Goal: Transaction & Acquisition: Book appointment/travel/reservation

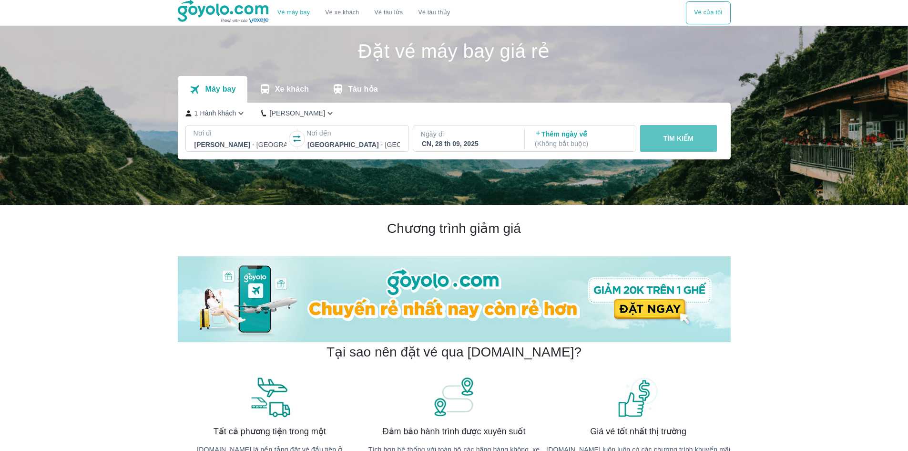
click at [660, 133] on button "TÌM KIẾM" at bounding box center [678, 138] width 77 height 27
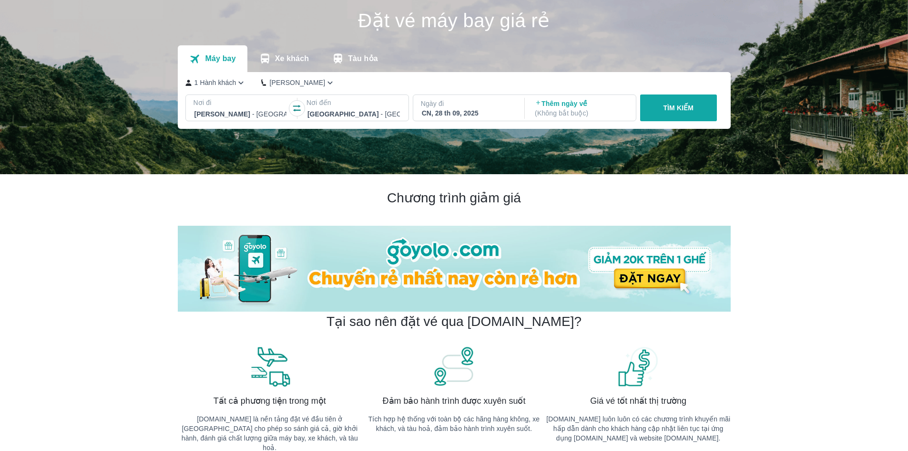
scroll to position [48, 0]
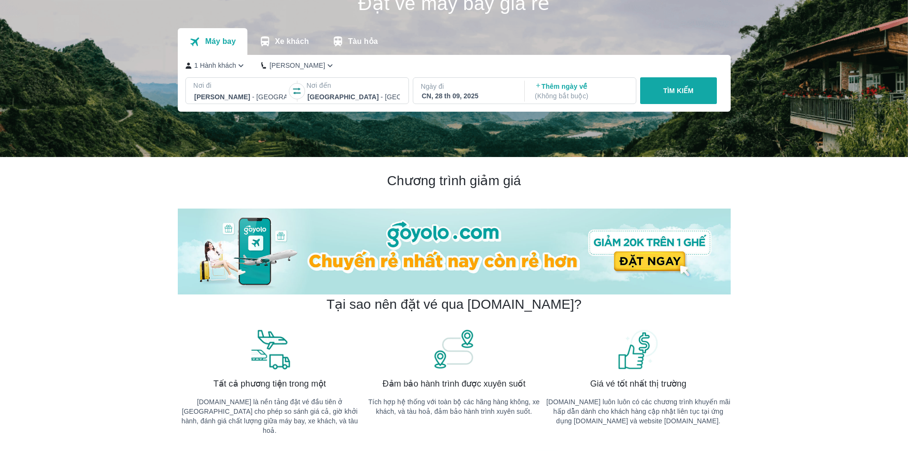
click at [667, 86] on button "TÌM KIẾM" at bounding box center [678, 90] width 77 height 27
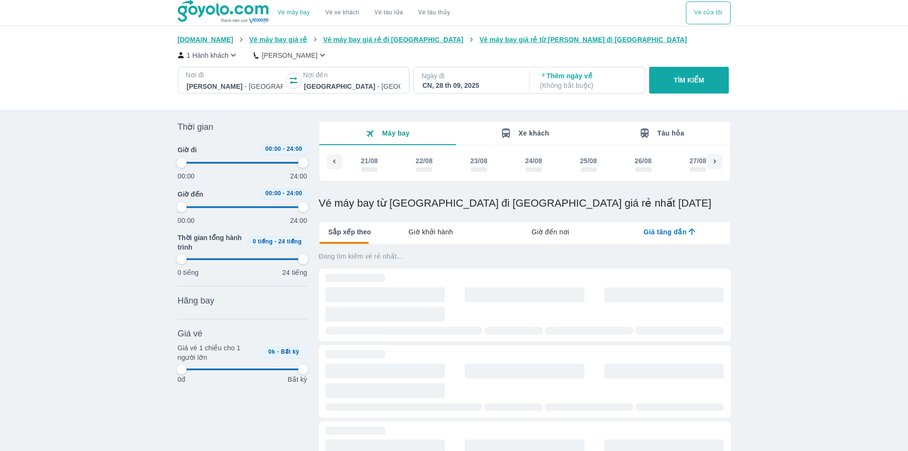
scroll to position [0, 1920]
type input "97.9166666666667"
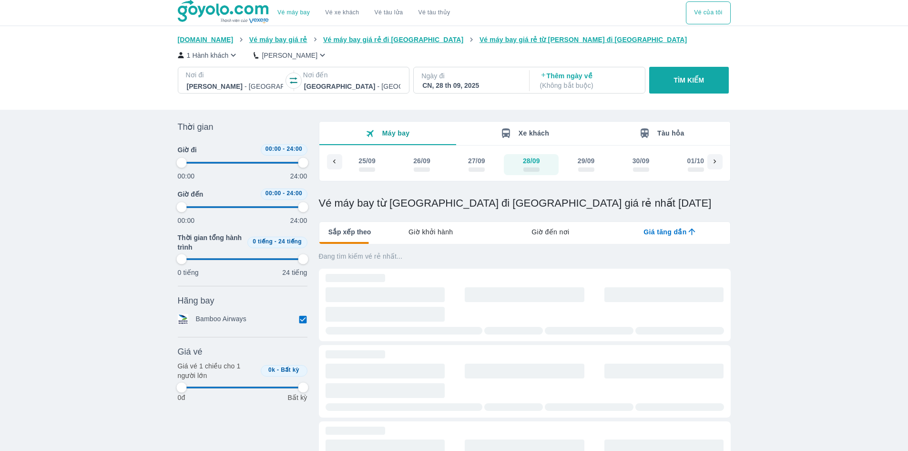
type input "97.9166666666667"
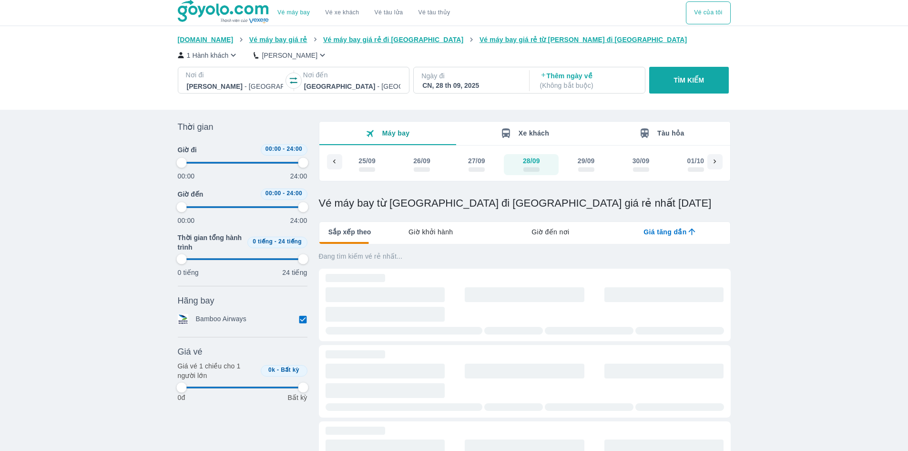
type input "97.9166666666667"
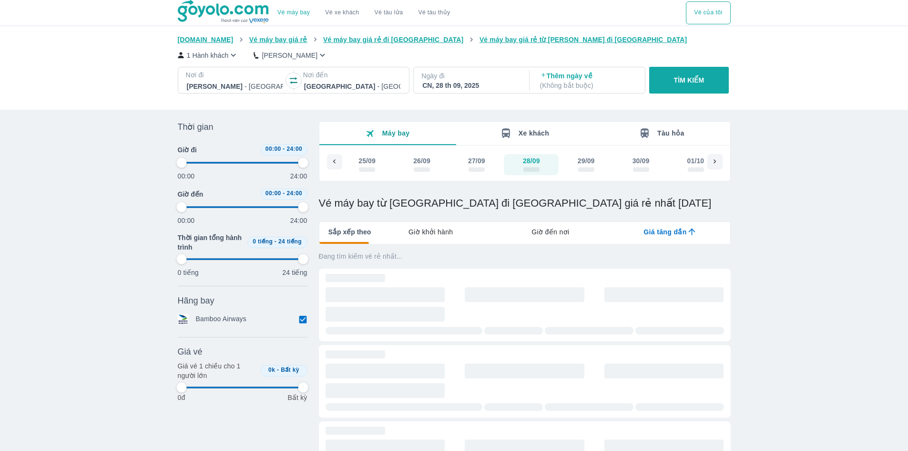
type input "97.9166666666667"
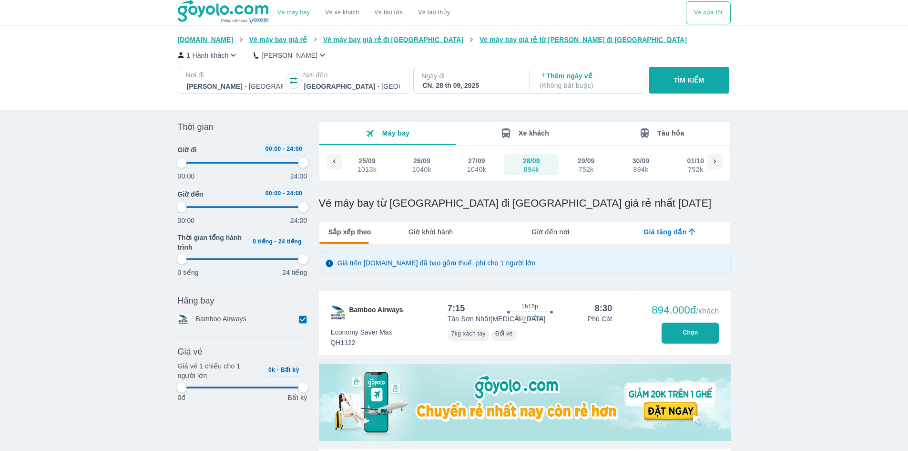
type input "97.9166666666667"
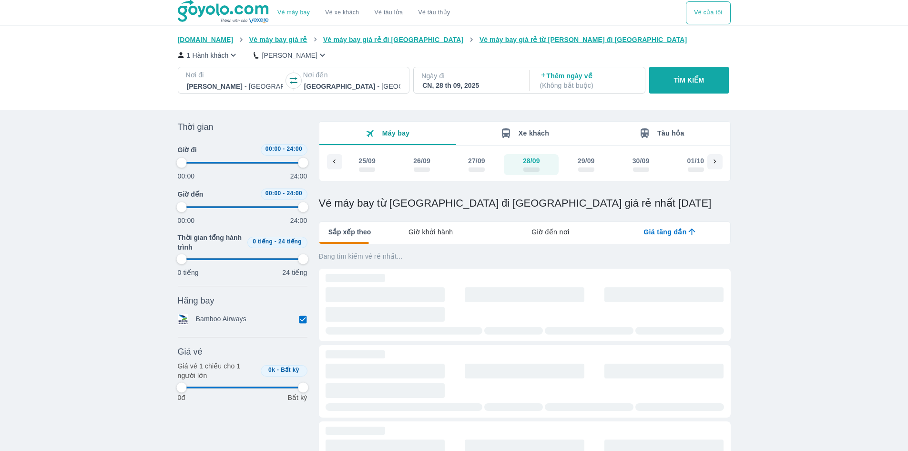
type input "97.9166666666667"
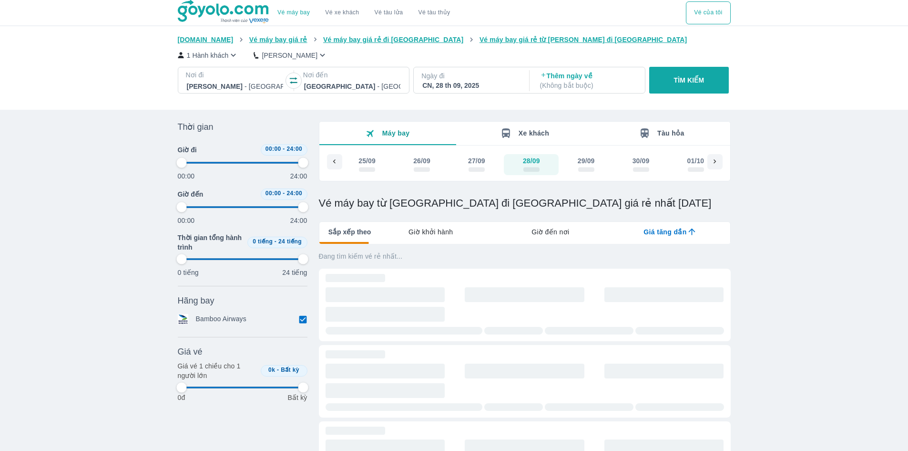
type input "97.9166666666667"
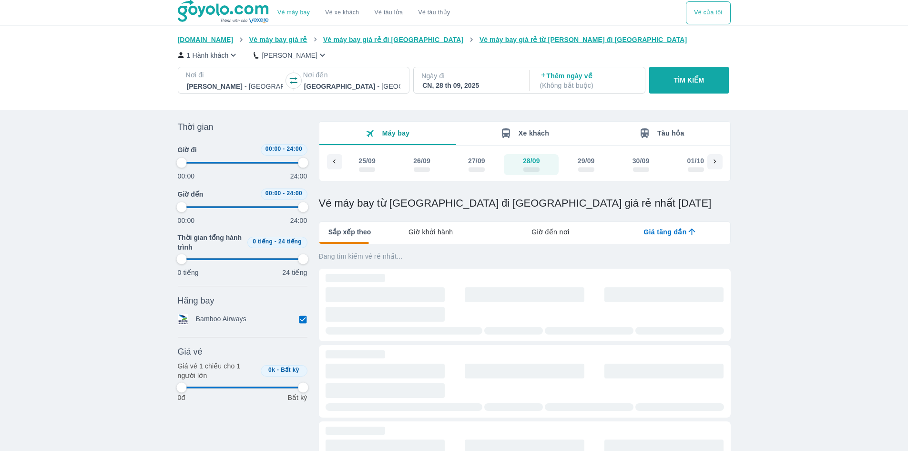
type input "97.9166666666667"
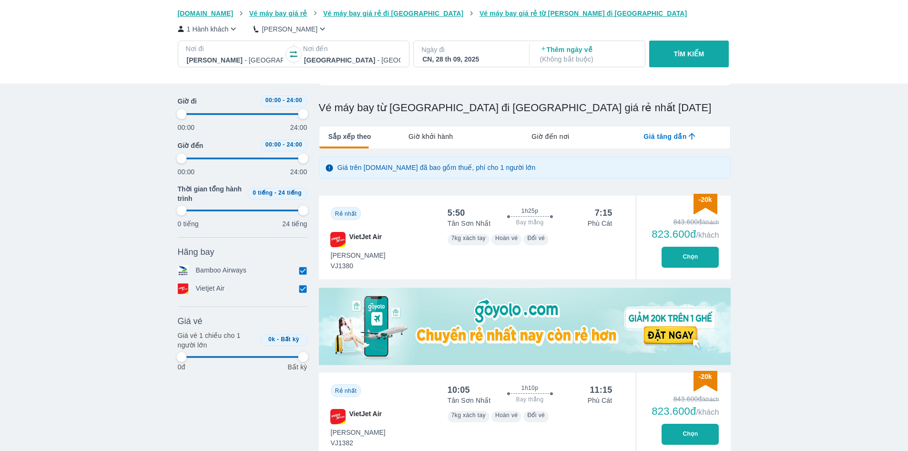
type input "97.9166666666667"
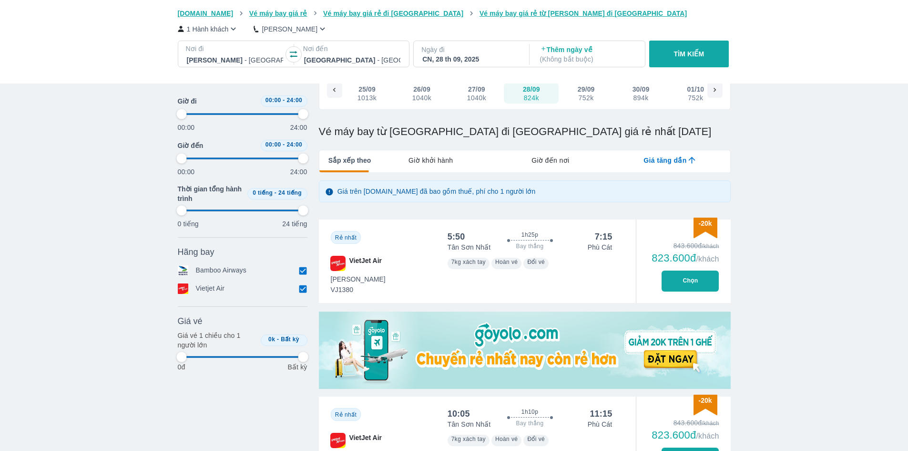
scroll to position [0, 0]
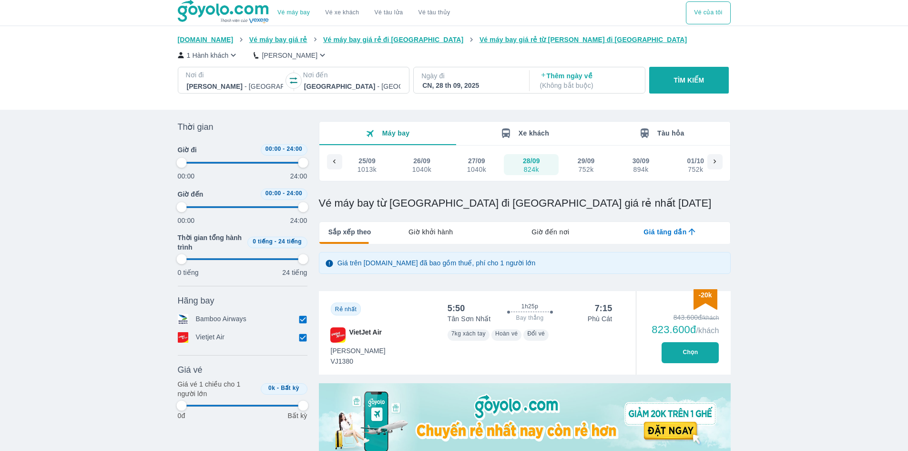
type input "97.9166666666667"
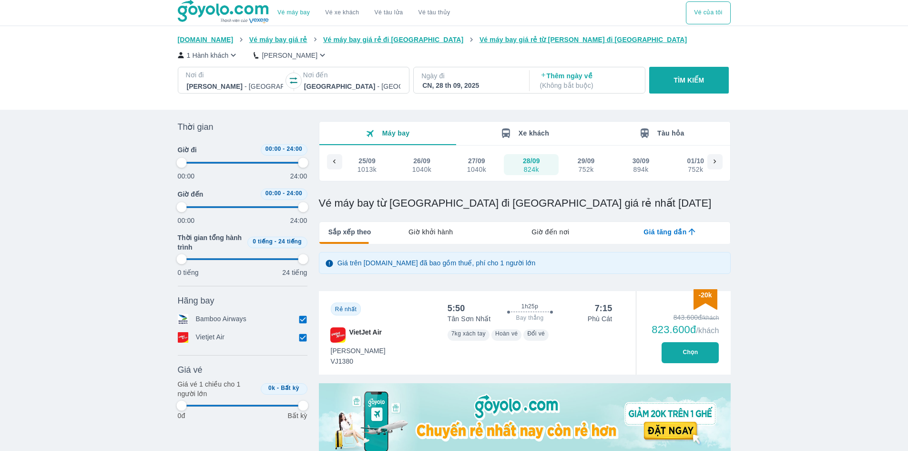
type input "97.9166666666667"
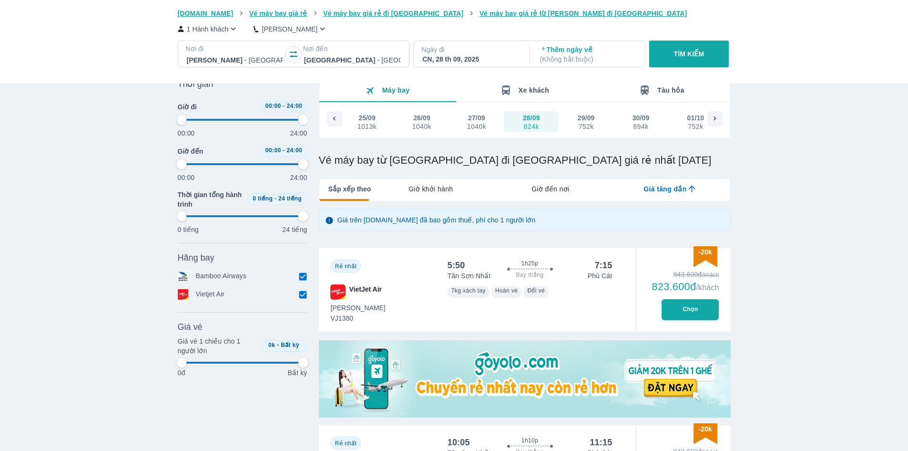
type input "97.9166666666667"
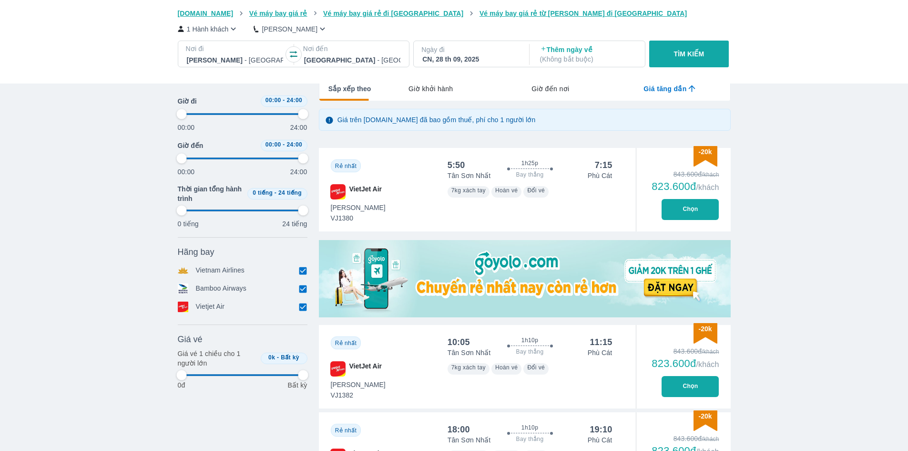
type input "97.9166666666667"
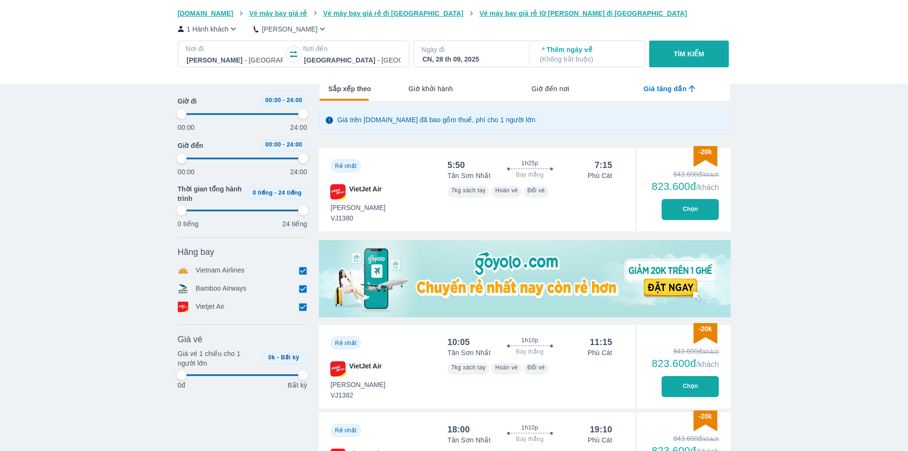
type input "97.9166666666667"
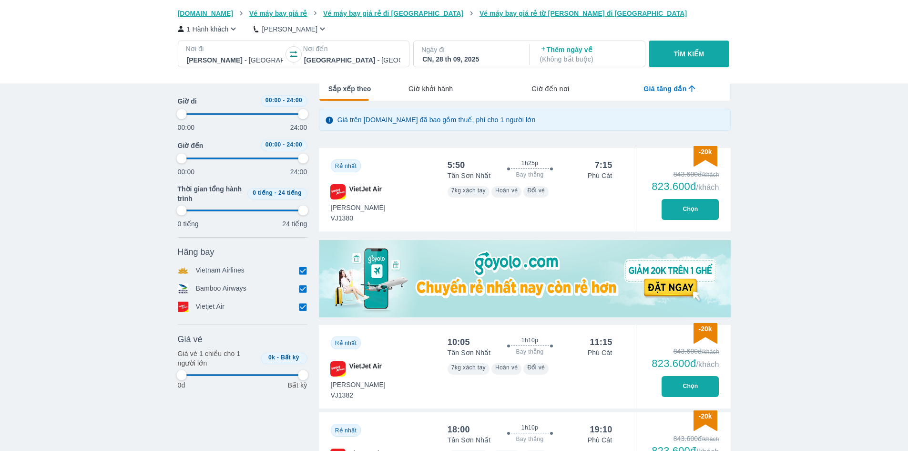
type input "97.9166666666667"
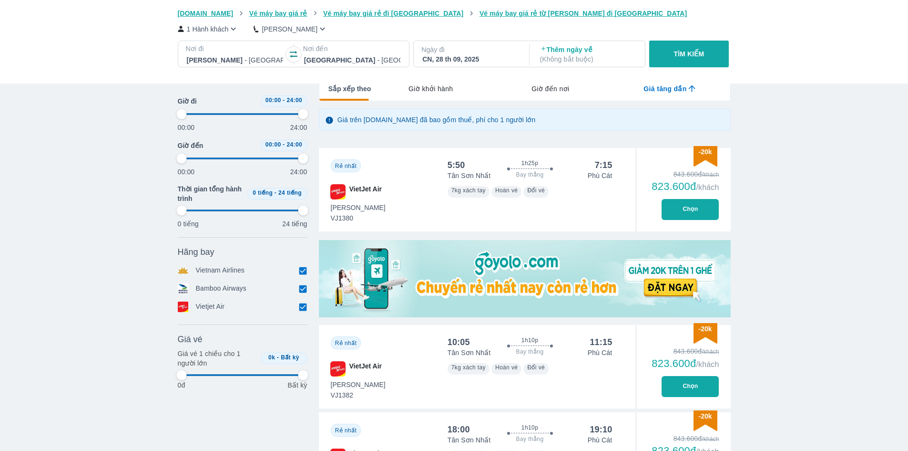
type input "97.9166666666667"
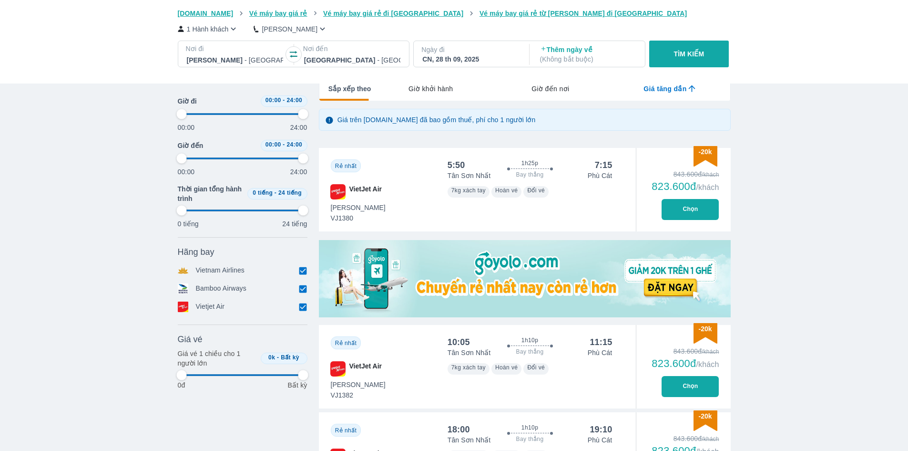
type input "97.9166666666667"
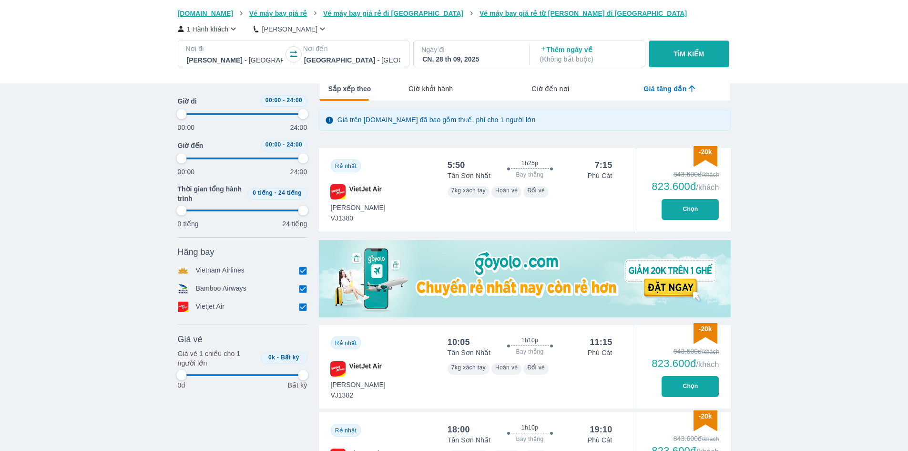
type input "97.9166666666667"
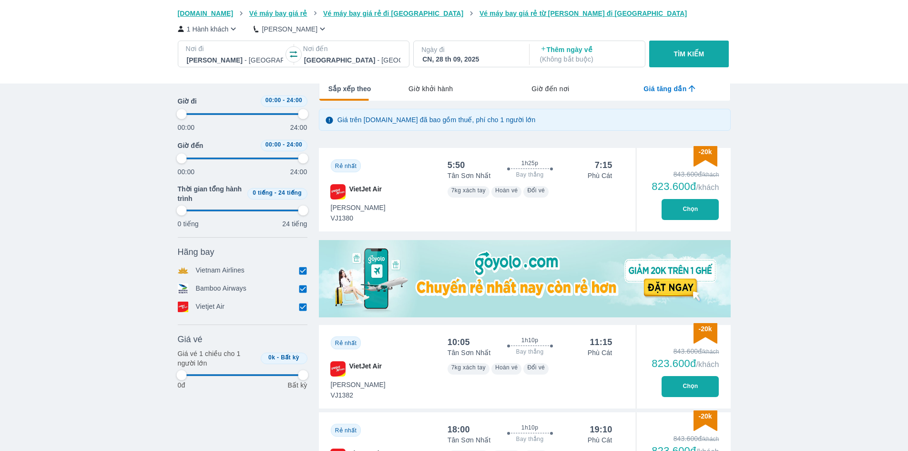
type input "97.9166666666667"
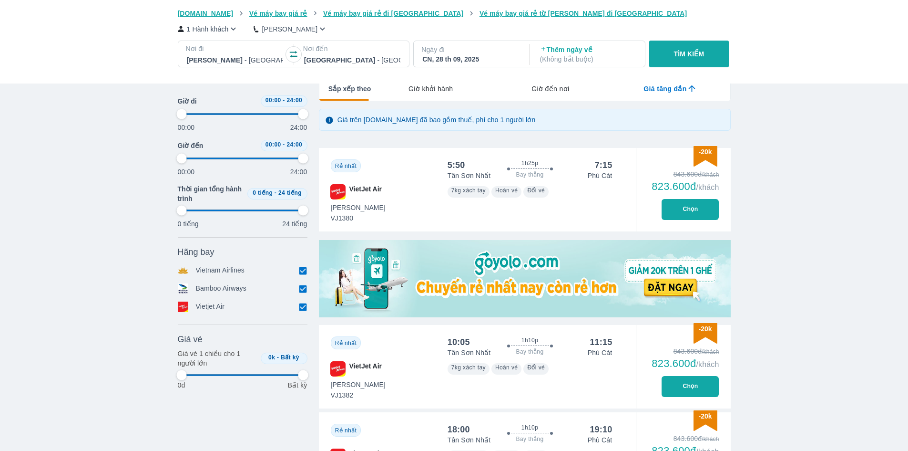
type input "97.9166666666667"
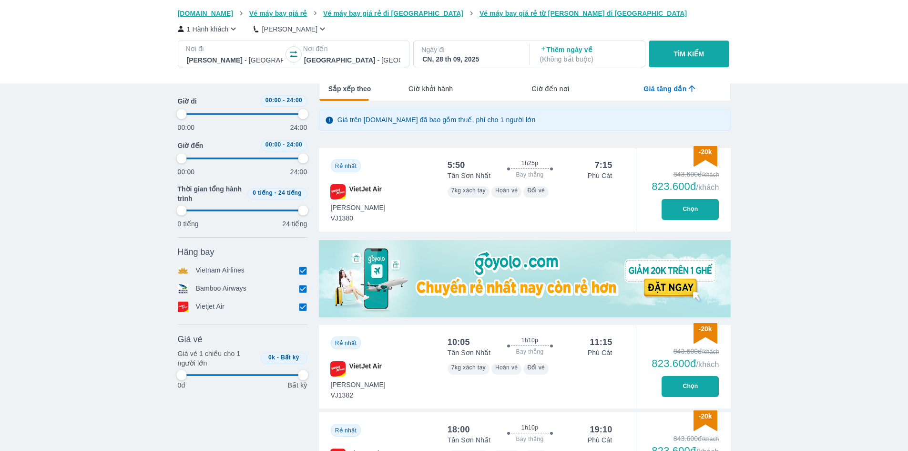
type input "97.9166666666667"
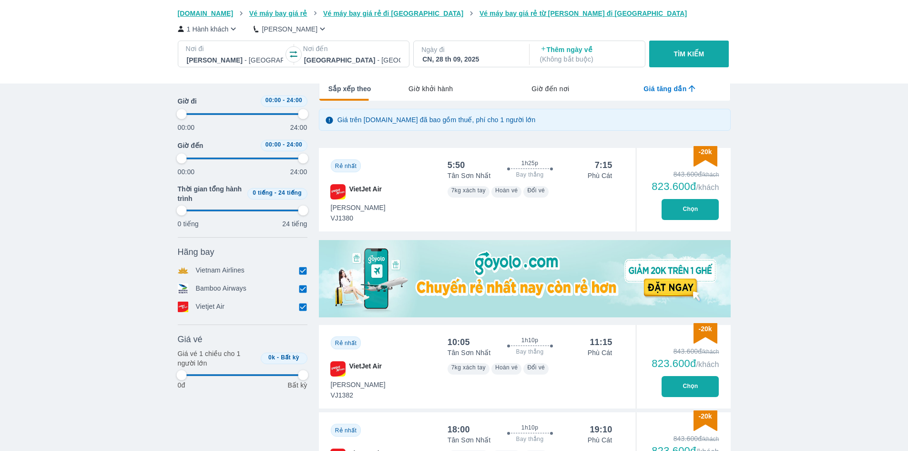
type input "97.9166666666667"
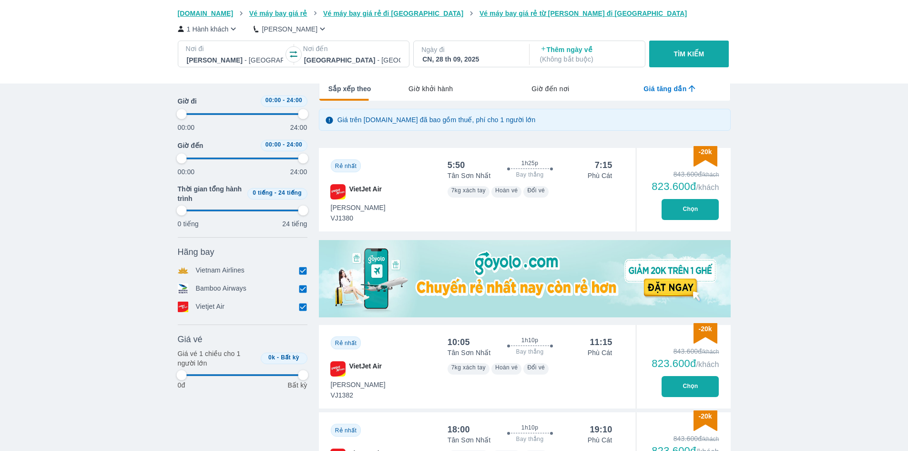
type input "97.9166666666667"
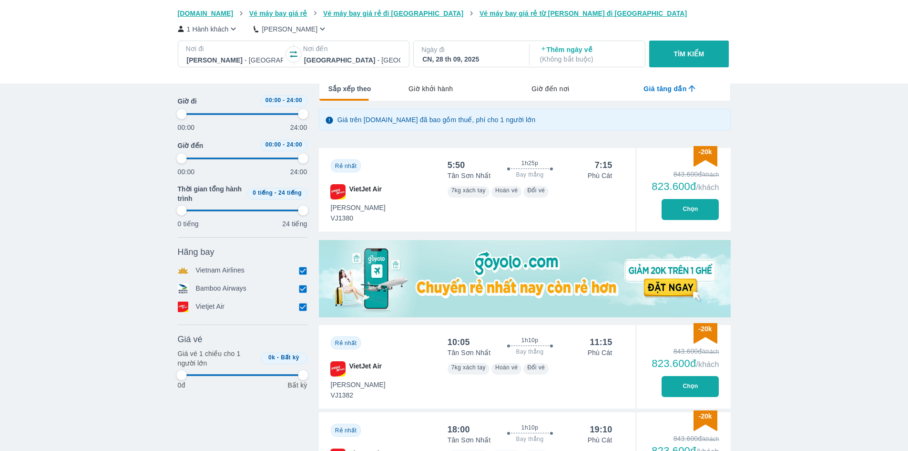
type input "97.9166666666667"
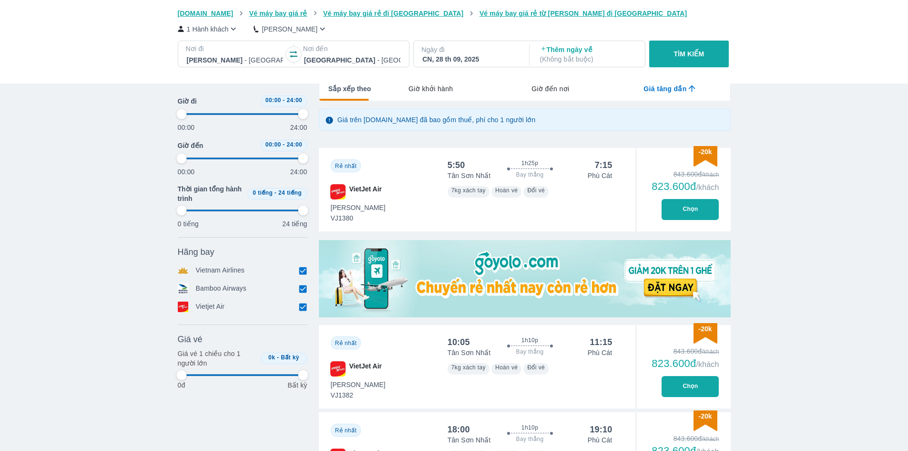
type input "97.9166666666667"
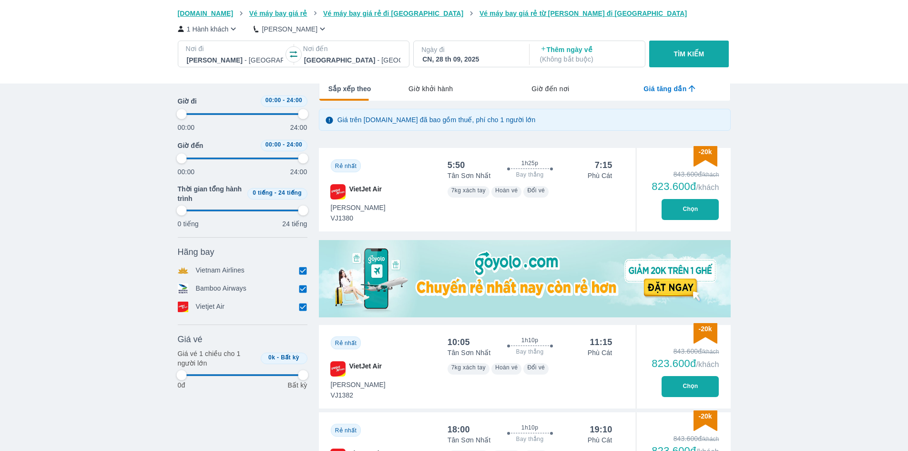
type input "97.9166666666667"
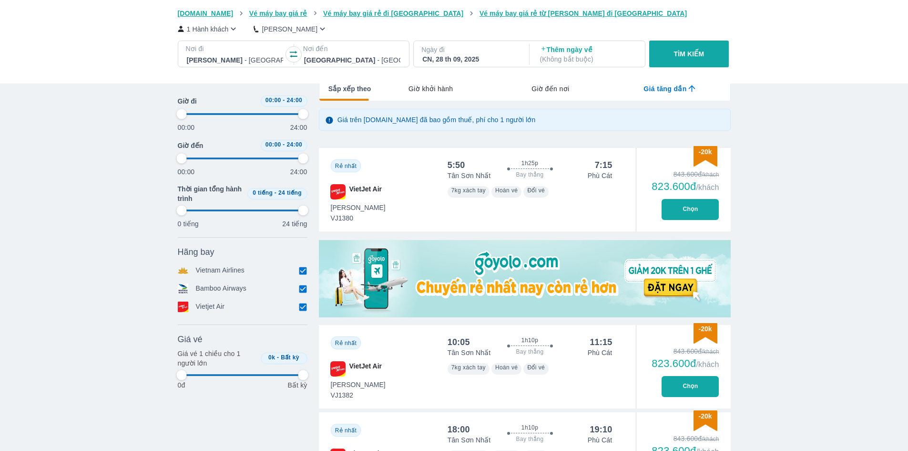
type input "97.9166666666667"
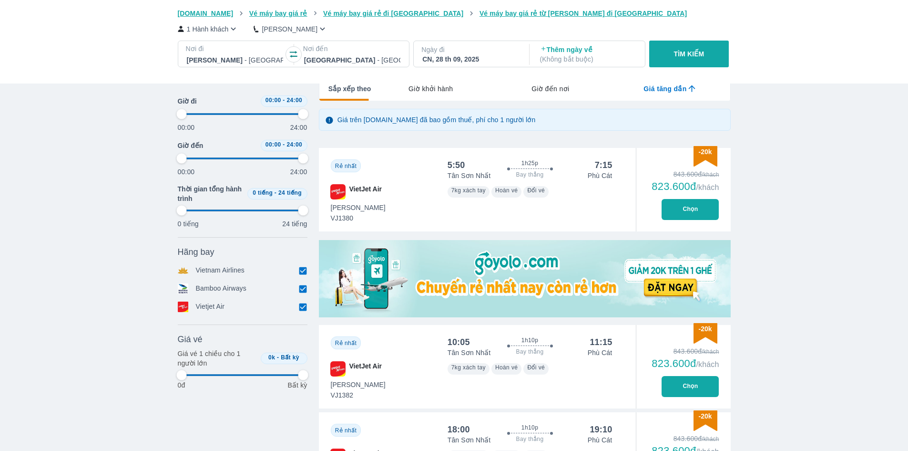
type input "97.9166666666667"
click at [461, 55] on div "CN, 28 th 09, 2025" at bounding box center [471, 59] width 96 height 10
type input "97.9166666666667"
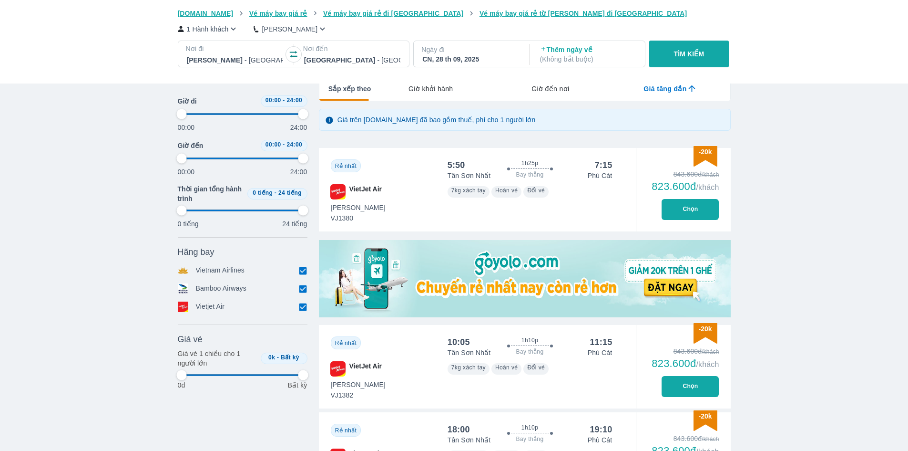
type input "97.9166666666667"
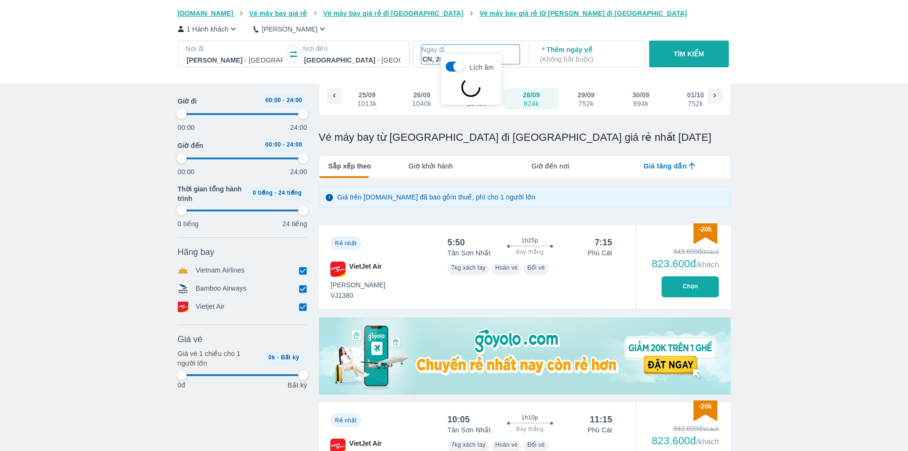
scroll to position [55, 0]
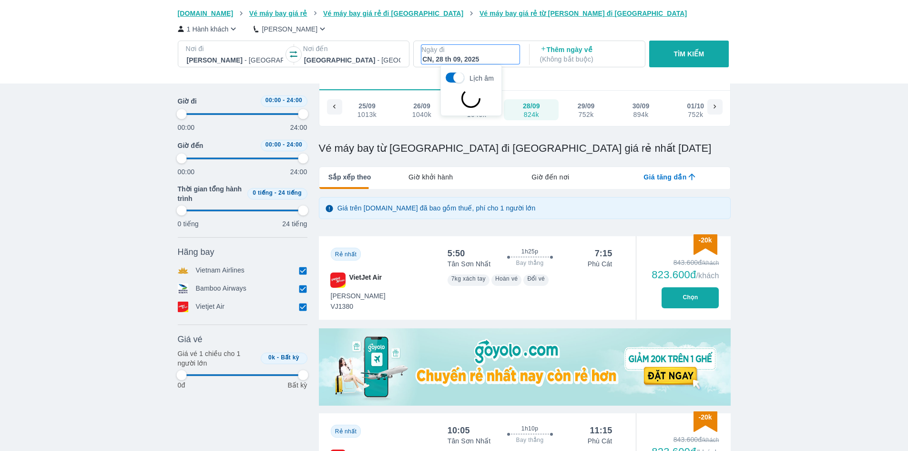
type input "97.9166666666667"
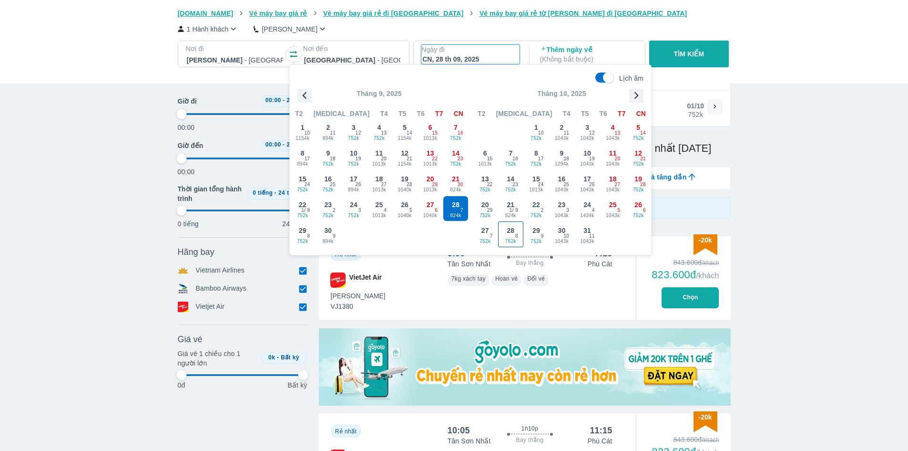
type input "97.9166666666667"
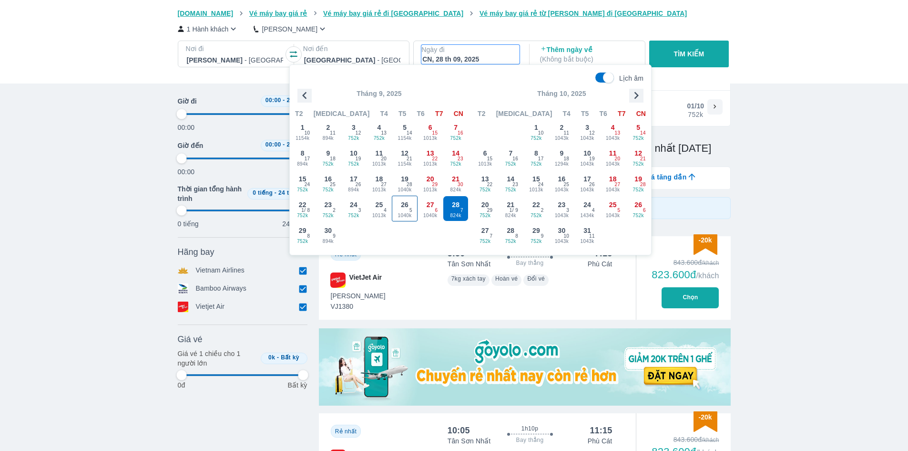
type input "97.9166666666667"
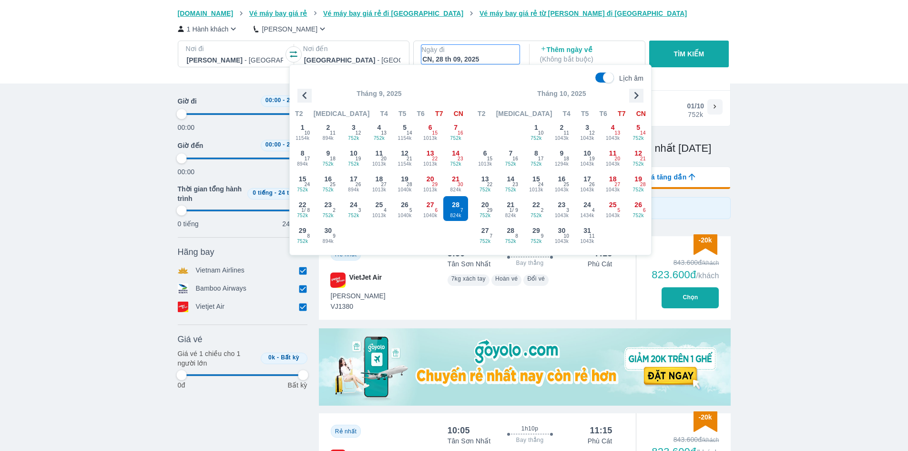
type input "97.9166666666667"
click at [427, 205] on span "27" at bounding box center [431, 205] width 8 height 10
type input "97.9166666666667"
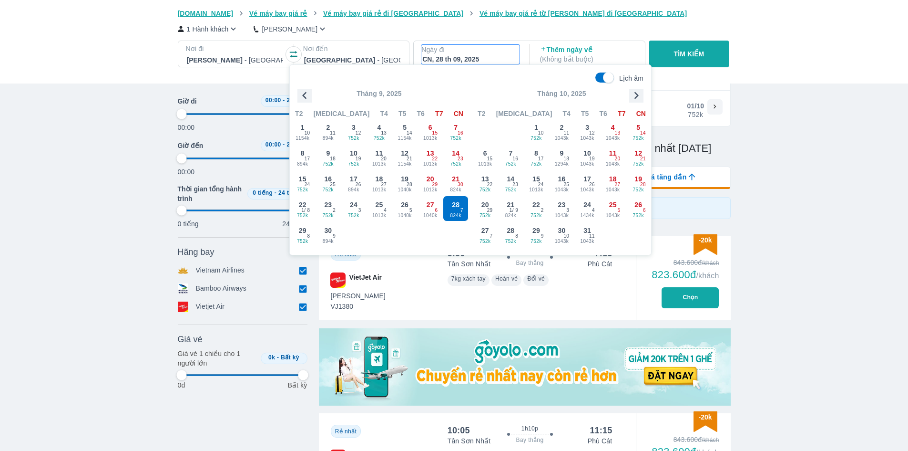
type input "97.9166666666667"
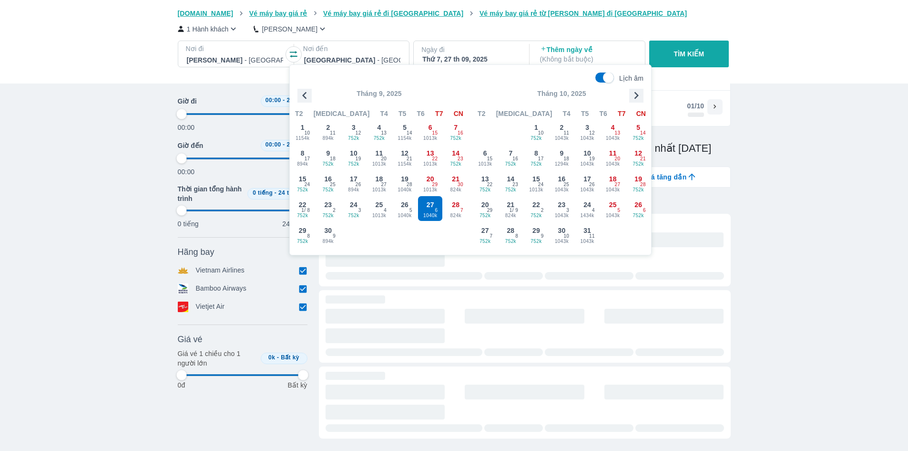
type input "97.9166666666667"
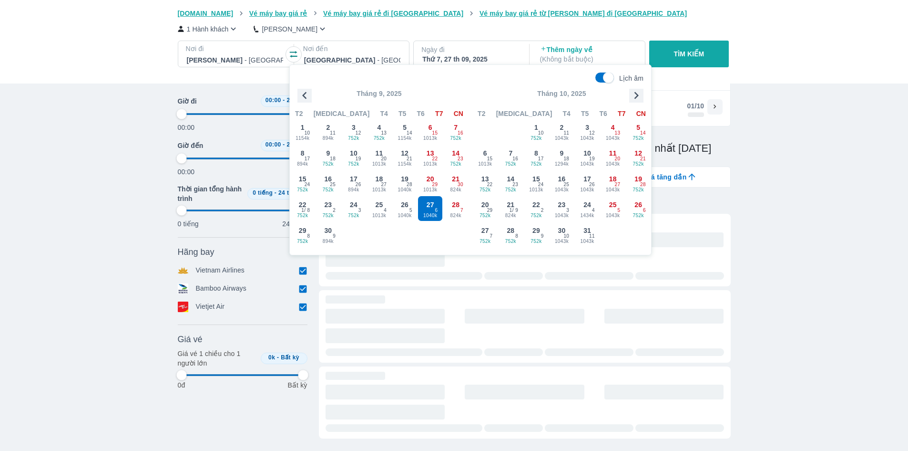
type input "97.9166666666667"
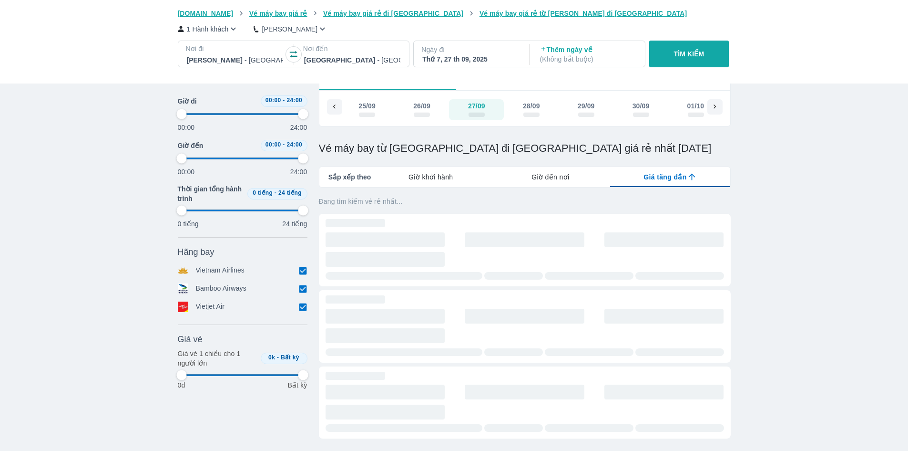
type input "97.9166666666667"
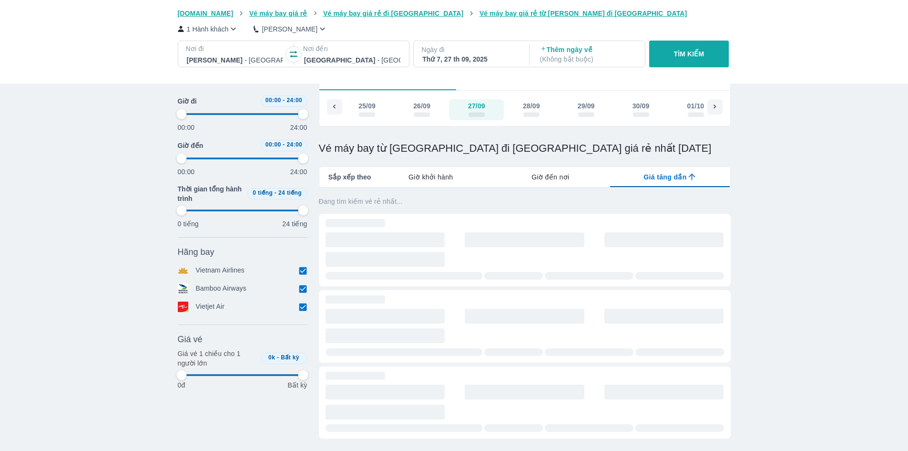
type input "97.9166666666667"
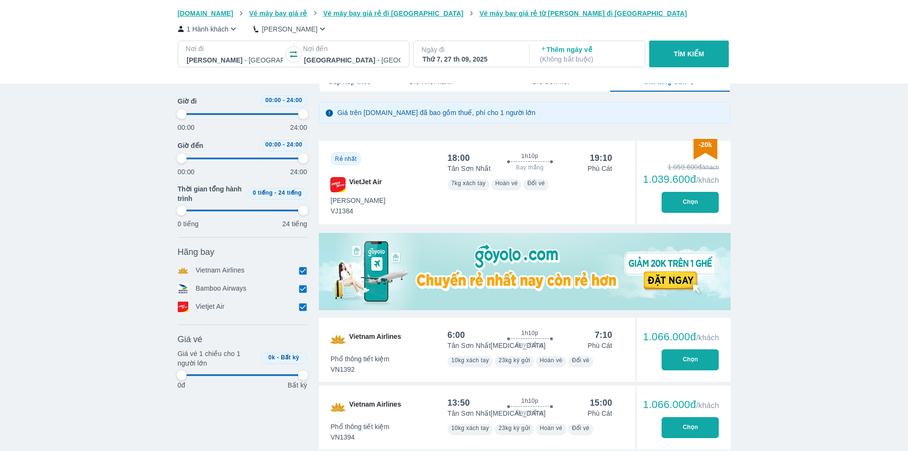
type input "97.9166666666667"
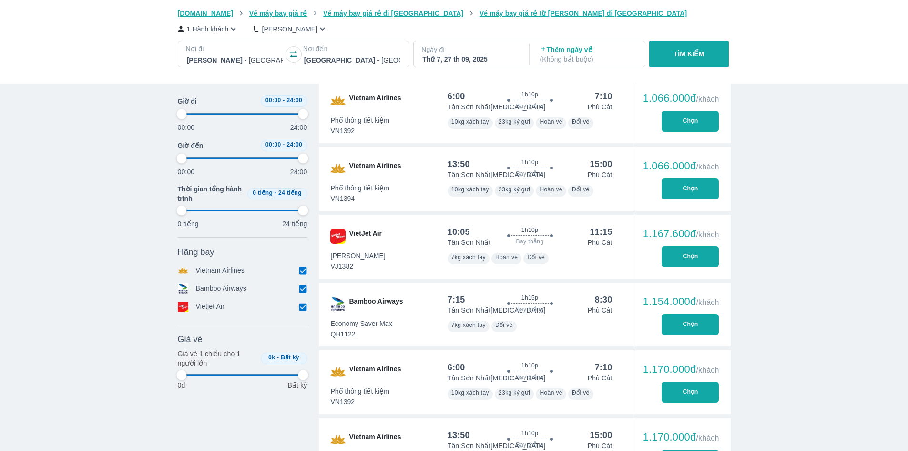
type input "97.9166666666667"
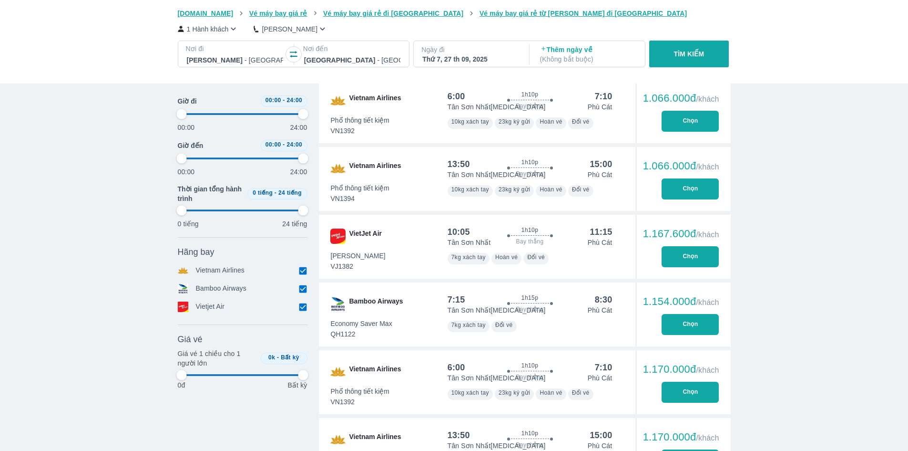
type input "97.9166666666667"
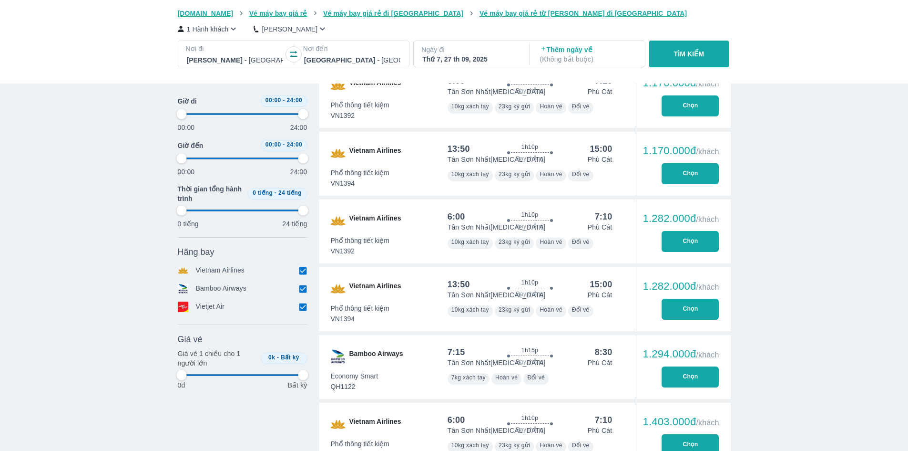
type input "97.9166666666667"
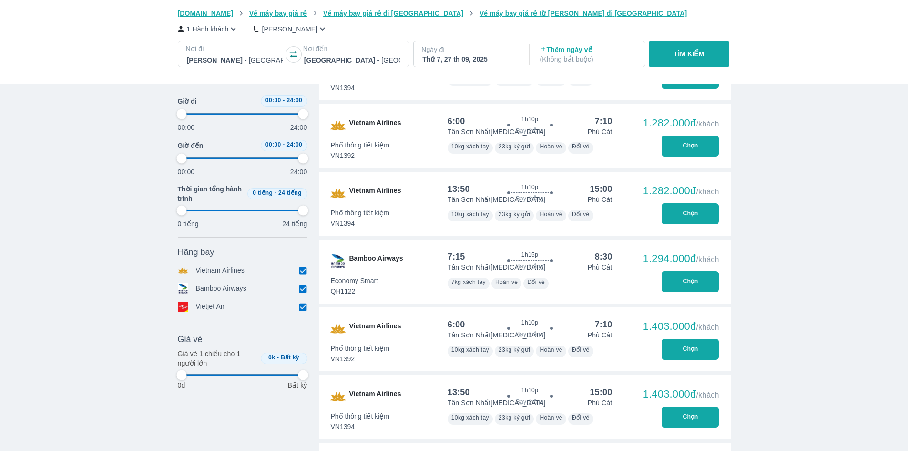
type input "97.9166666666667"
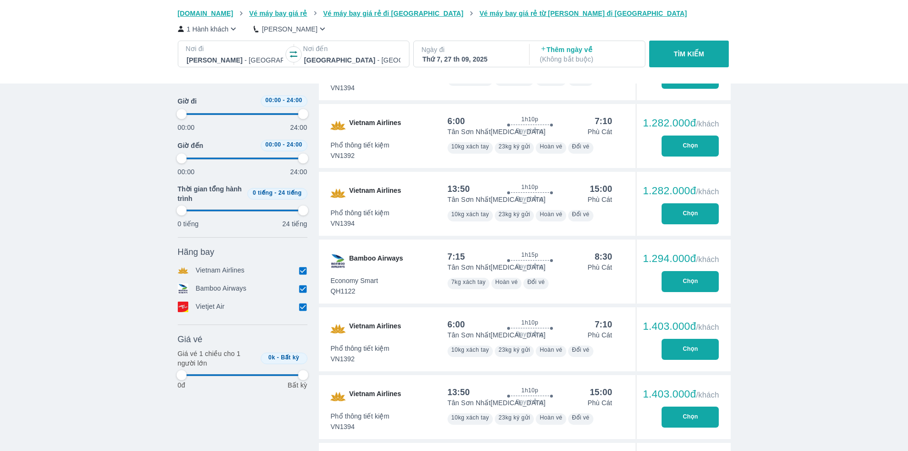
type input "97.9166666666667"
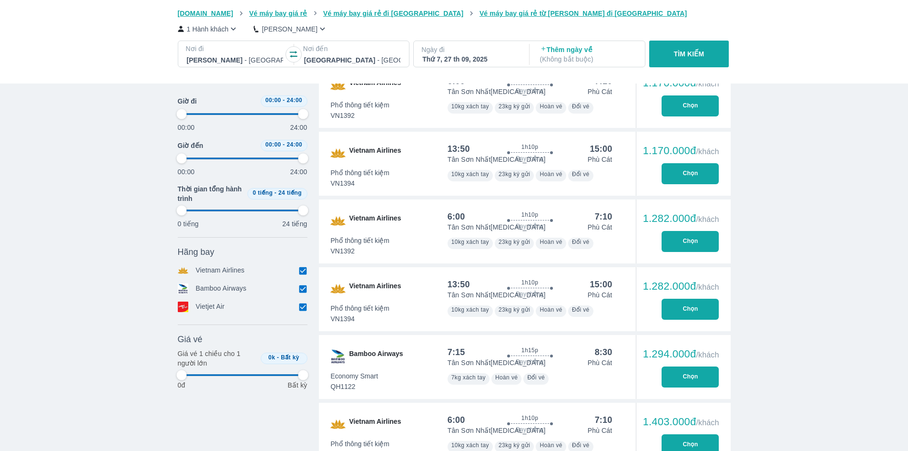
type input "97.9166666666667"
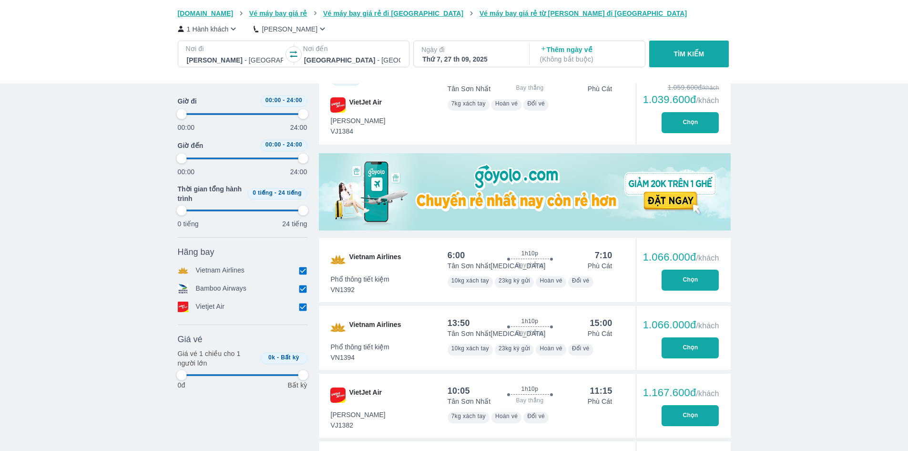
scroll to position [103, 0]
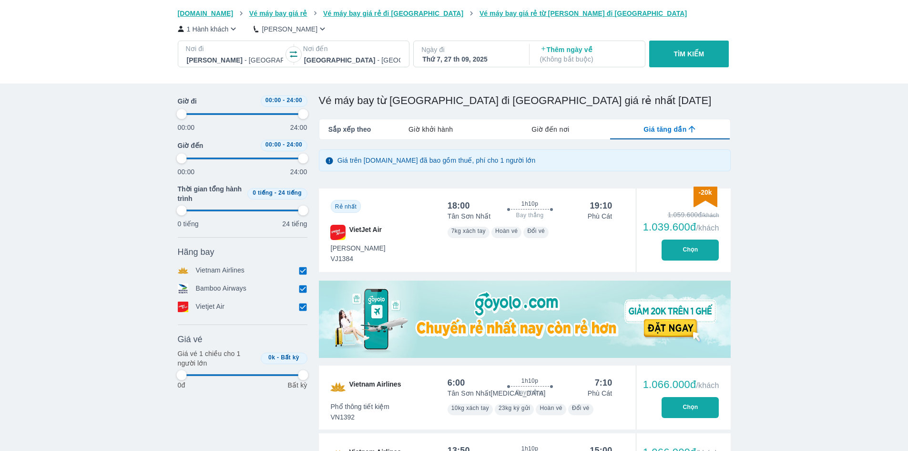
type input "97.9166666666667"
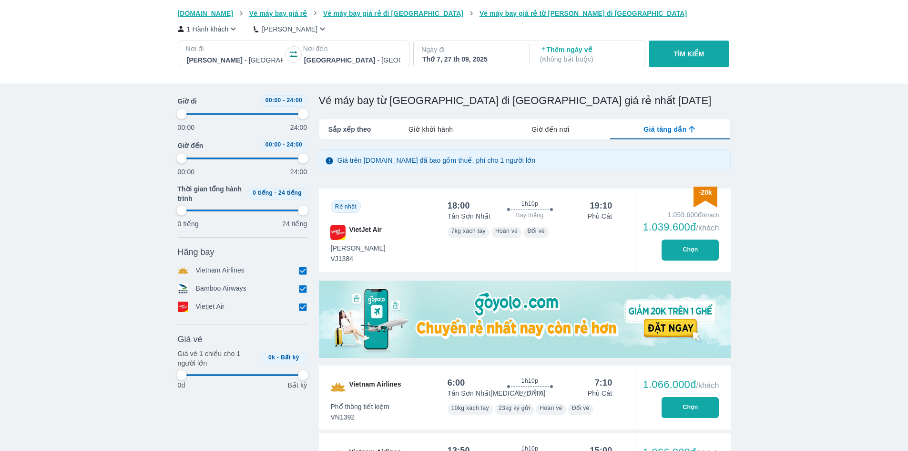
type input "97.9166666666667"
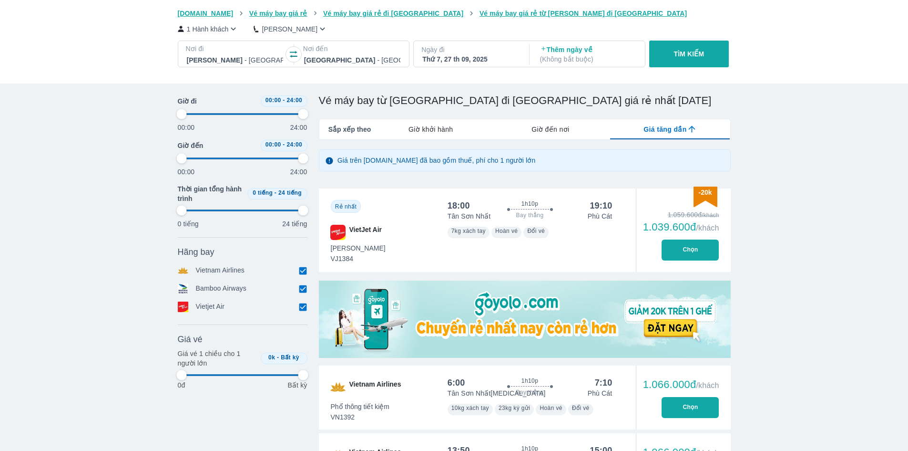
type input "97.9166666666667"
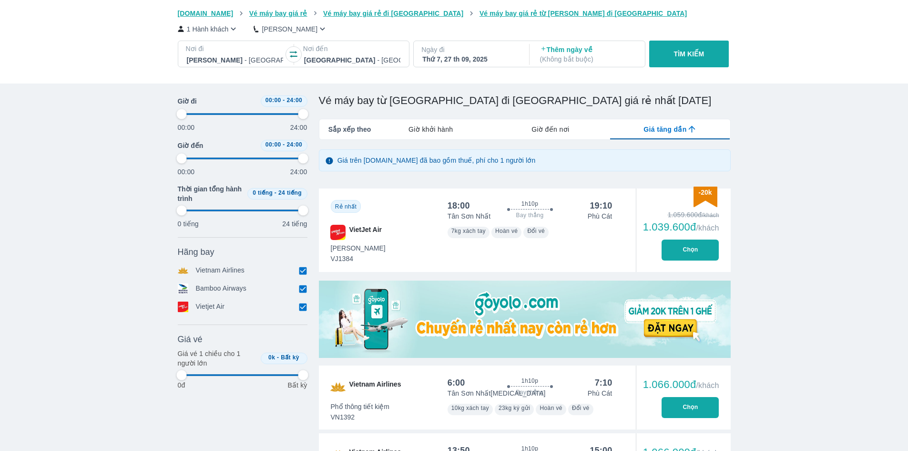
type input "97.9166666666667"
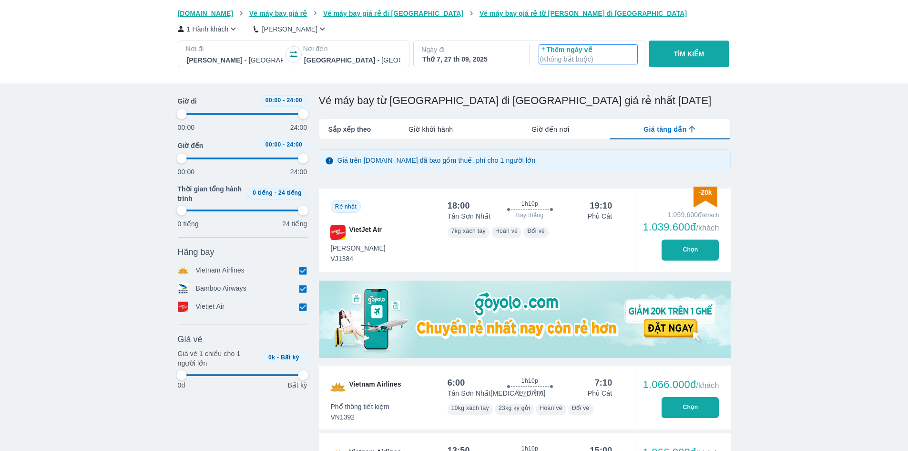
click at [563, 60] on p "( Không bắt buộc )" at bounding box center [588, 59] width 96 height 10
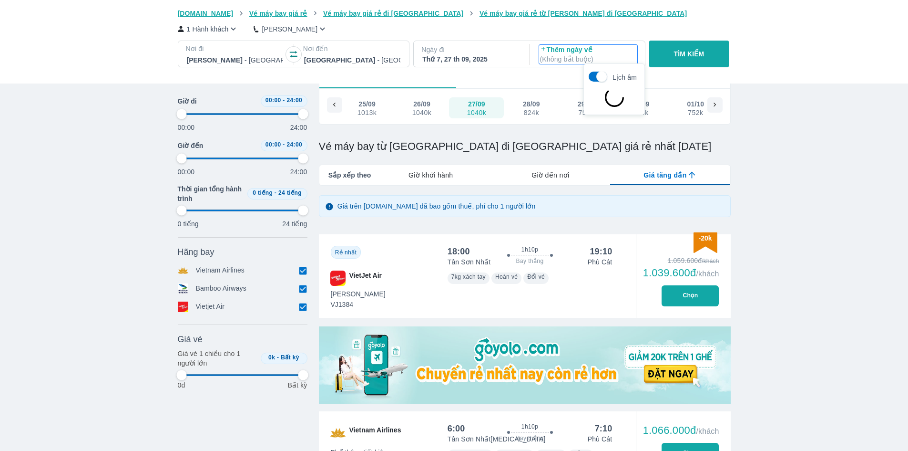
scroll to position [55, 0]
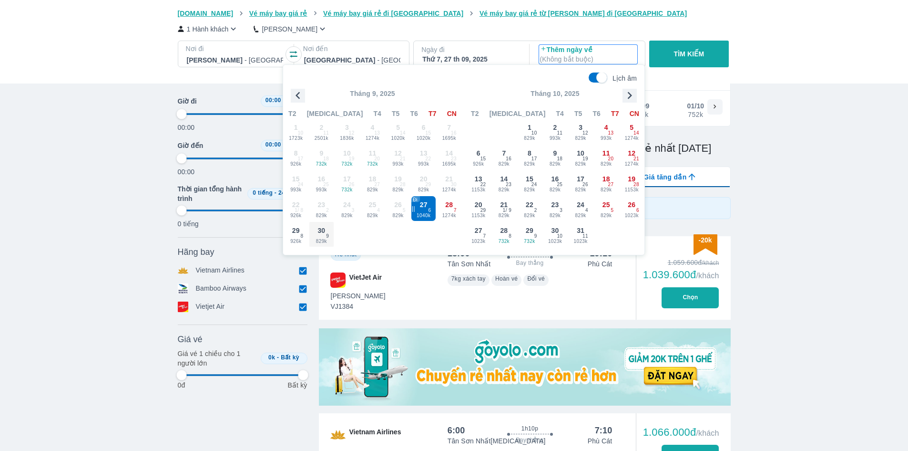
click at [321, 242] on span "829k" at bounding box center [321, 241] width 25 height 8
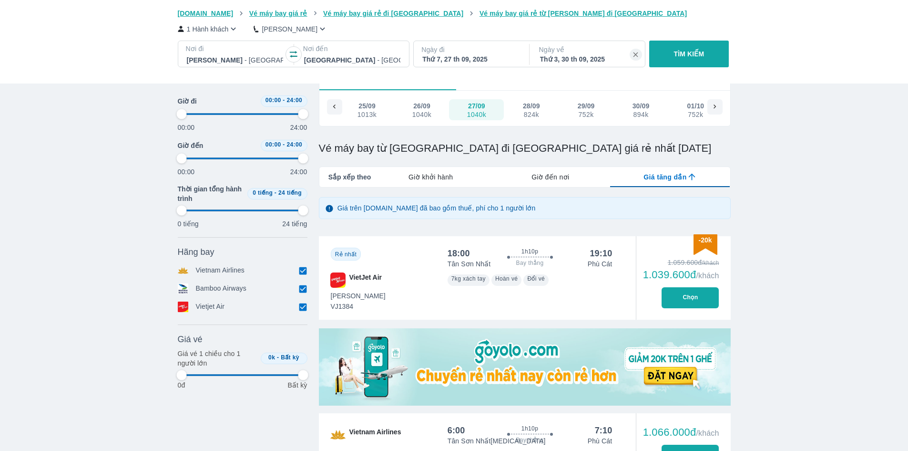
click at [680, 61] on button "TÌM KIẾM" at bounding box center [690, 54] width 80 height 27
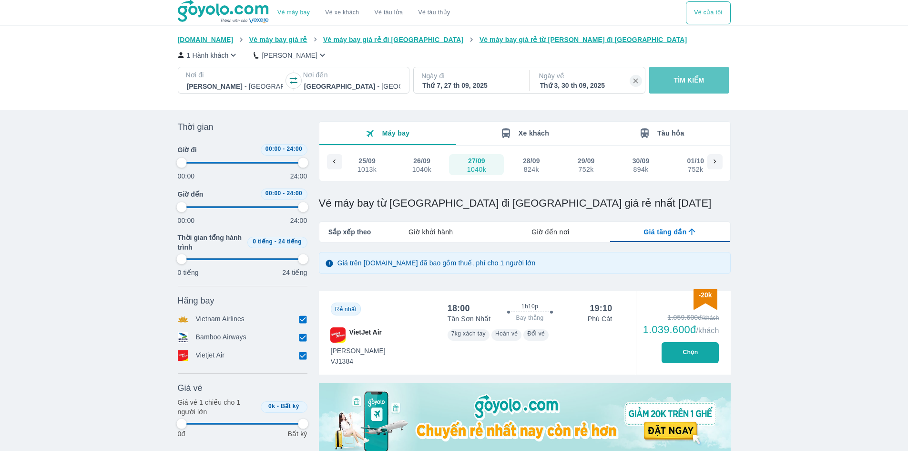
click at [681, 82] on p "TÌM KIẾM" at bounding box center [689, 80] width 31 height 10
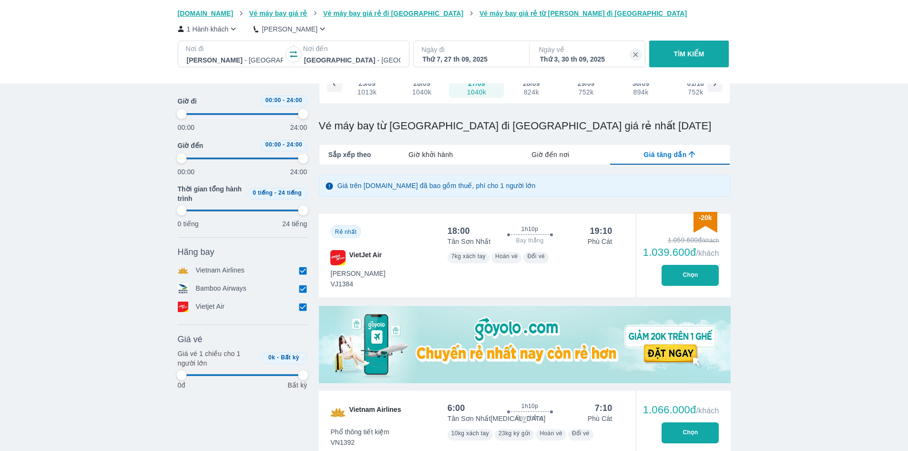
scroll to position [95, 0]
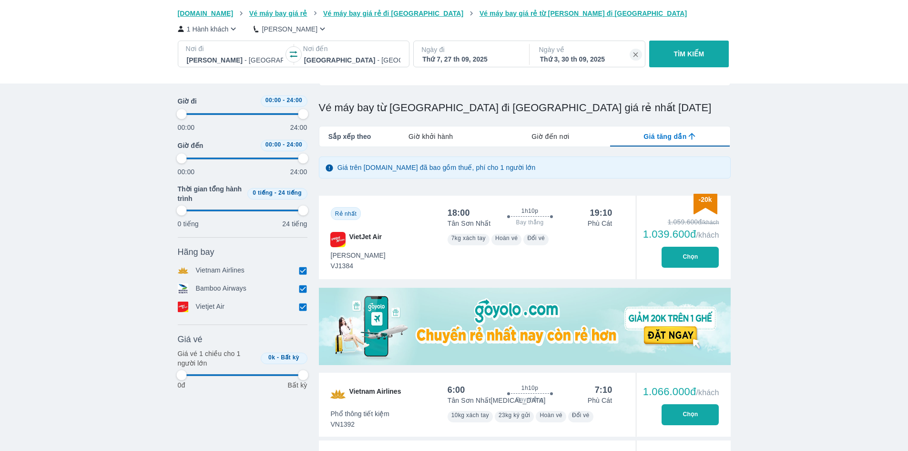
click at [673, 247] on div "1.059.600đ /khách 1.039.600đ /khách Chọn" at bounding box center [683, 237] width 95 height 83
click at [673, 253] on button "Chọn" at bounding box center [690, 257] width 57 height 21
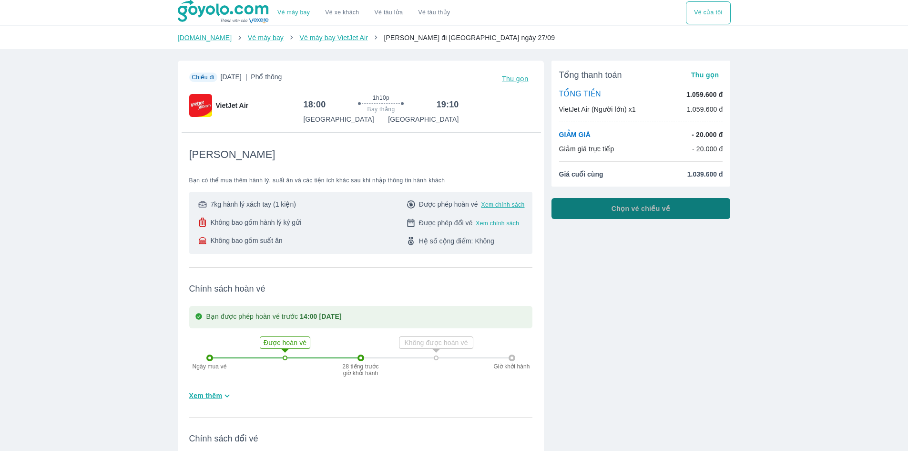
click at [629, 214] on button "Chọn vé chiều về" at bounding box center [641, 208] width 179 height 21
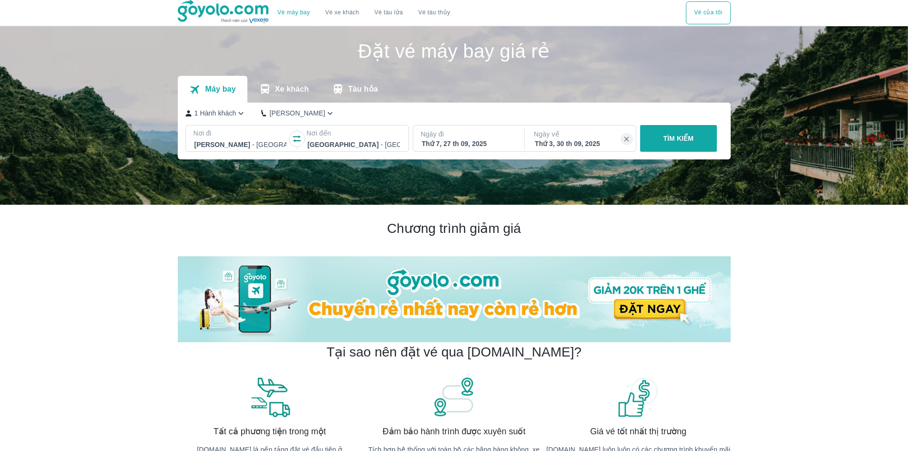
click at [668, 134] on button "TÌM KIẾM" at bounding box center [678, 138] width 77 height 27
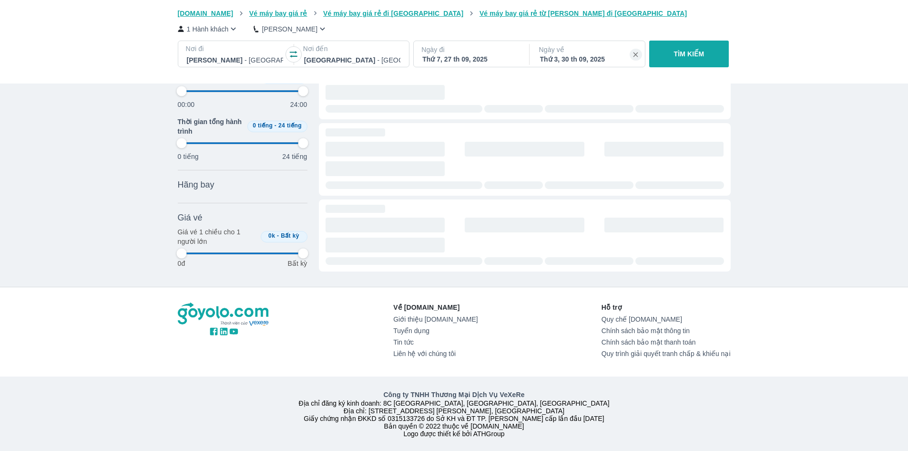
scroll to position [0, 1860]
type input "97.9166666666667"
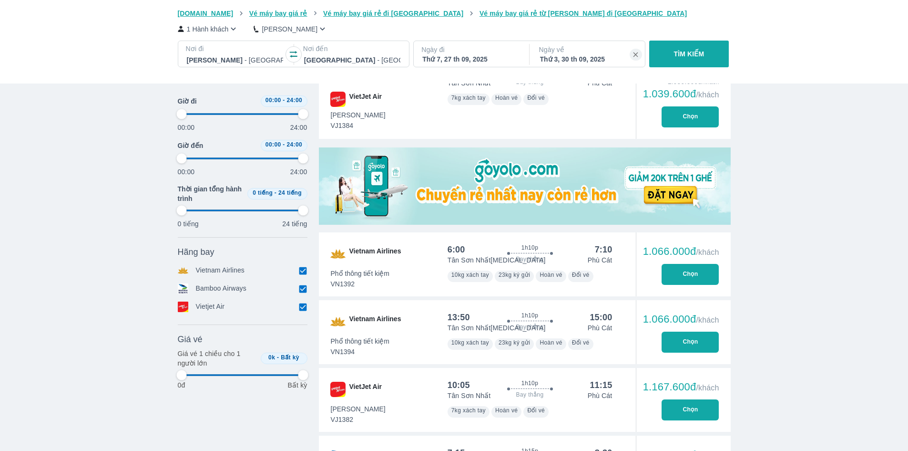
type input "97.9166666666667"
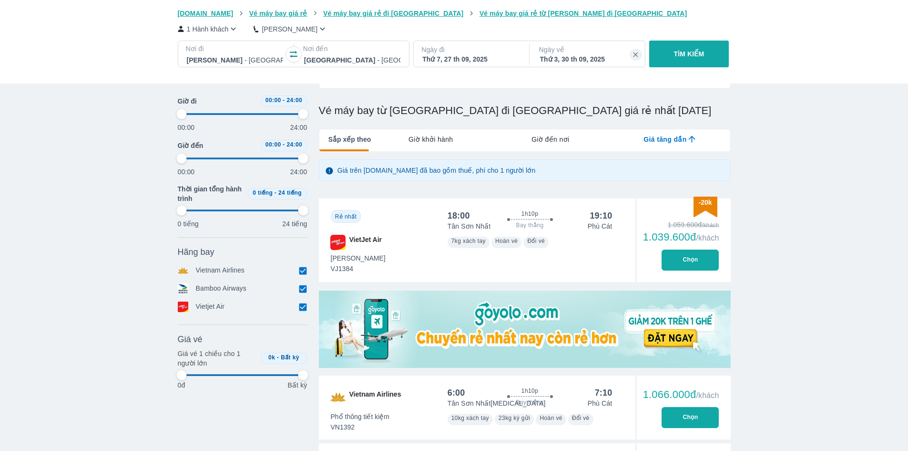
type input "97.9166666666667"
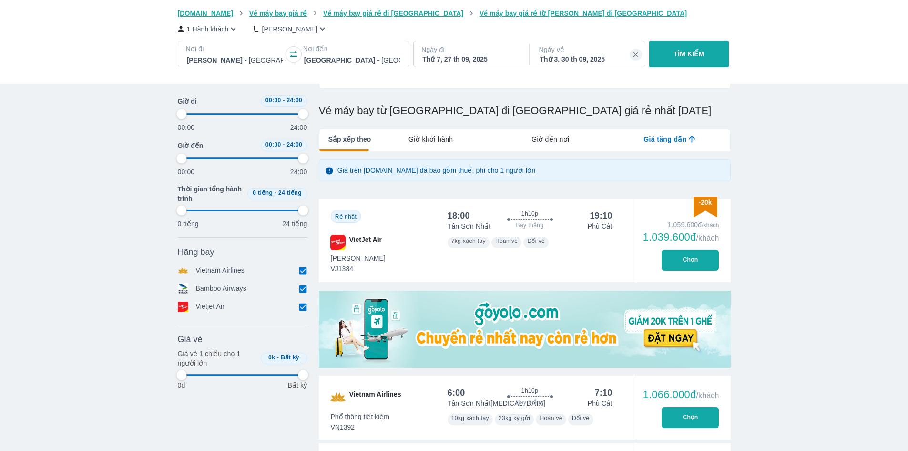
type input "97.9166666666667"
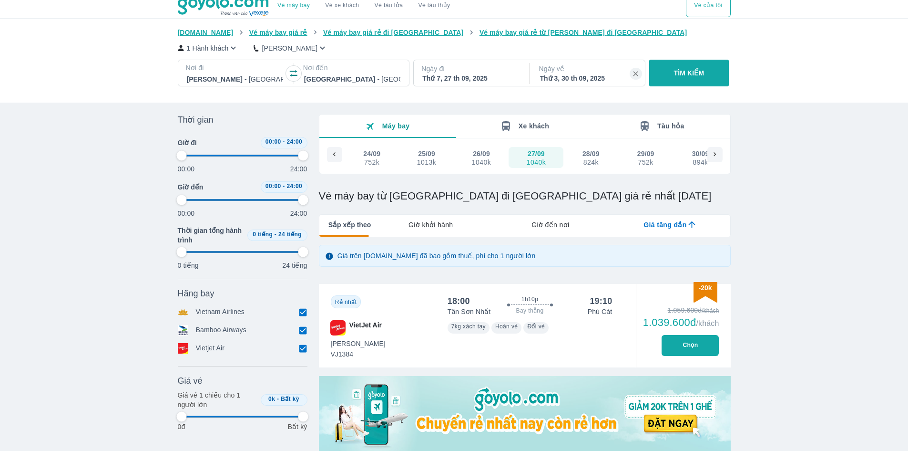
scroll to position [0, 0]
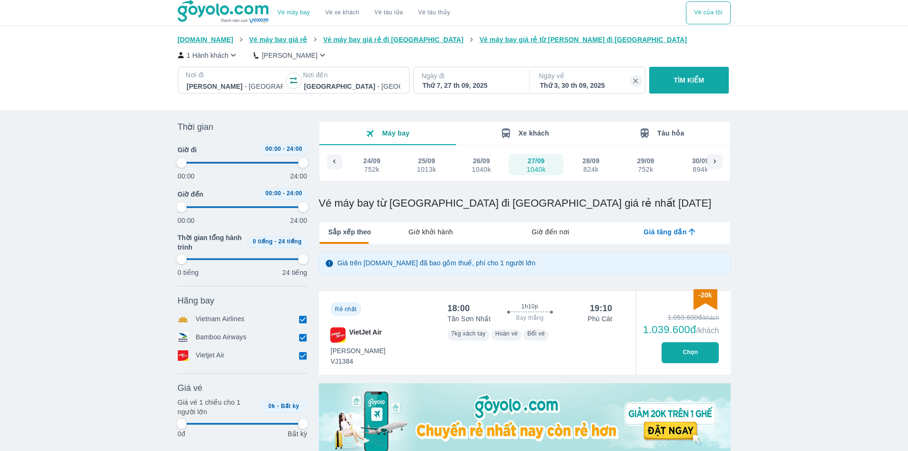
type input "97.9166666666667"
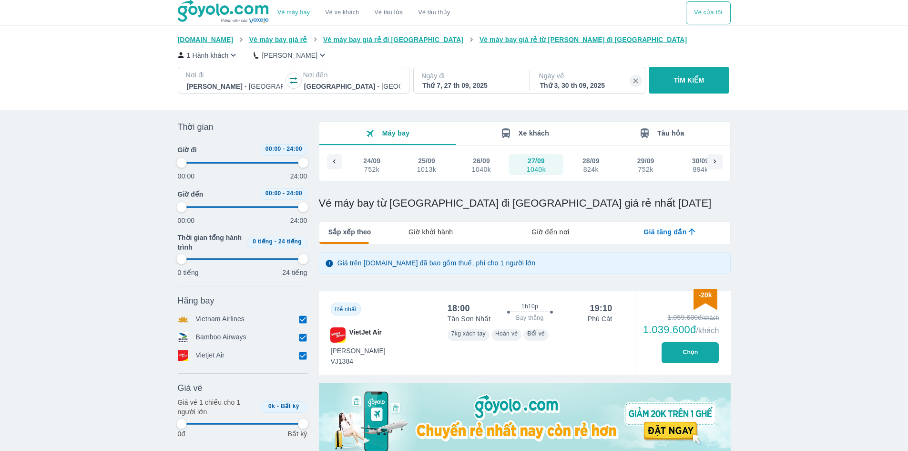
type input "97.9166666666667"
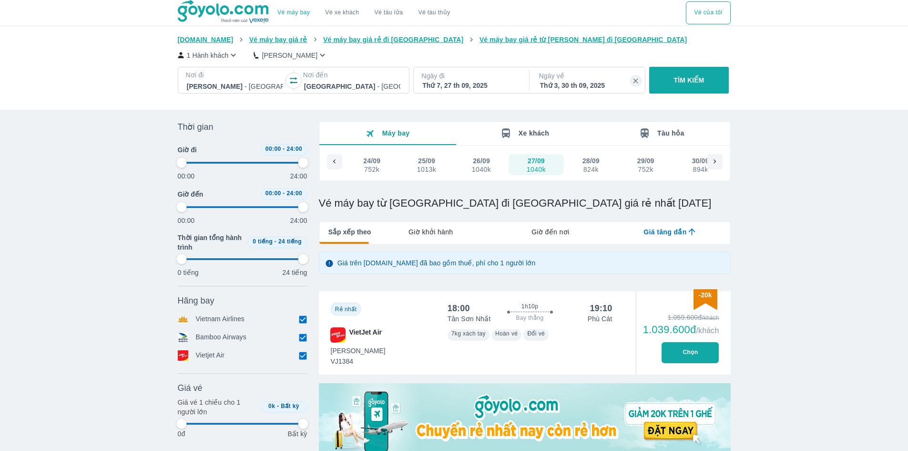
type input "97.9166666666667"
click at [683, 356] on button "Chọn" at bounding box center [690, 352] width 57 height 21
type input "97.9166666666667"
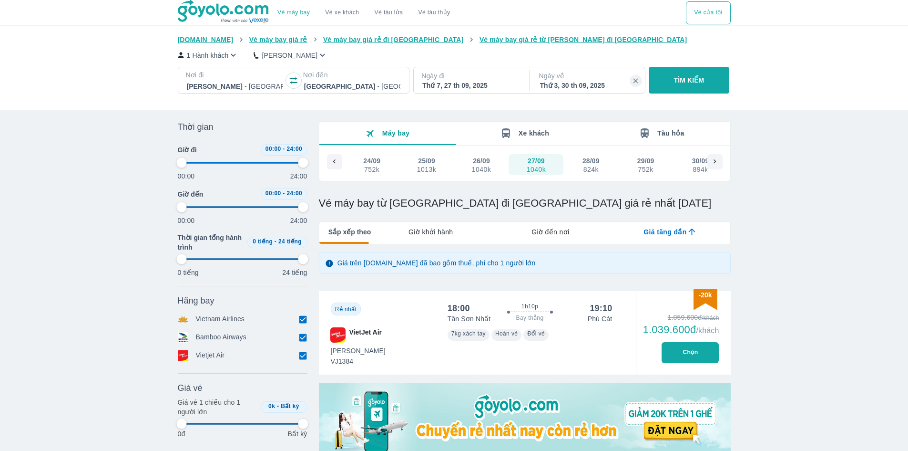
type input "97.9166666666667"
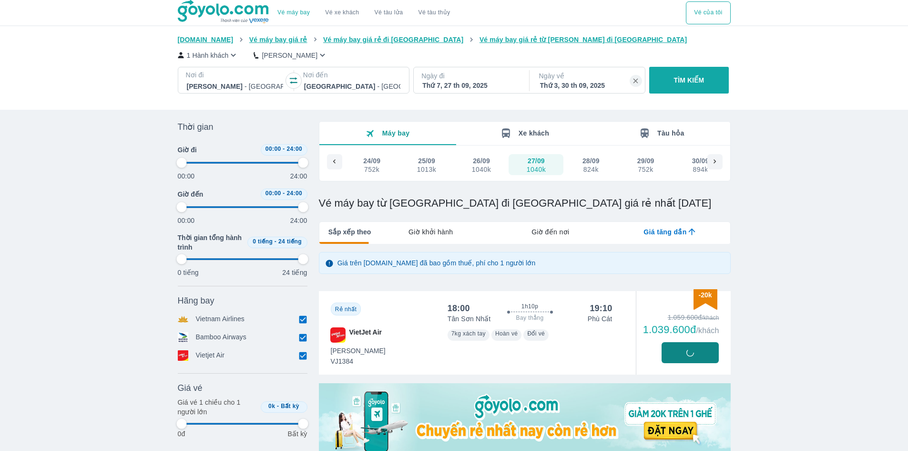
type input "97.9166666666667"
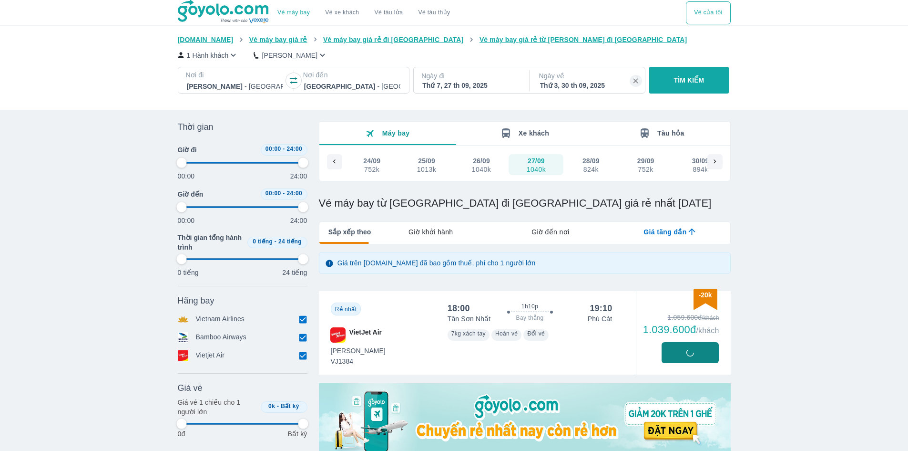
type input "97.9166666666667"
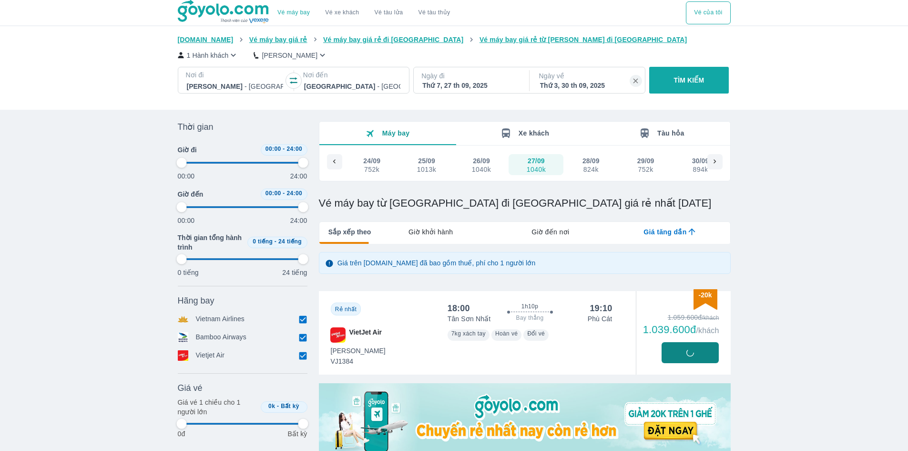
type input "97.9166666666667"
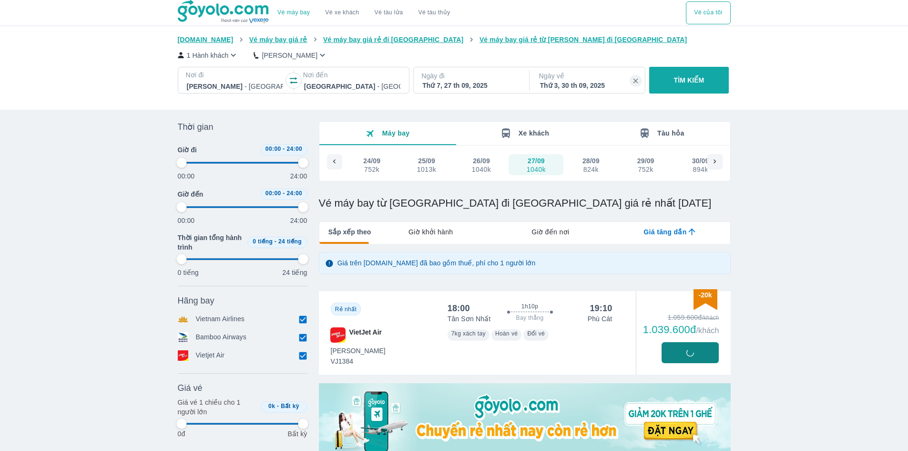
type input "97.9166666666667"
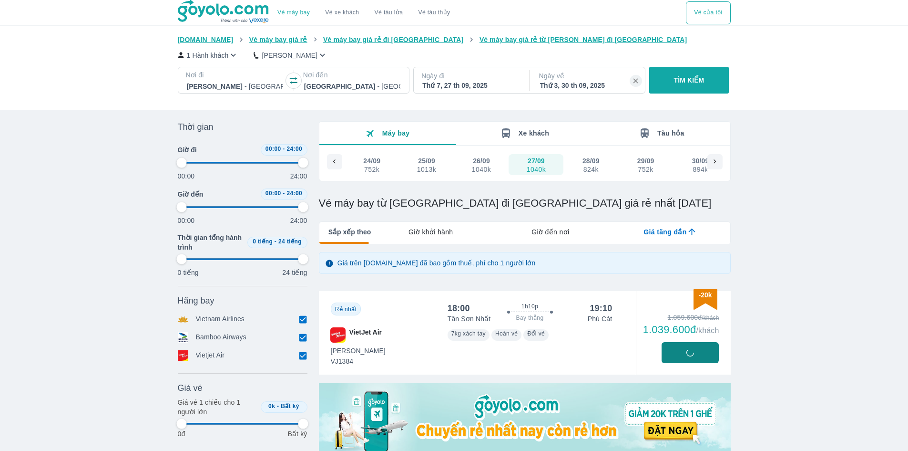
type input "97.9166666666667"
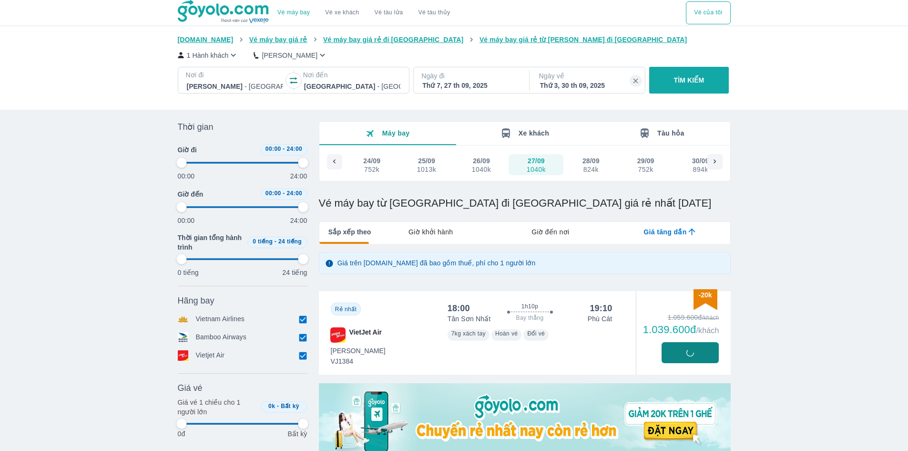
type input "97.9166666666667"
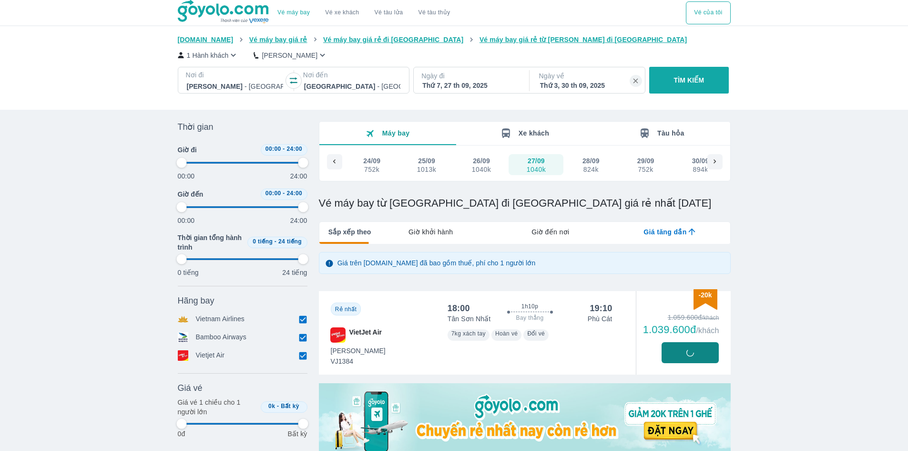
type input "97.9166666666667"
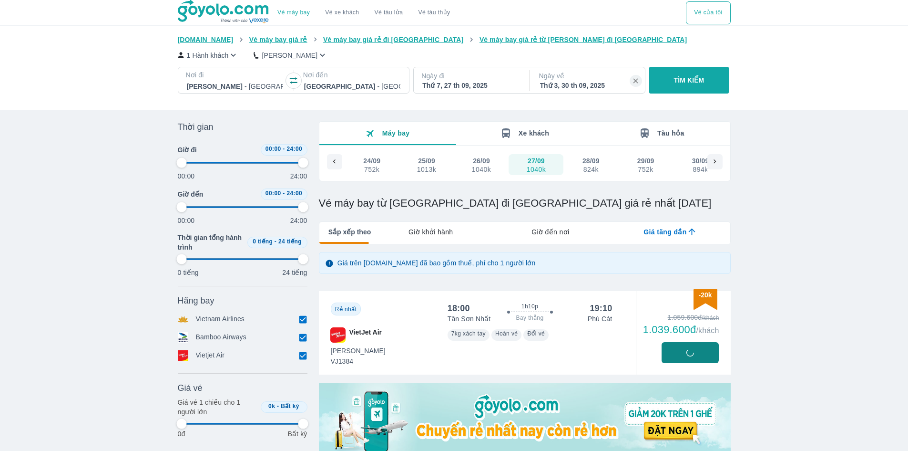
type input "97.9166666666667"
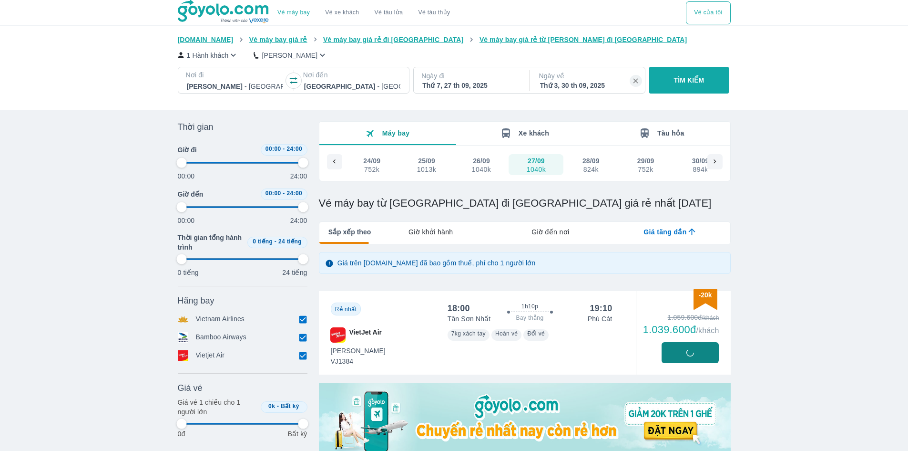
type input "97.9166666666667"
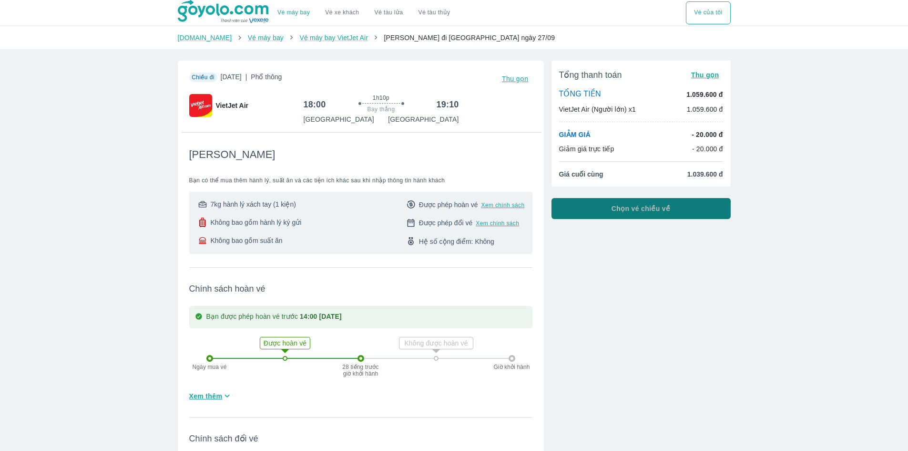
click at [633, 210] on span "Chọn vé chiều về" at bounding box center [641, 209] width 59 height 10
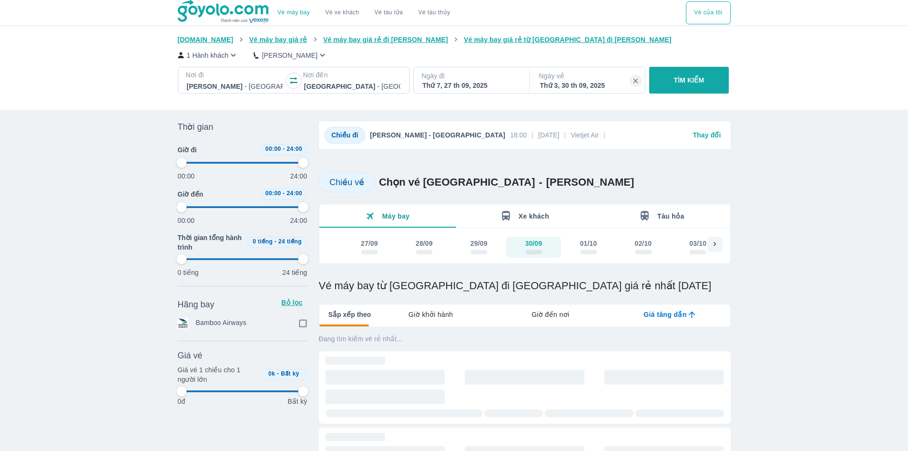
type input "97.9166666666667"
checkbox input "true"
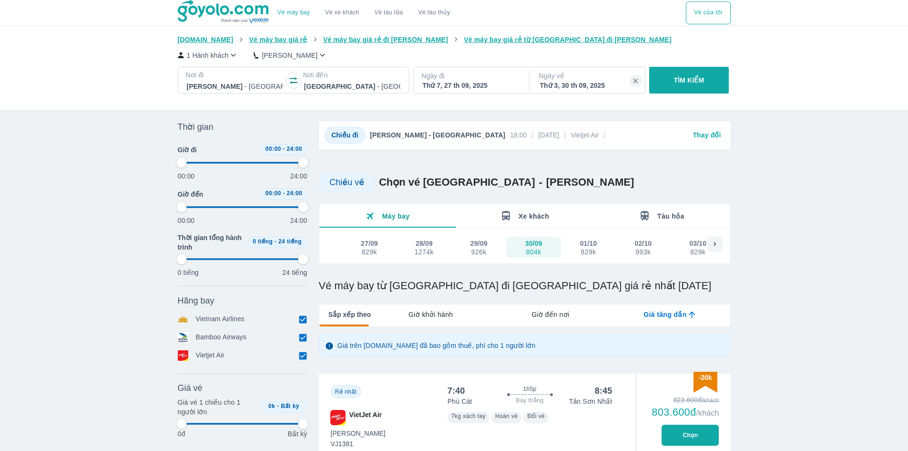
type input "97.9166666666667"
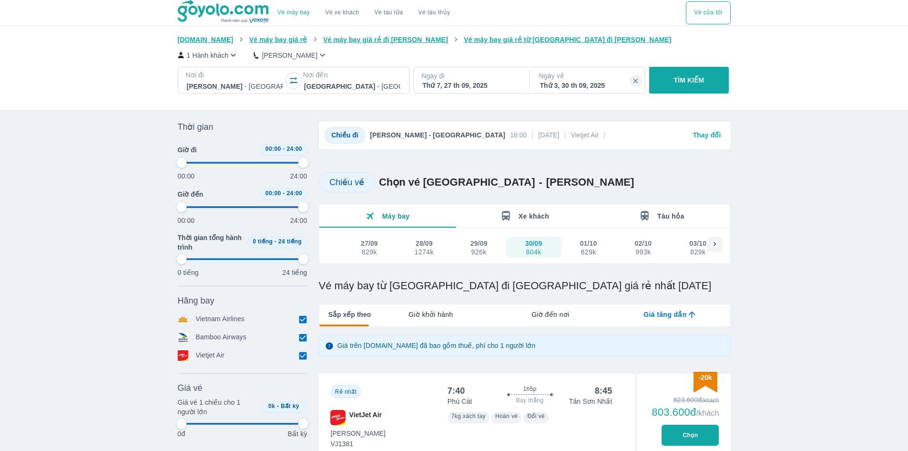
type input "97.9166666666667"
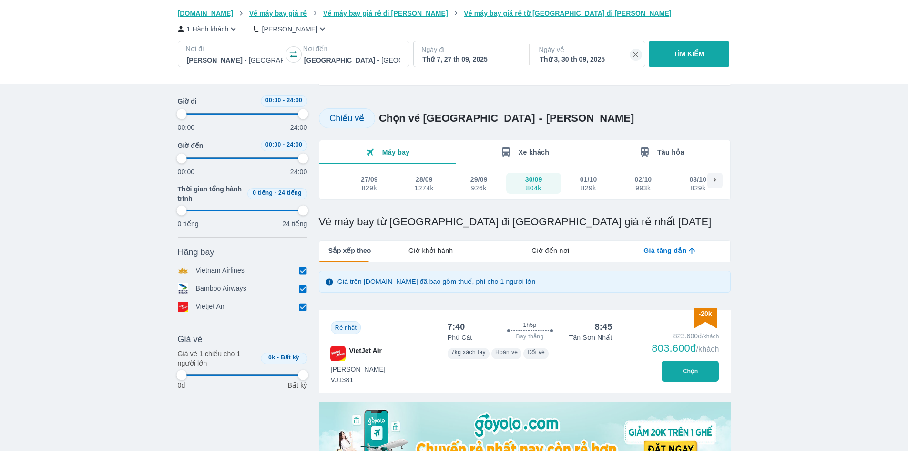
scroll to position [191, 0]
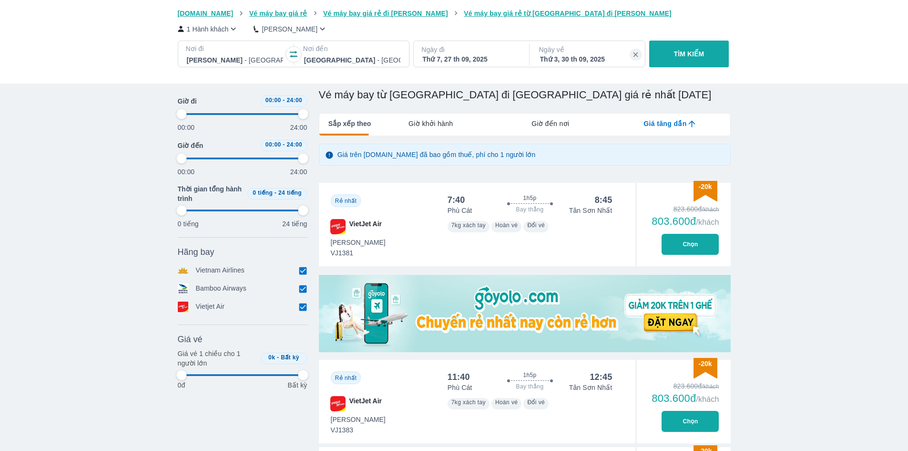
type input "97.9166666666667"
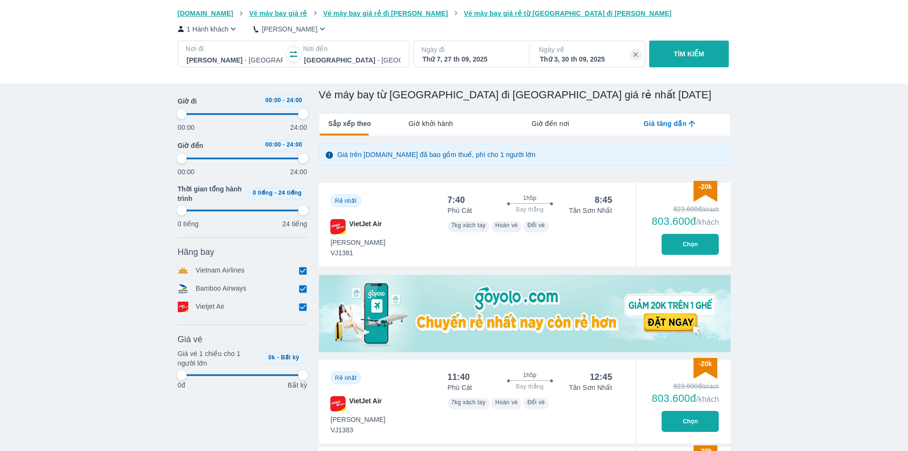
type input "97.9166666666667"
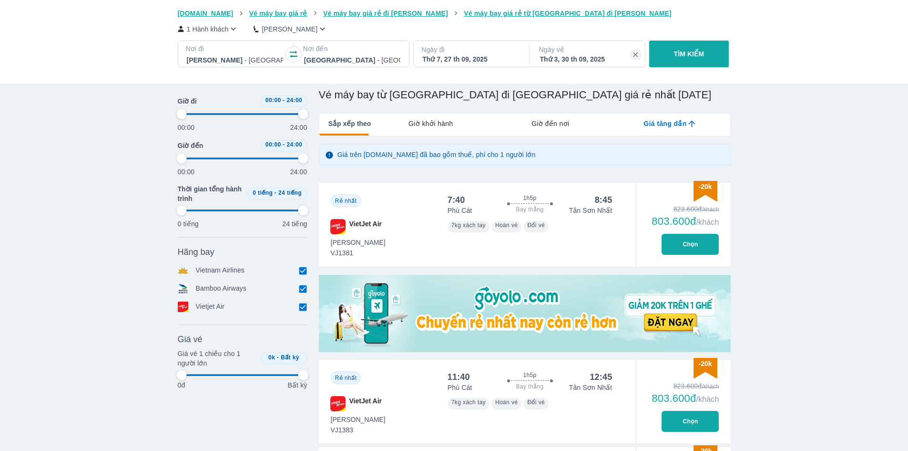
type input "97.9166666666667"
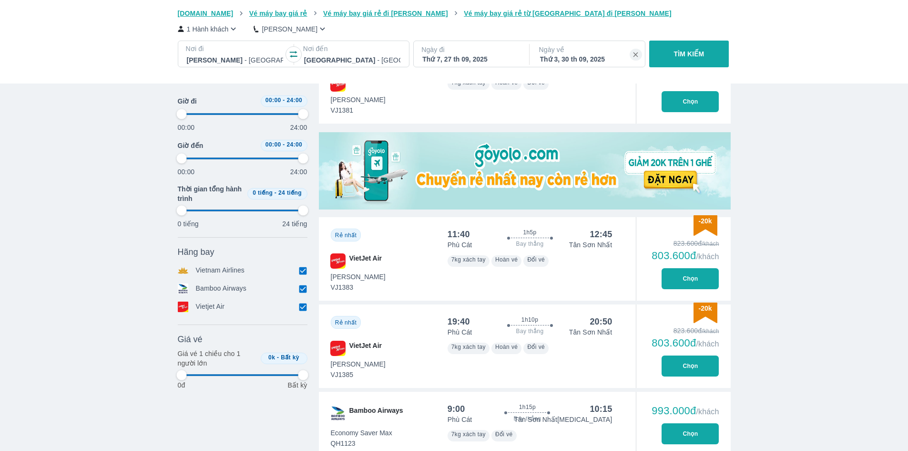
scroll to position [334, 0]
type input "97.9166666666667"
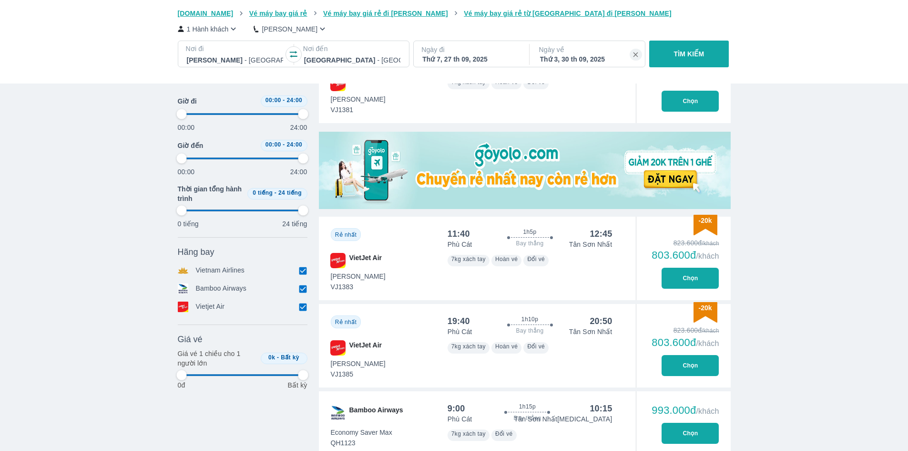
type input "97.9166666666667"
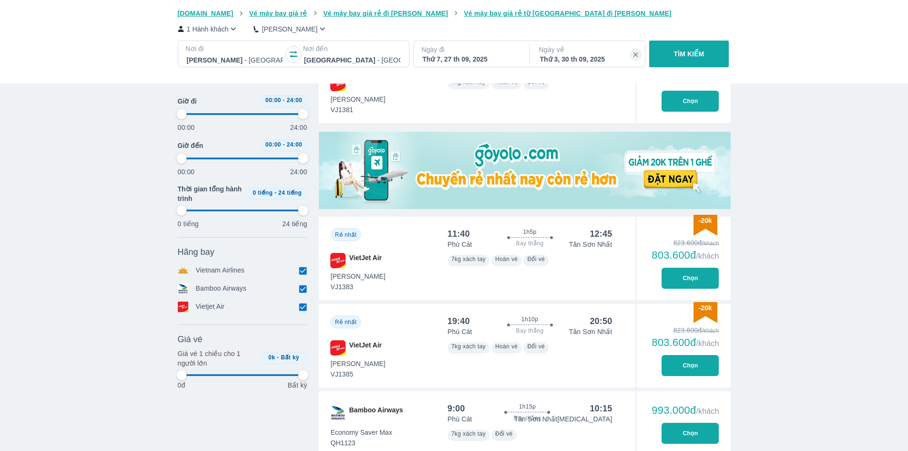
type input "97.9166666666667"
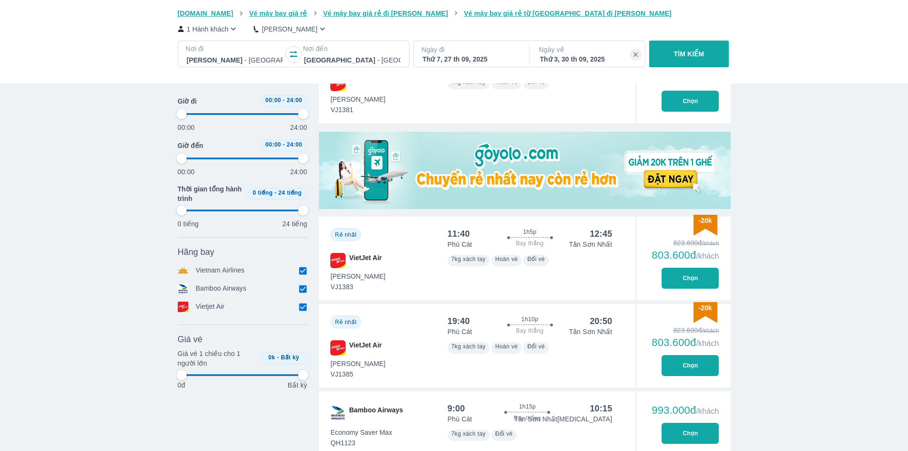
type input "97.9166666666667"
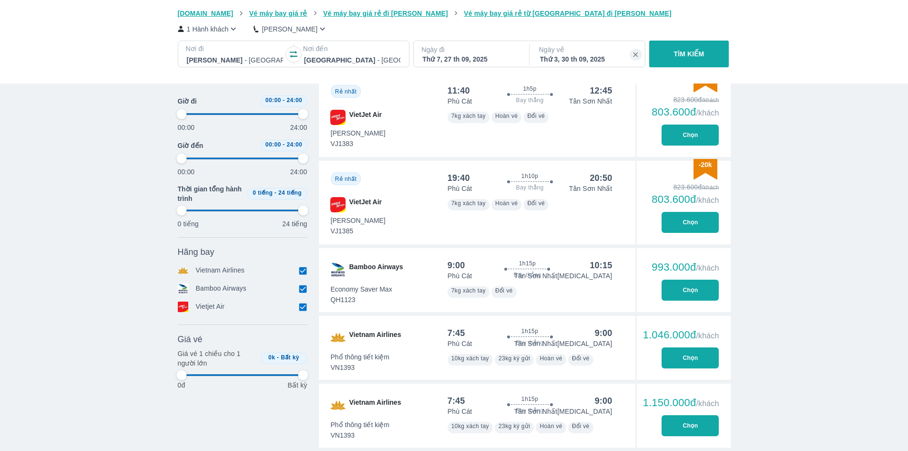
type input "97.9166666666667"
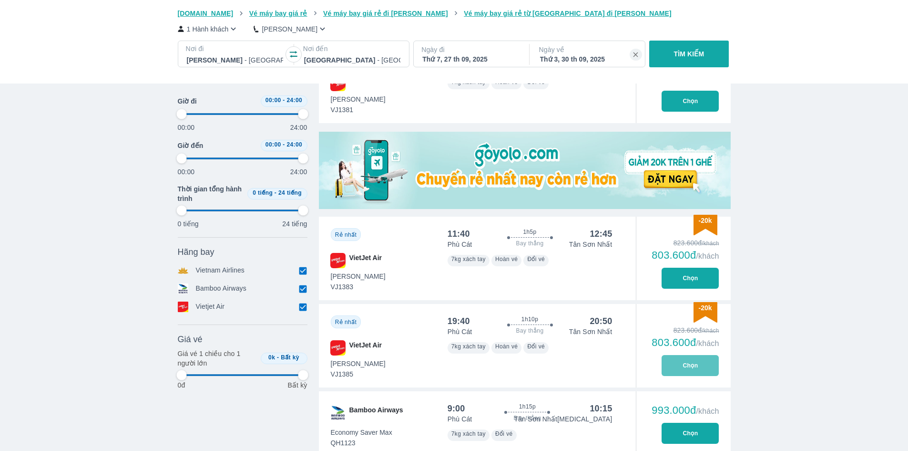
click at [683, 359] on button "Chọn" at bounding box center [690, 365] width 57 height 21
type input "97.9166666666667"
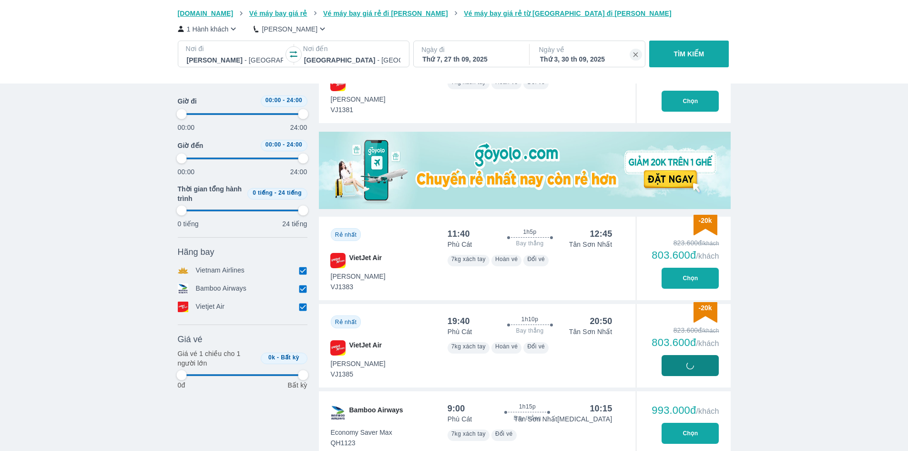
type input "97.9166666666667"
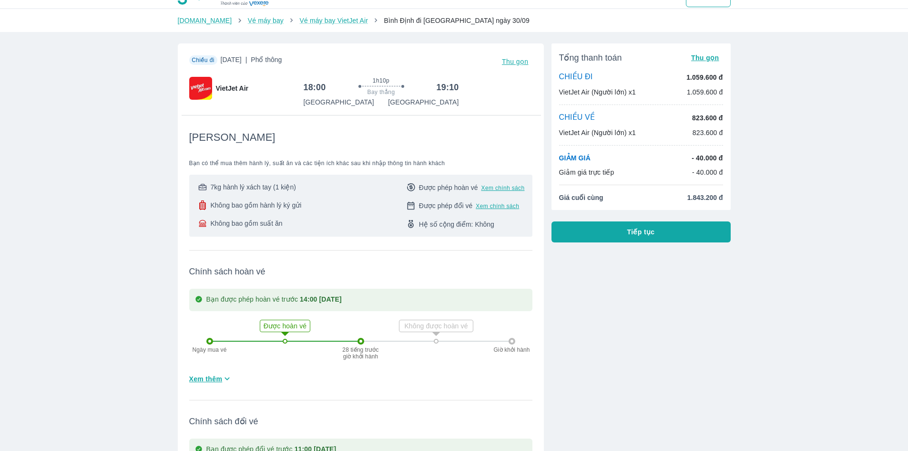
scroll to position [48, 0]
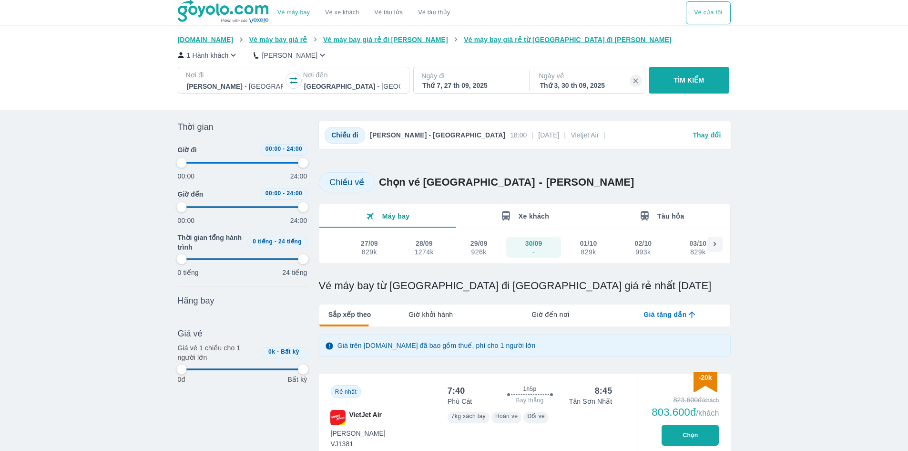
type input "97.9166666666667"
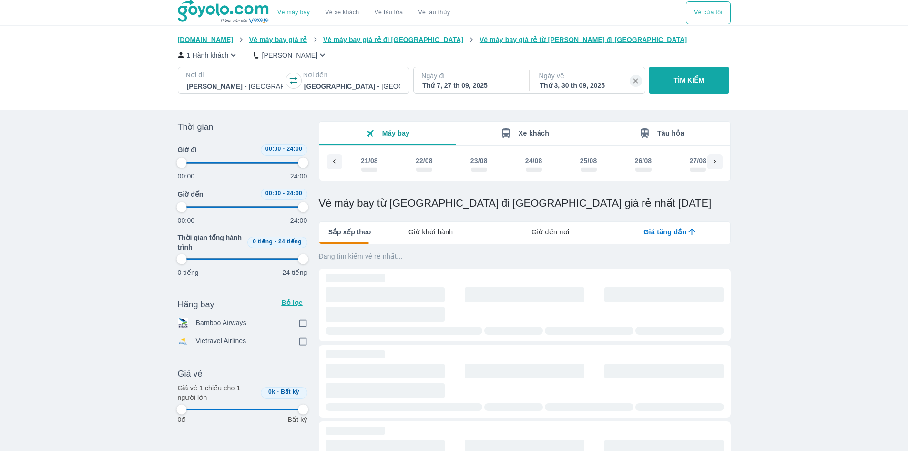
scroll to position [0, 1860]
type input "97.9166666666667"
checkbox input "true"
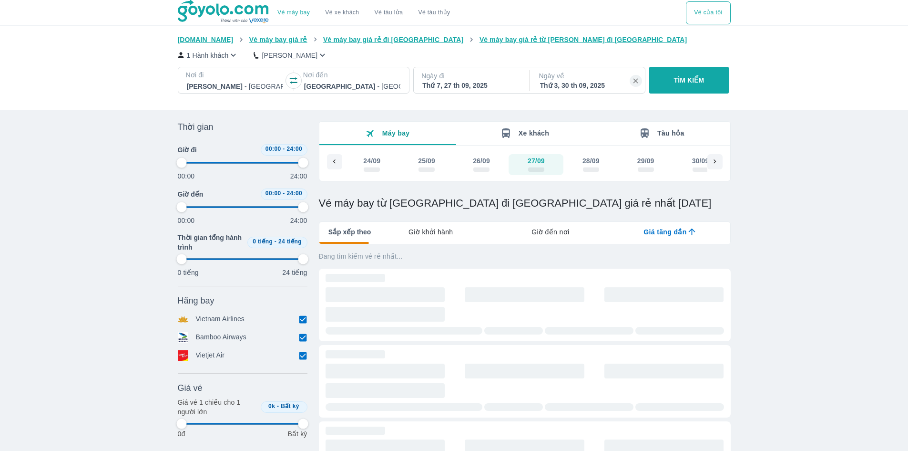
type input "97.9166666666667"
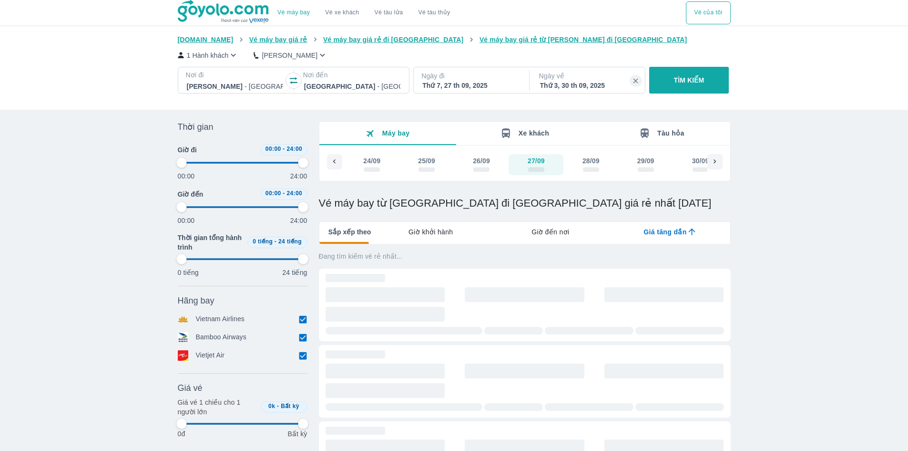
type input "97.9166666666667"
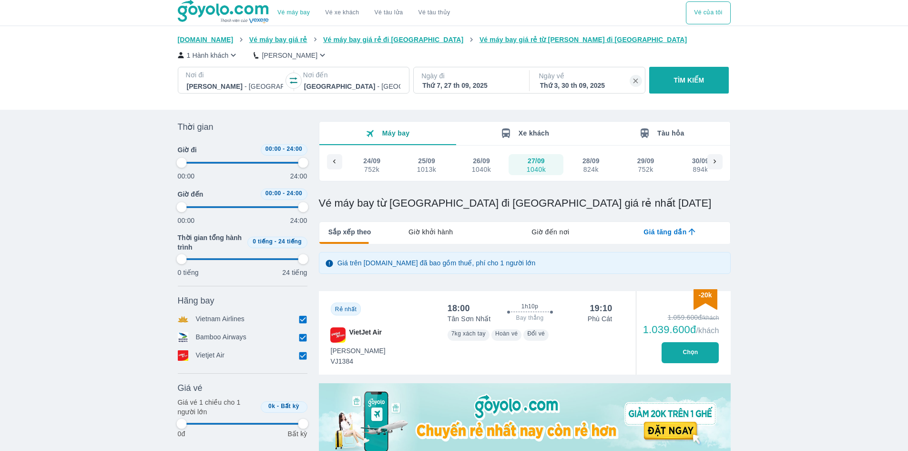
type input "97.9166666666667"
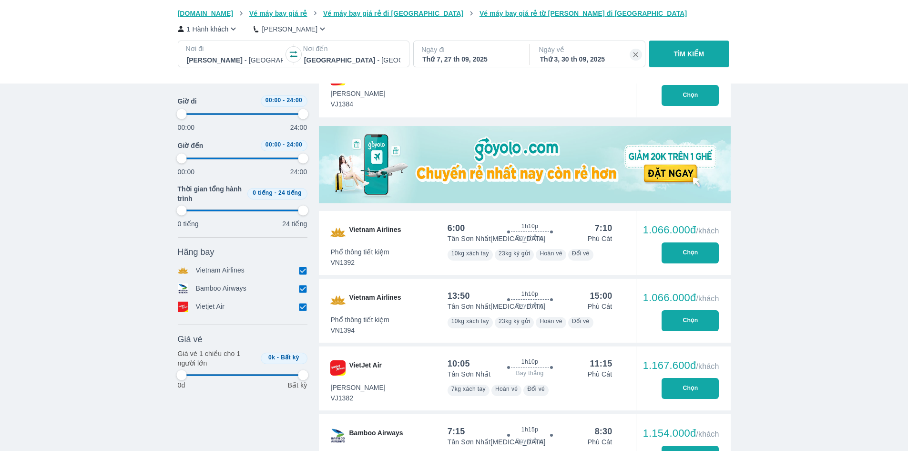
type input "97.9166666666667"
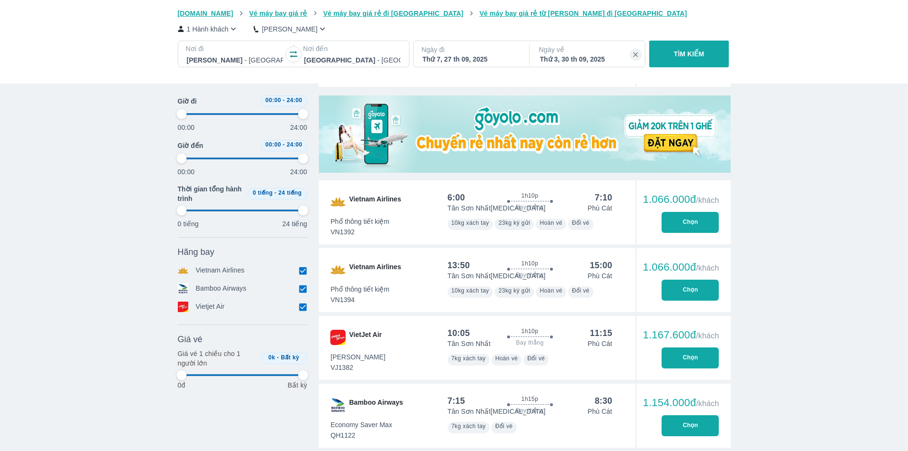
scroll to position [292, 0]
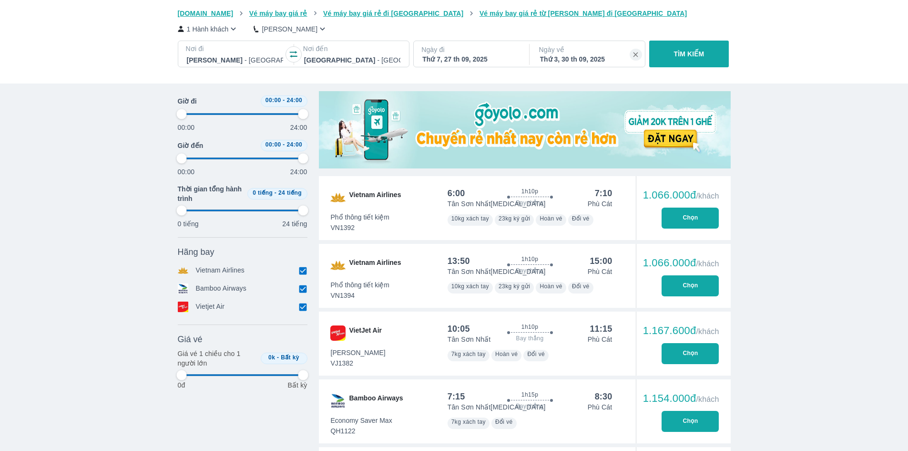
type input "97.9166666666667"
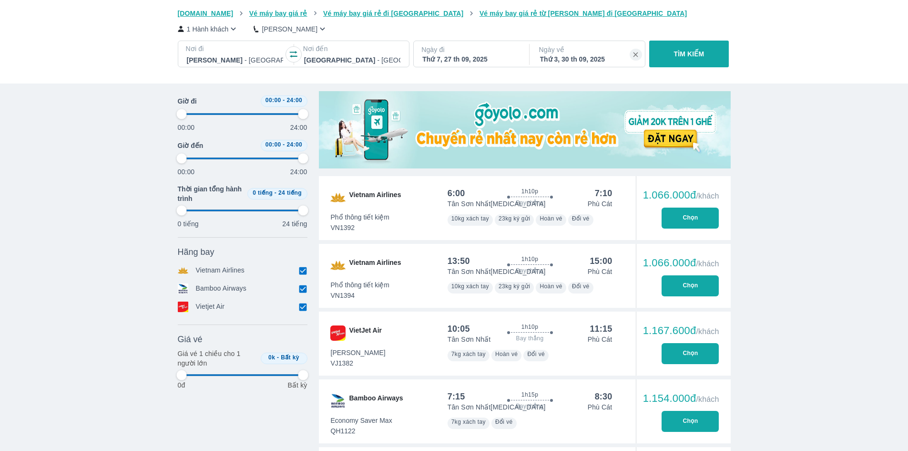
type input "97.9166666666667"
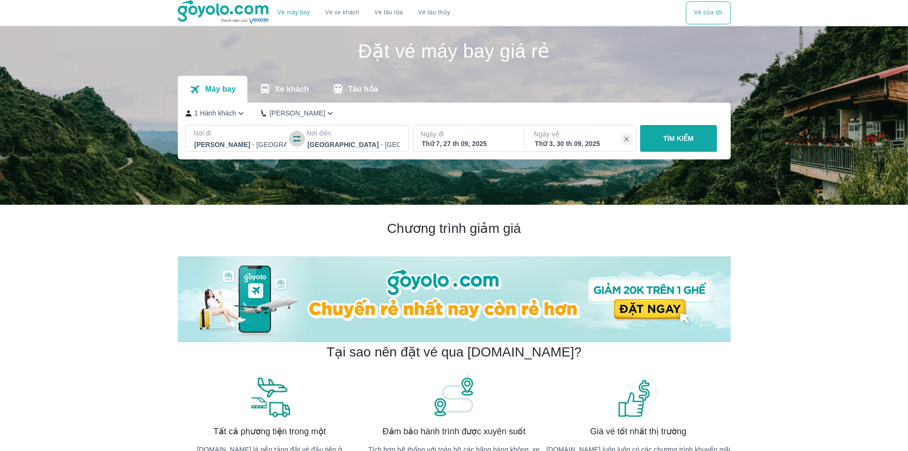
click at [301, 139] on icon "button" at bounding box center [297, 139] width 10 height 10
click at [464, 147] on div "Thứ 7, 27 th 09, 2025" at bounding box center [468, 144] width 93 height 10
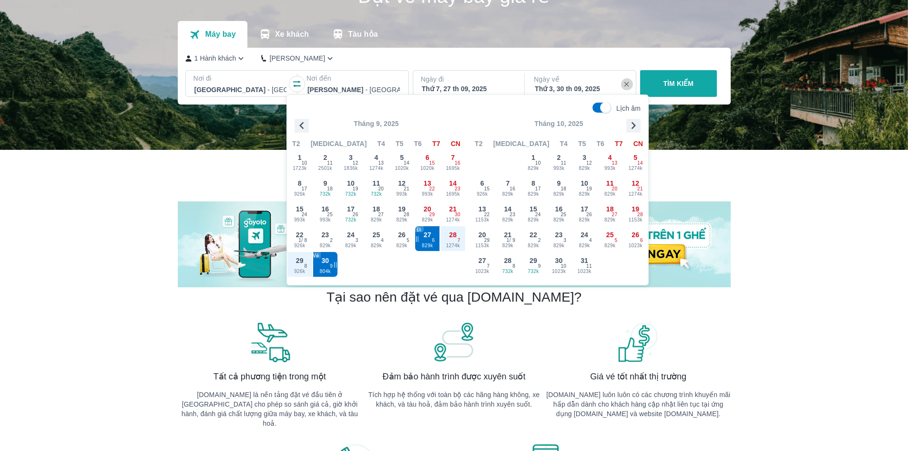
click at [624, 87] on icon "button" at bounding box center [627, 84] width 9 height 9
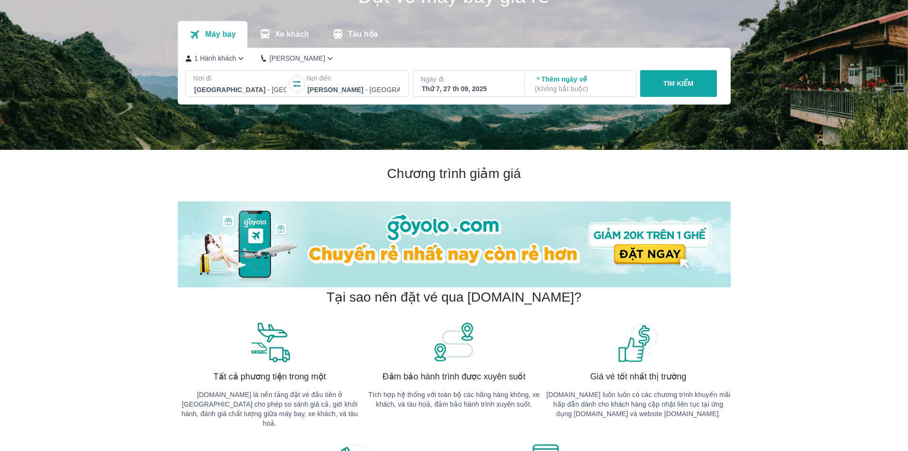
click at [479, 86] on div "Thứ 7, 27 th 09, 2025" at bounding box center [468, 89] width 93 height 10
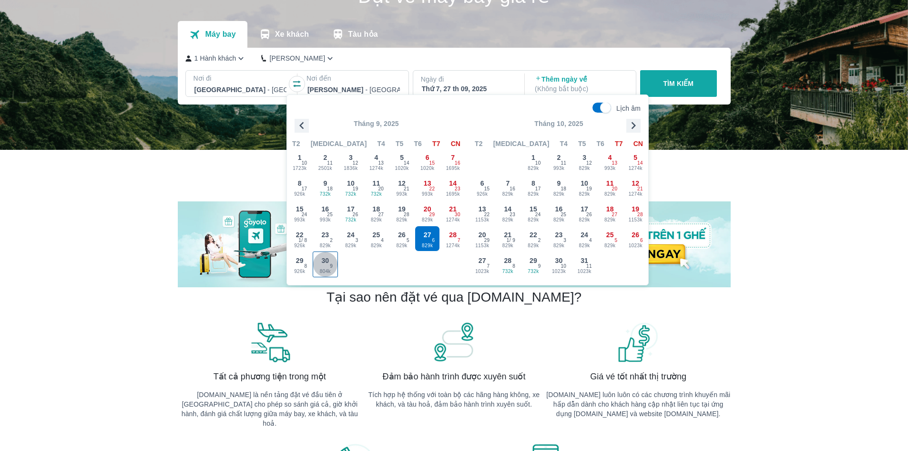
click at [327, 269] on span "804k" at bounding box center [325, 272] width 25 height 8
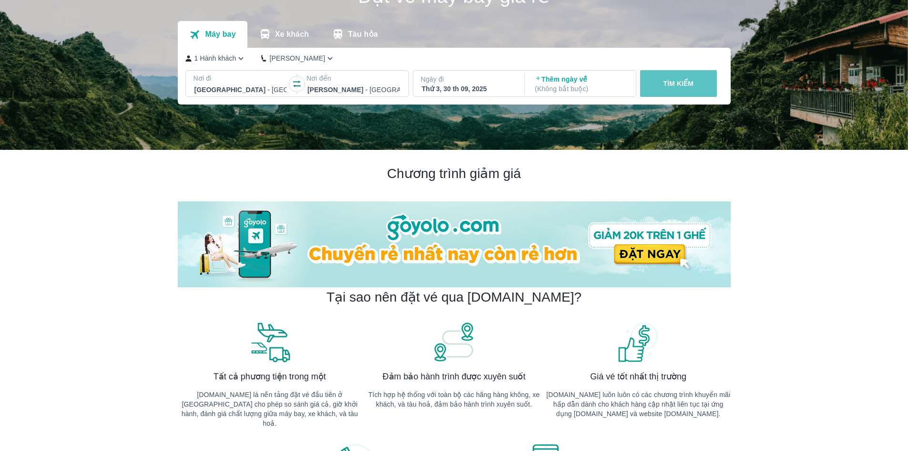
click at [668, 80] on p "TÌM KIẾM" at bounding box center [678, 84] width 31 height 10
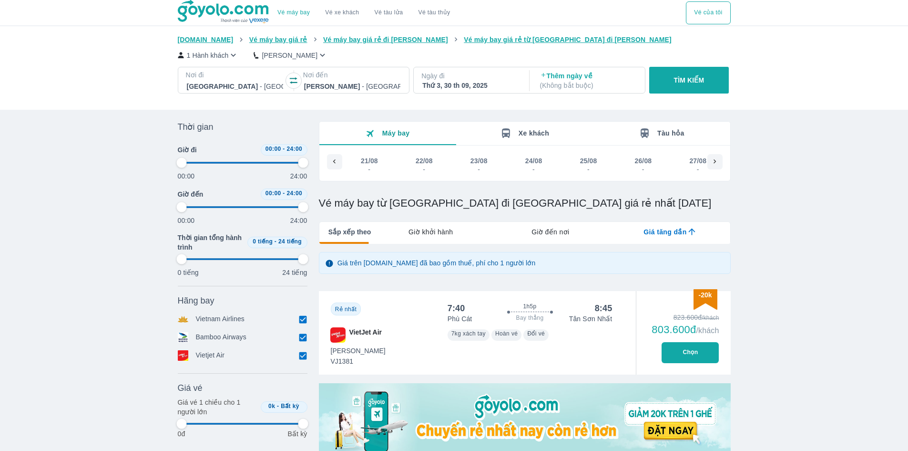
type input "97.9166666666667"
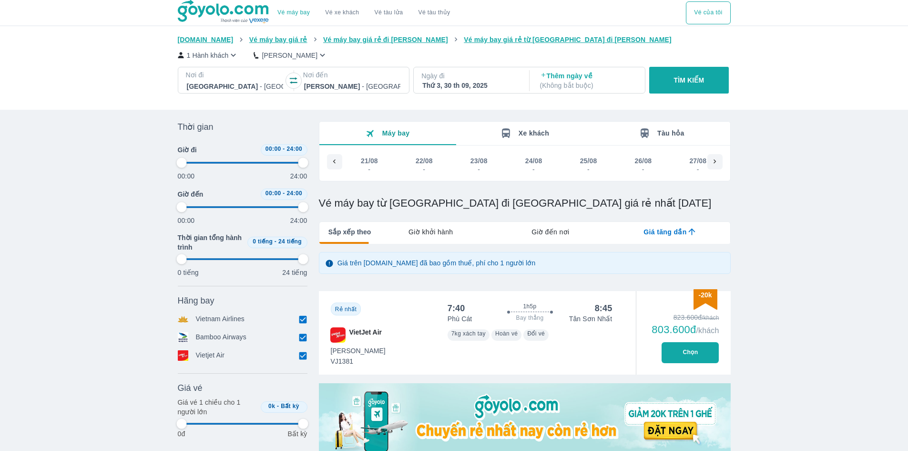
type input "97.9166666666667"
checkbox input "false"
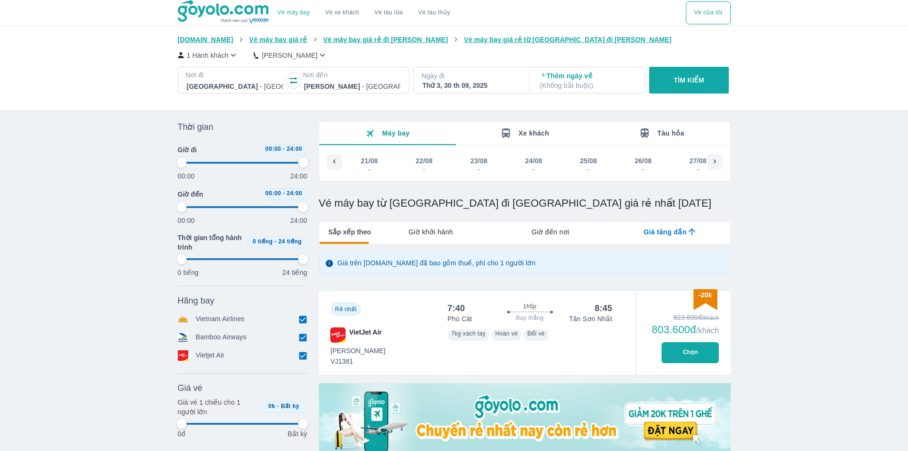
checkbox input "false"
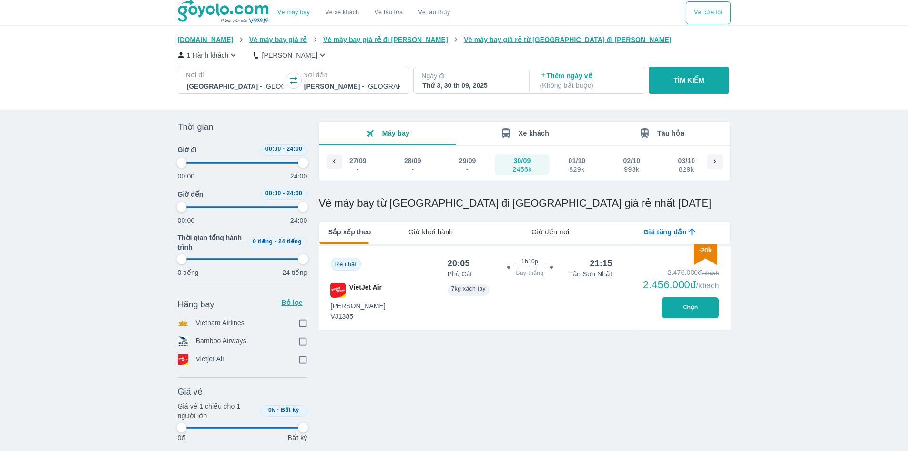
type input "97.9166666666667"
checkbox input "true"
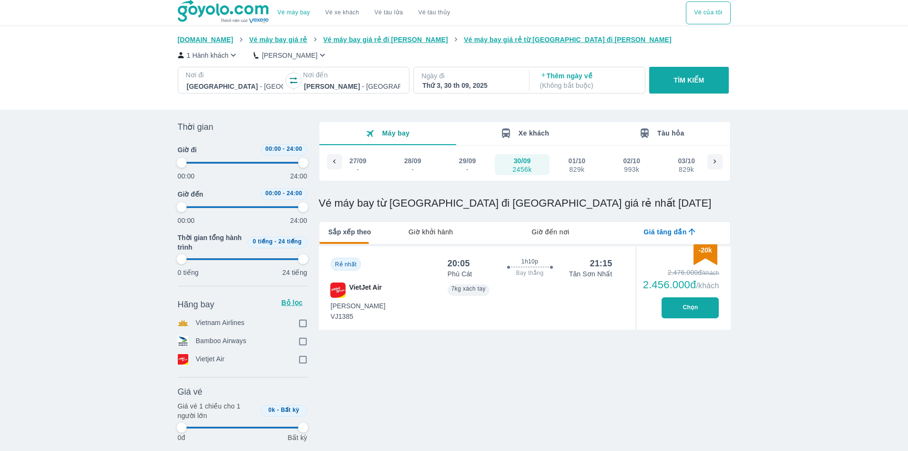
checkbox input "true"
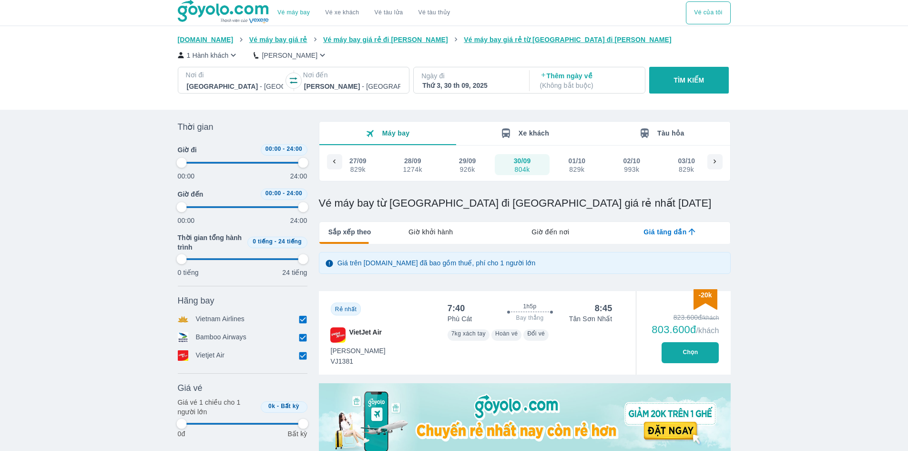
scroll to position [48, 0]
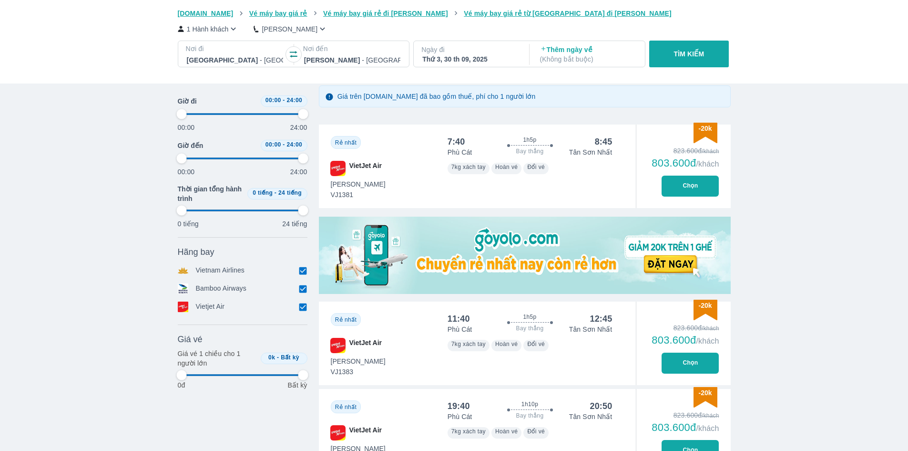
type input "97.9166666666667"
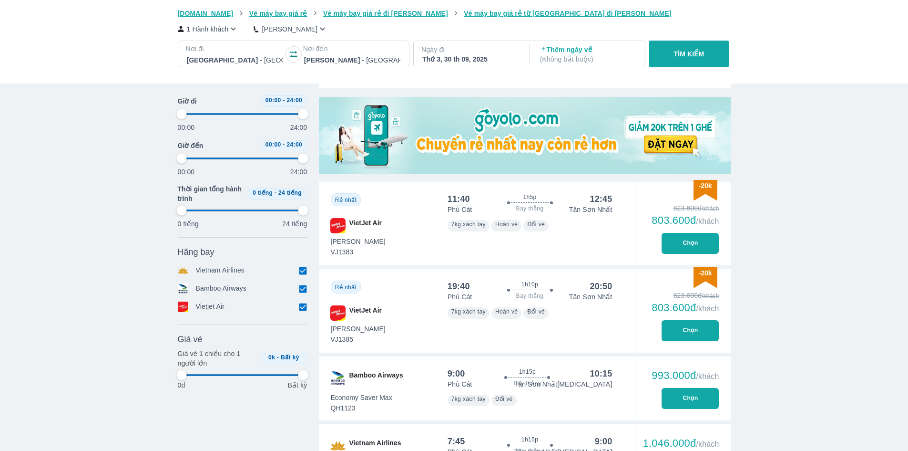
type input "97.9166666666667"
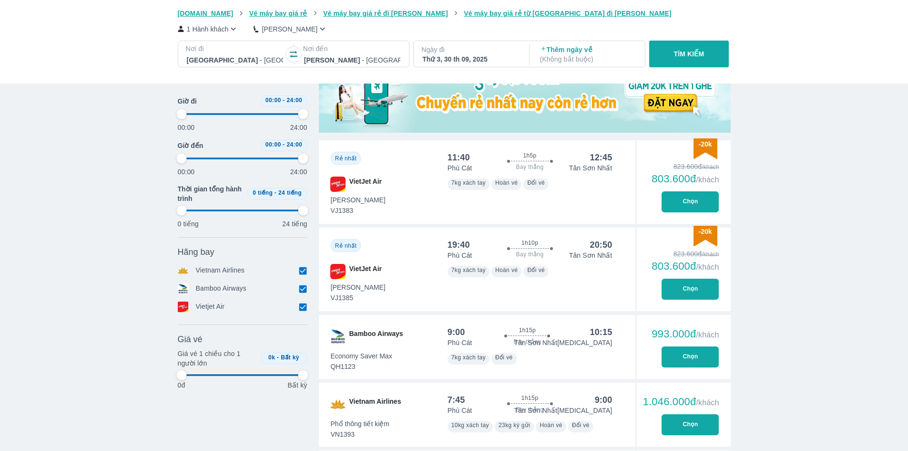
type input "97.9166666666667"
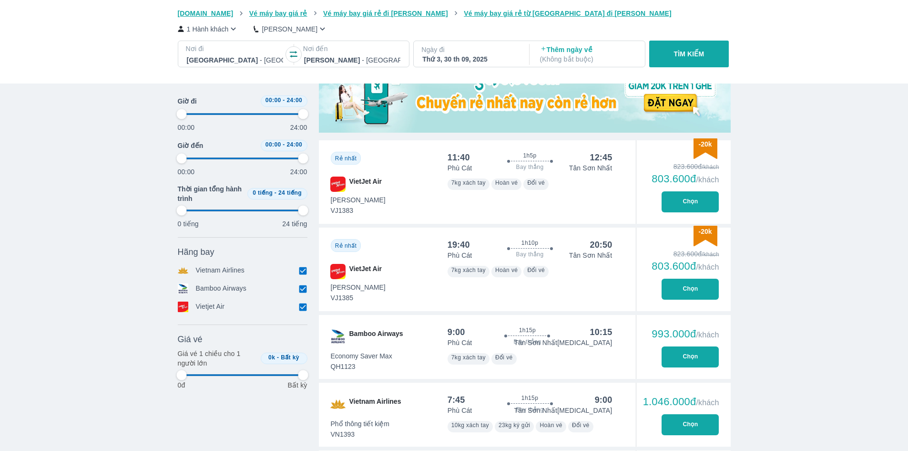
type input "97.9166666666667"
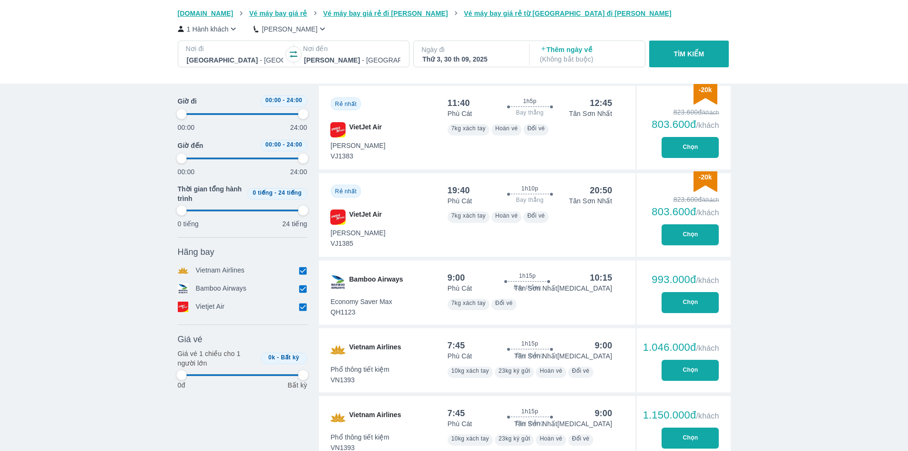
scroll to position [381, 0]
type input "97.9166666666667"
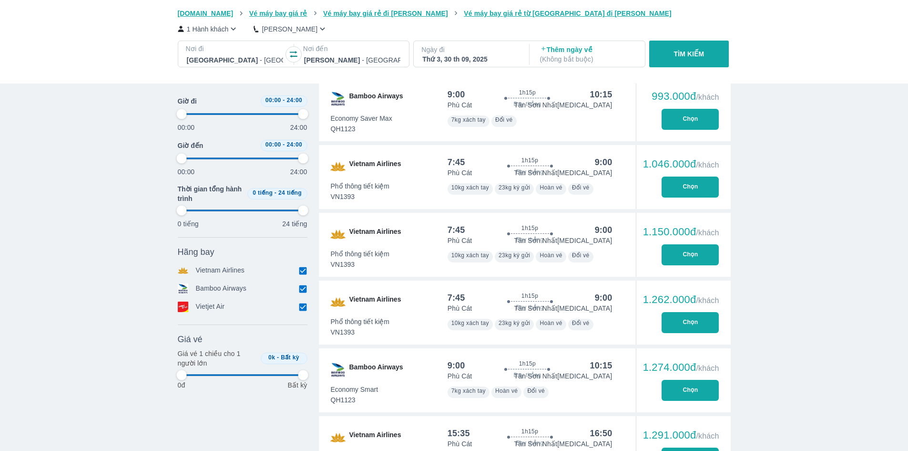
type input "97.9166666666667"
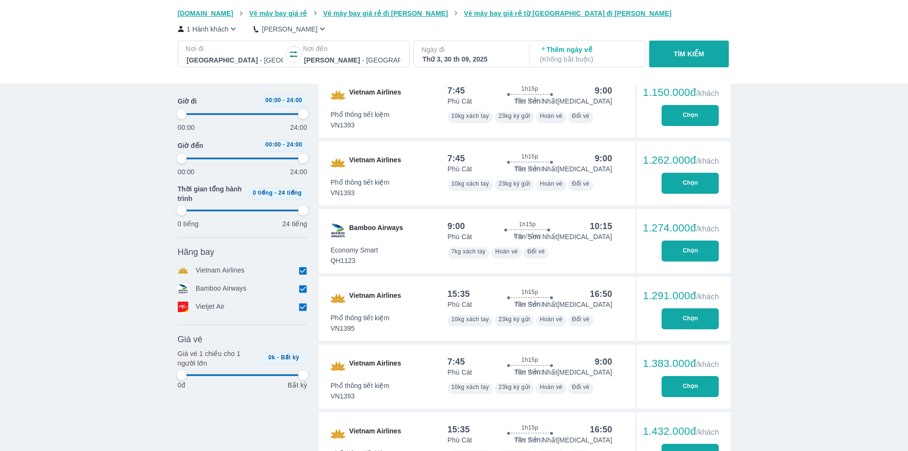
type input "97.9166666666667"
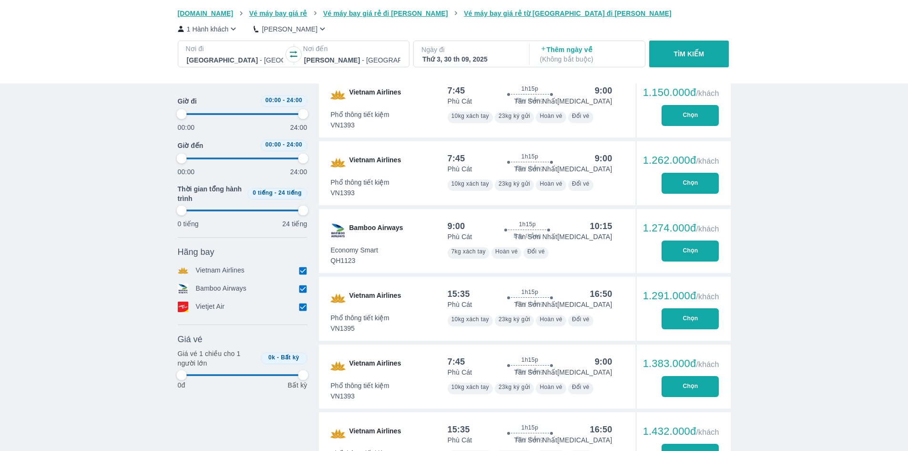
type input "97.9166666666667"
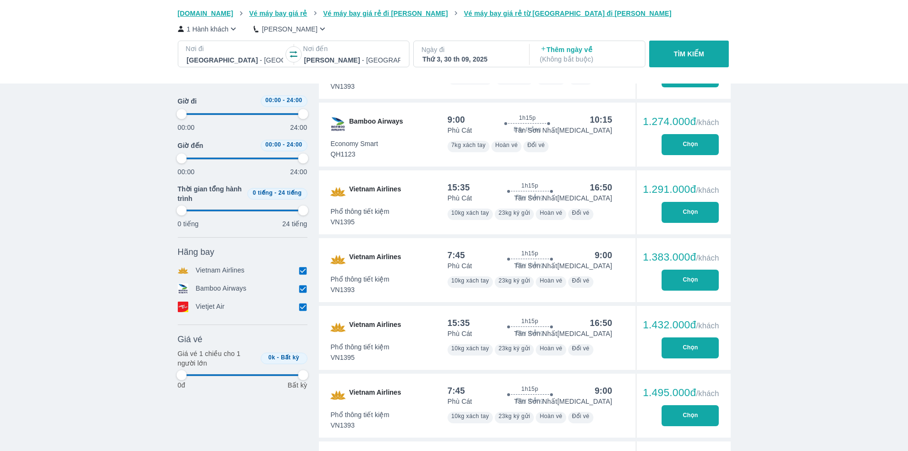
type input "97.9166666666667"
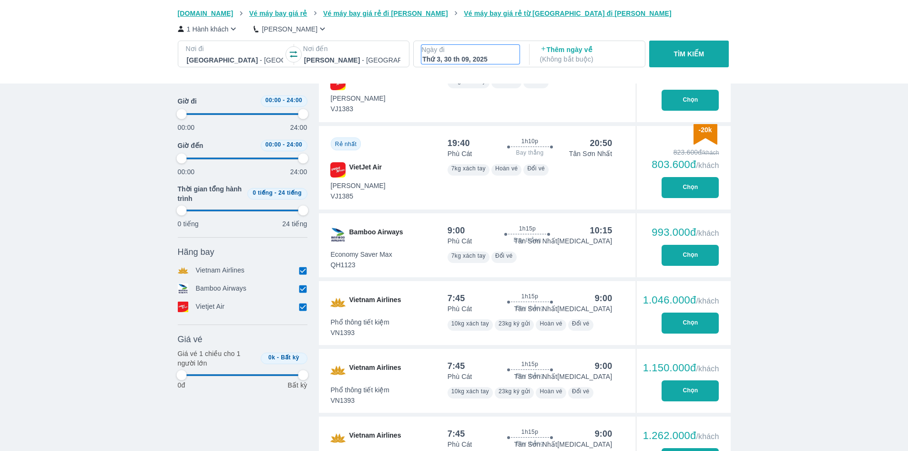
click at [444, 55] on div "Thứ 3, 30 th 09, 2025" at bounding box center [471, 59] width 96 height 10
type input "97.9166666666667"
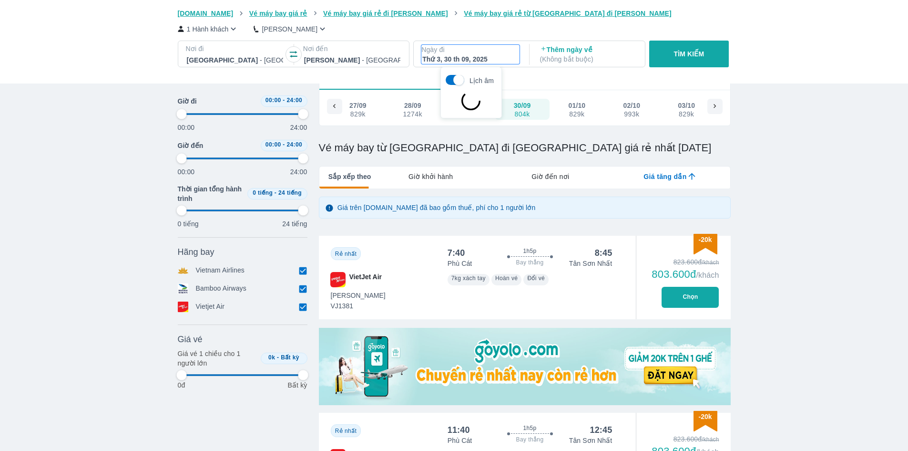
type input "97.9166666666667"
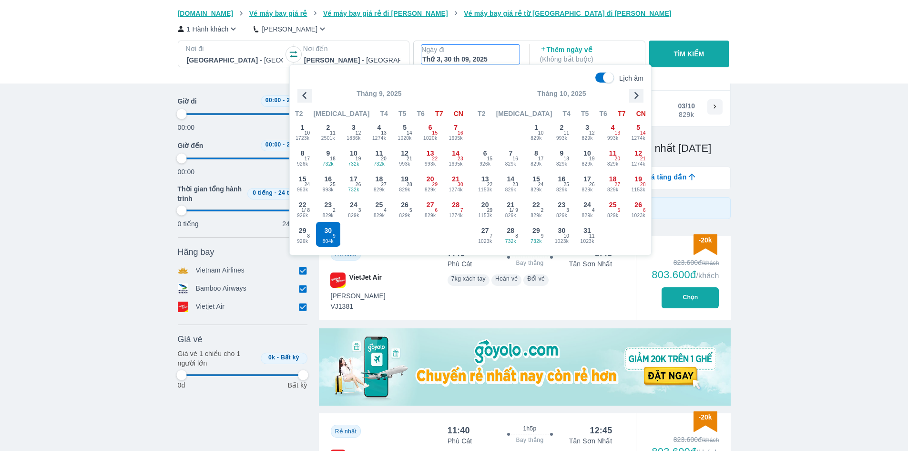
type input "97.9166666666667"
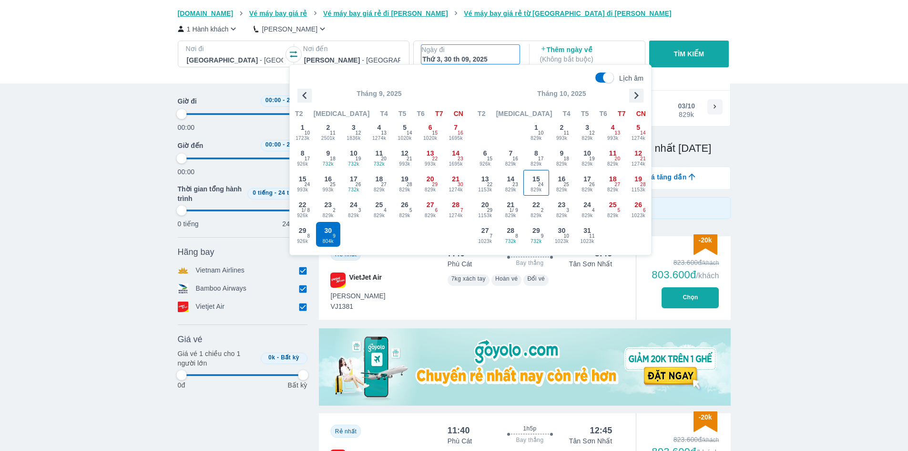
type input "97.9166666666667"
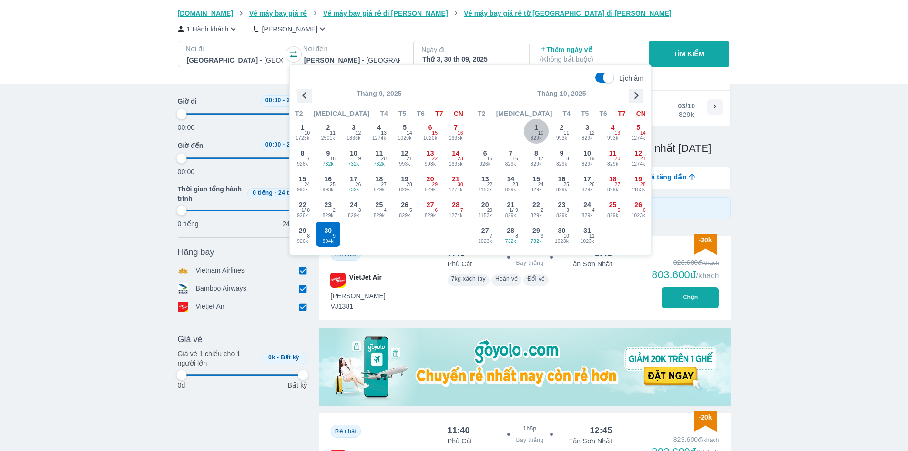
type input "97.9166666666667"
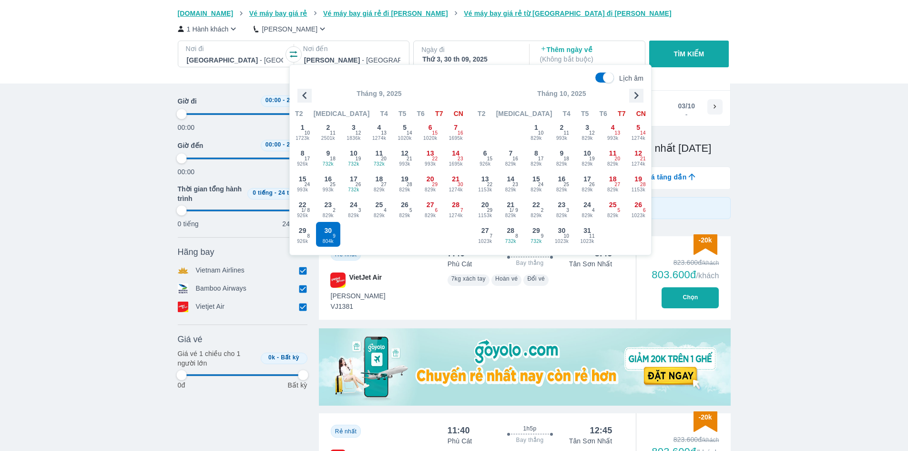
type input "97.9166666666667"
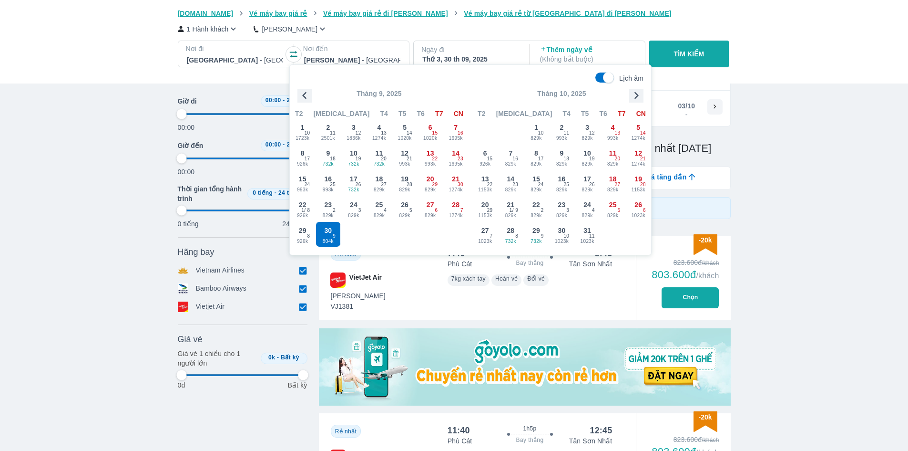
type input "97.9166666666667"
click at [541, 131] on span "10" at bounding box center [541, 133] width 6 height 8
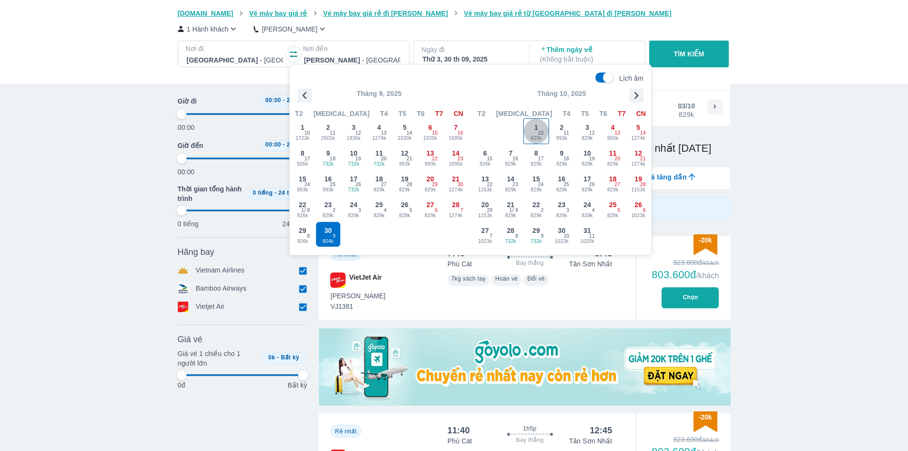
type input "97.9166666666667"
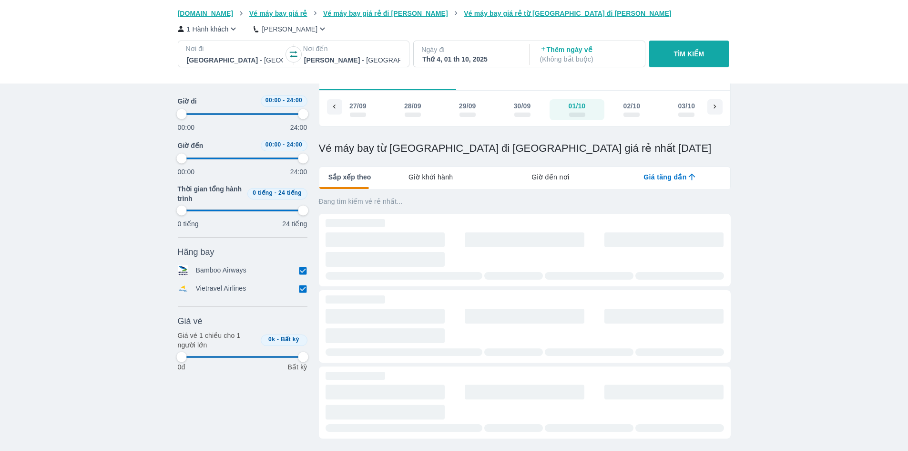
type input "97.9166666666667"
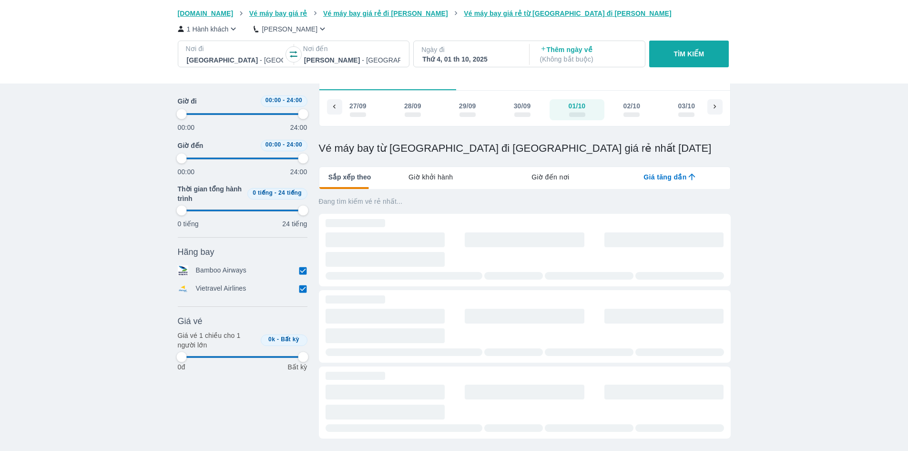
type input "97.9166666666667"
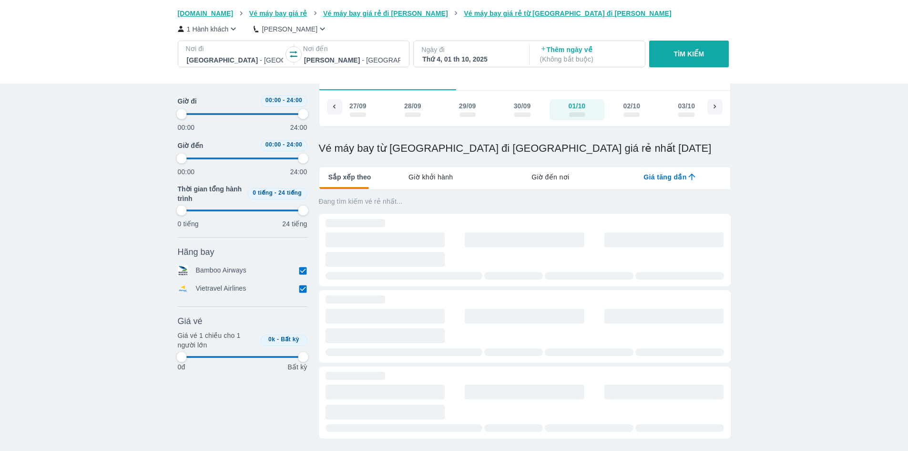
type input "97.9166666666667"
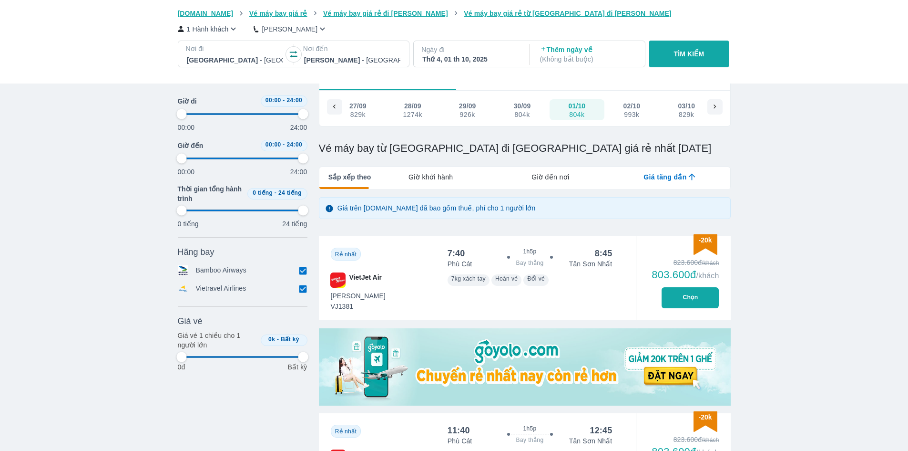
type input "97.9166666666667"
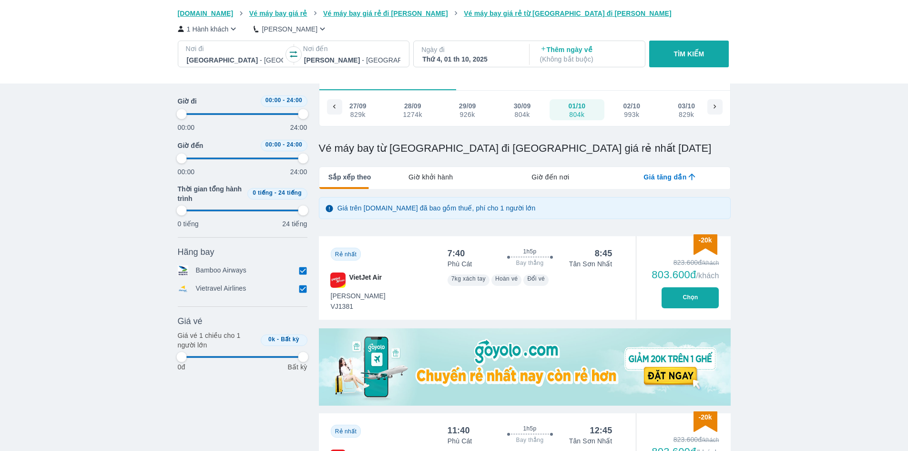
type input "97.9166666666667"
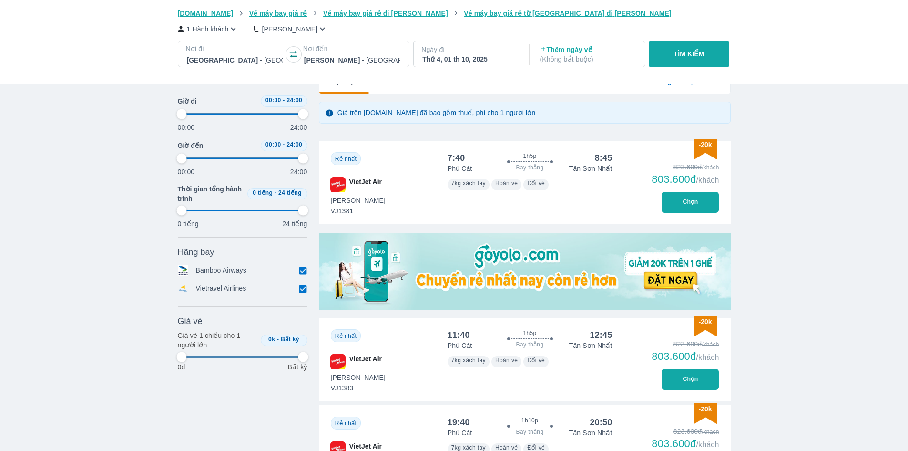
type input "97.9166666666667"
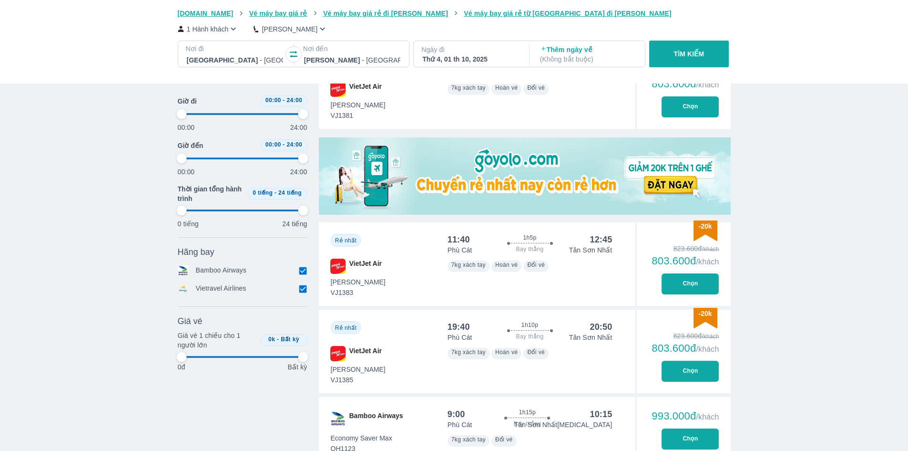
type input "97.9166666666667"
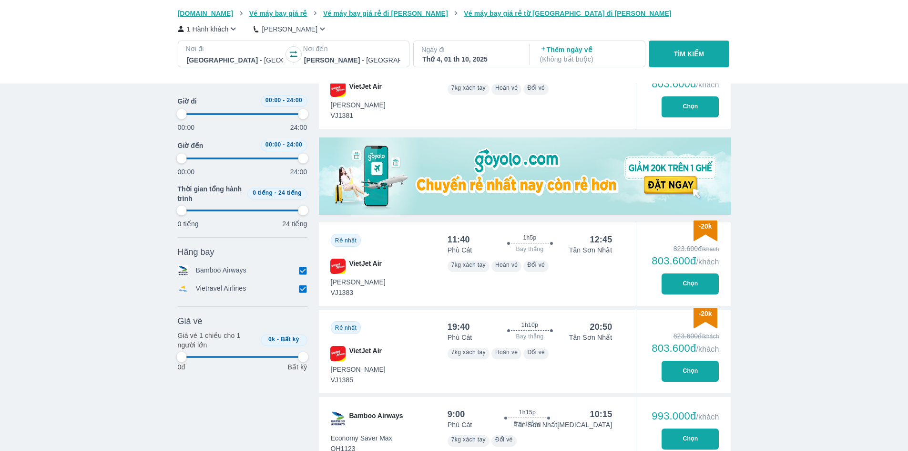
type input "97.9166666666667"
checkbox input "true"
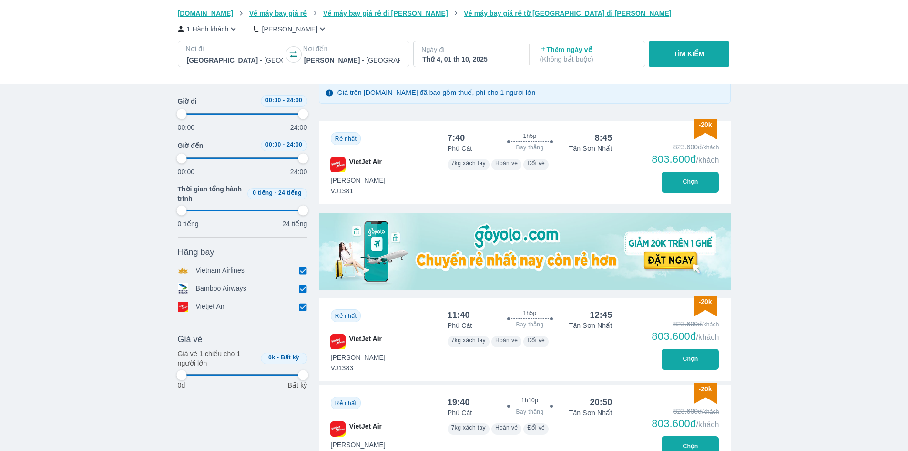
type input "97.9166666666667"
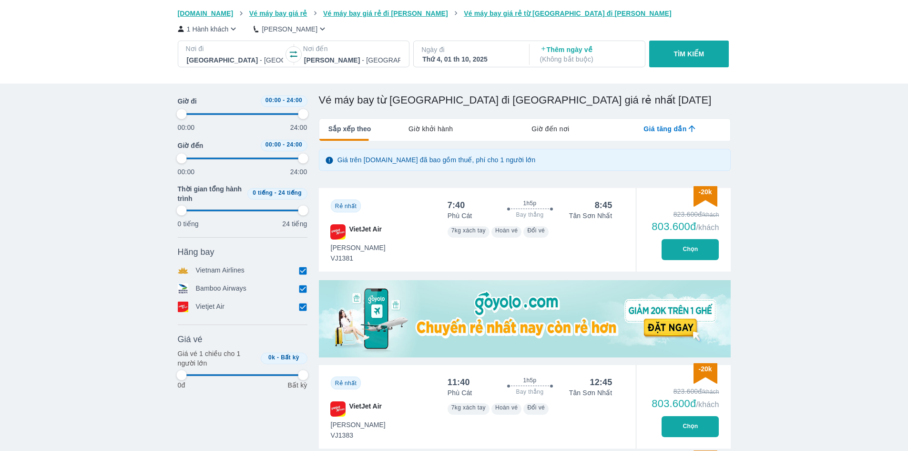
scroll to position [103, 0]
type input "97.9166666666667"
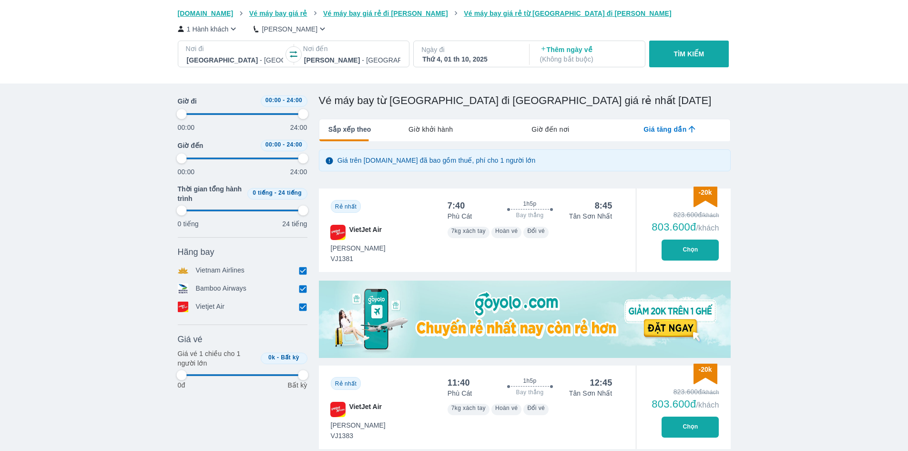
type input "97.9166666666667"
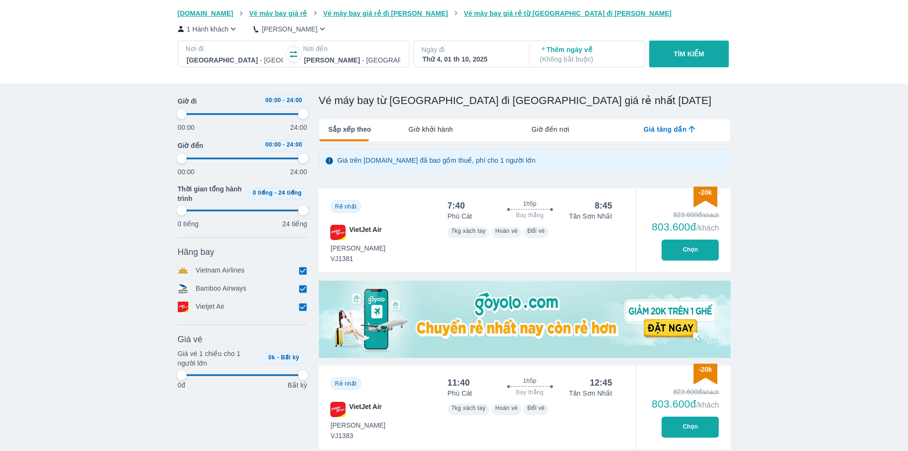
type input "97.9166666666667"
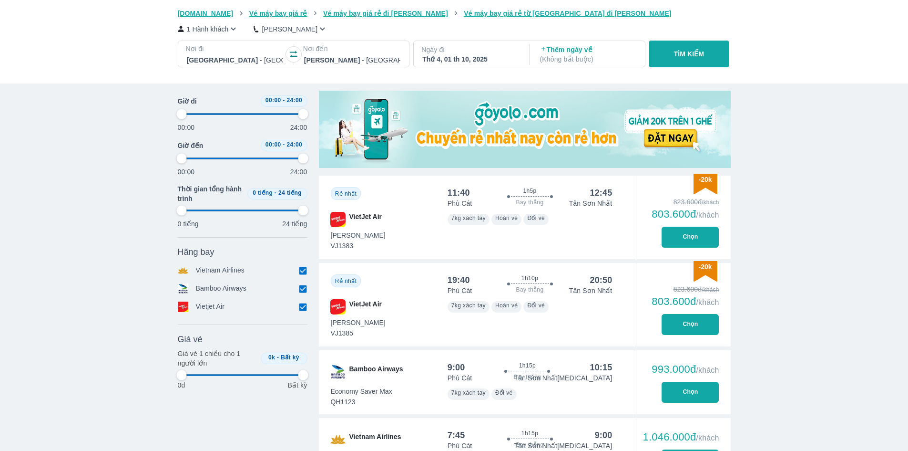
scroll to position [293, 0]
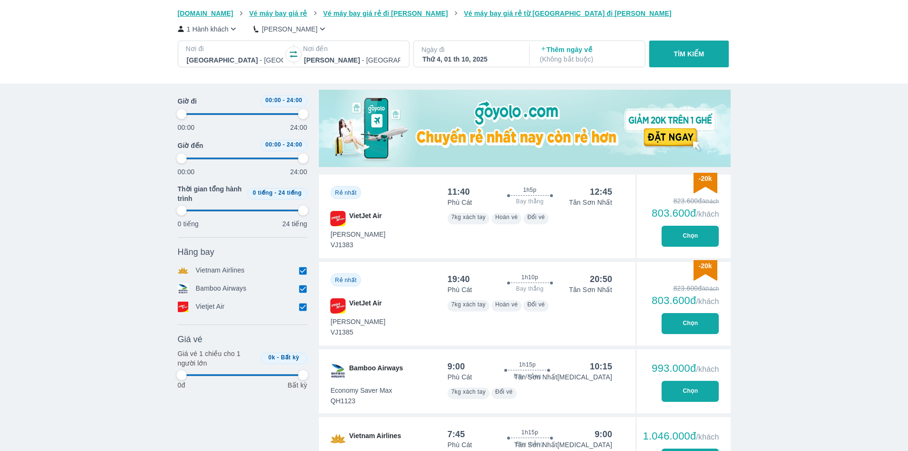
type input "97.9166666666667"
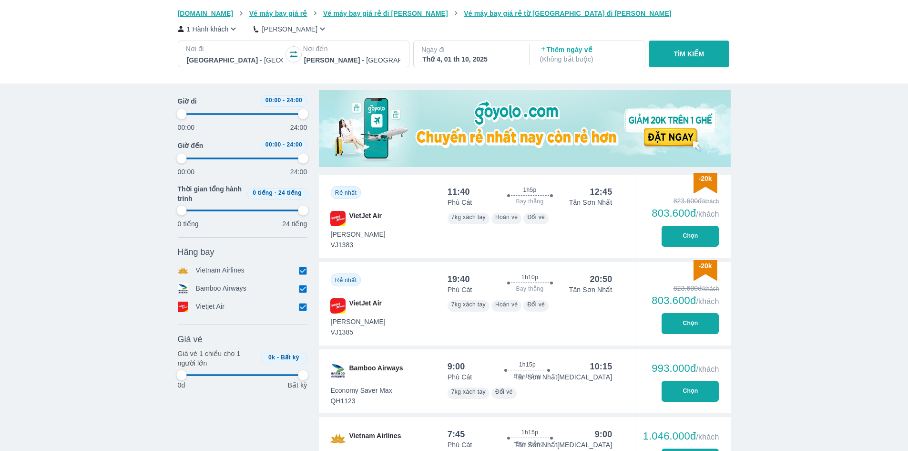
type input "97.9166666666667"
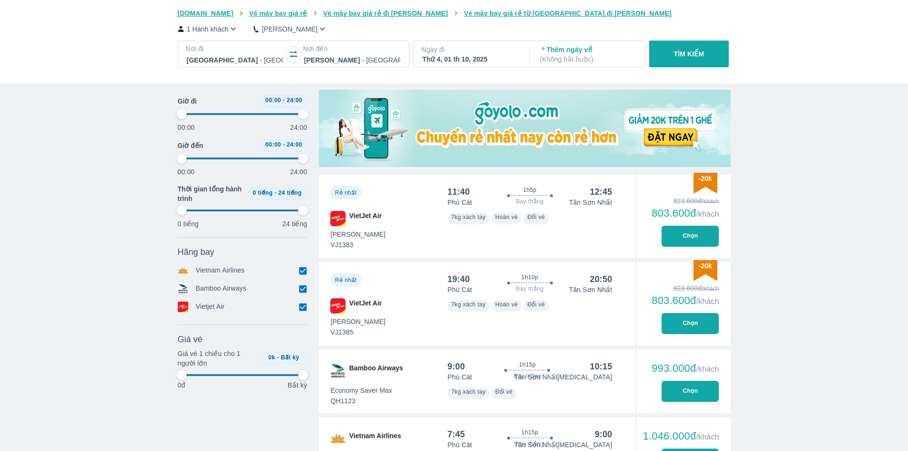
type input "97.9166666666667"
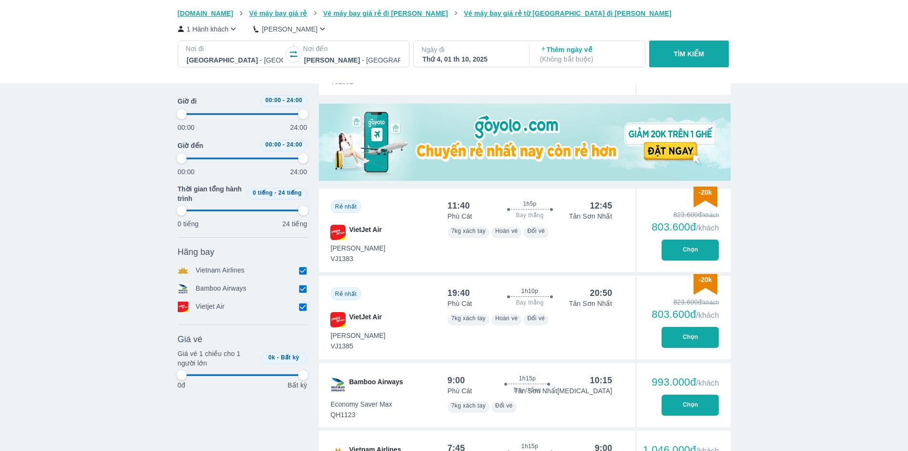
type input "97.9166666666667"
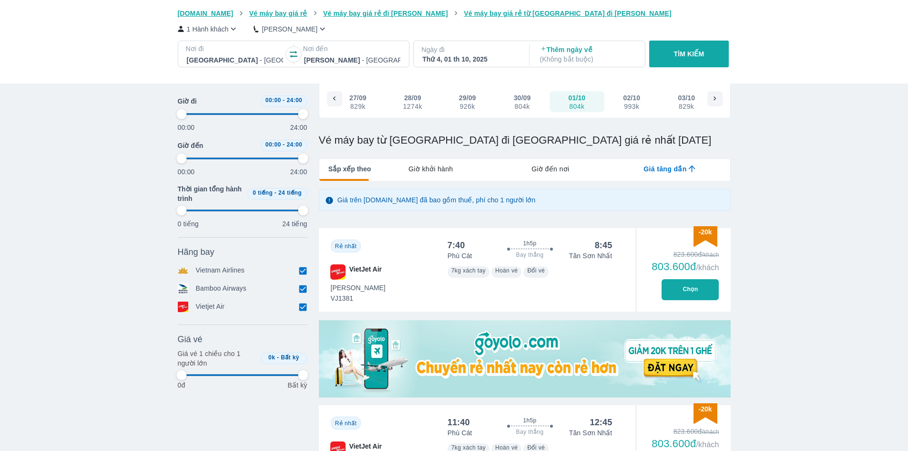
scroll to position [0, 0]
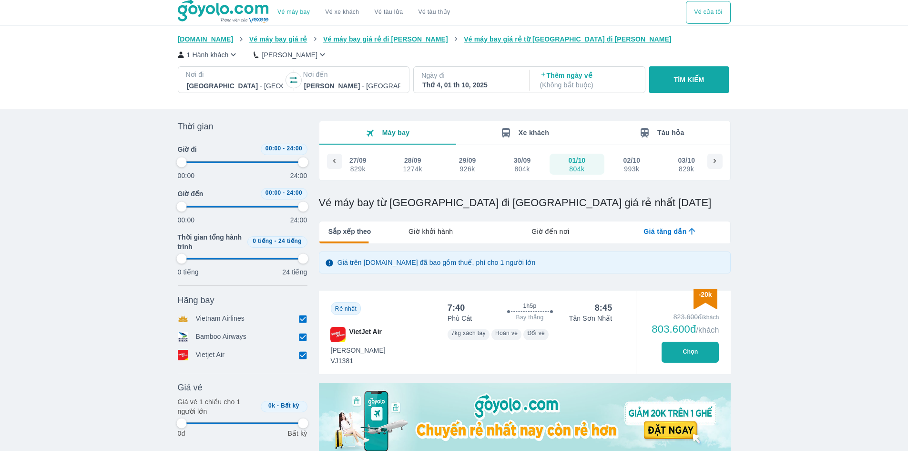
type input "97.9166666666667"
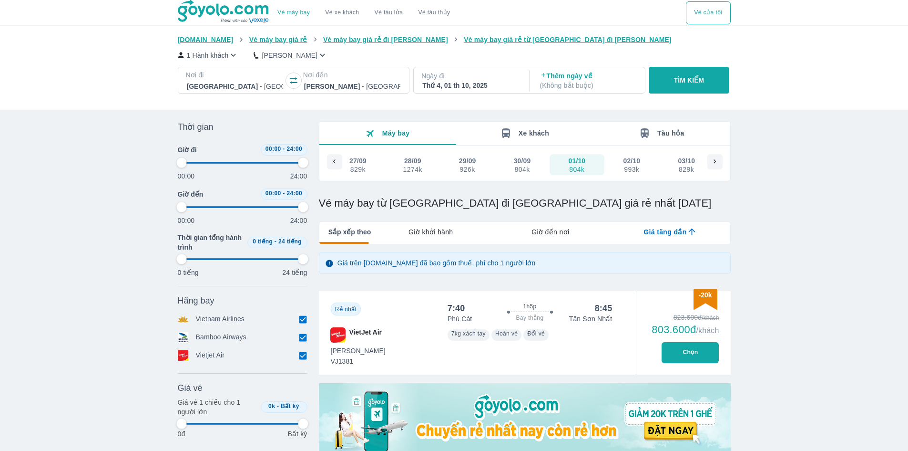
type input "97.9166666666667"
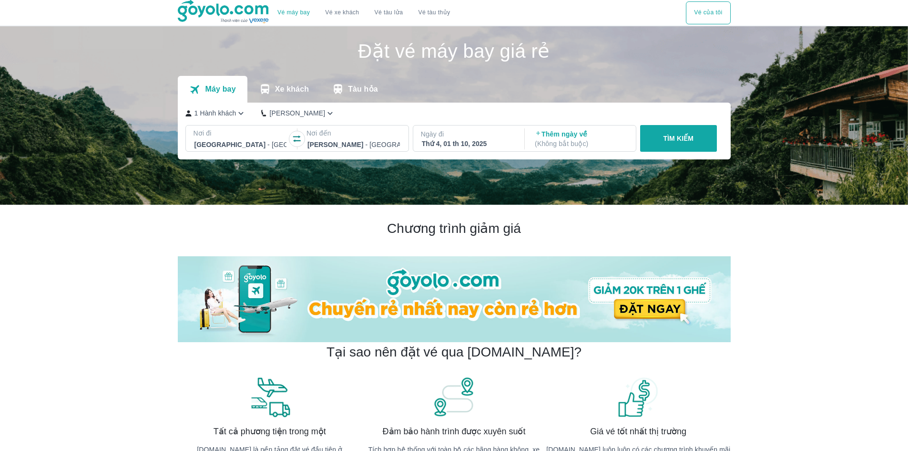
click at [646, 142] on button "TÌM KIẾM" at bounding box center [678, 138] width 77 height 27
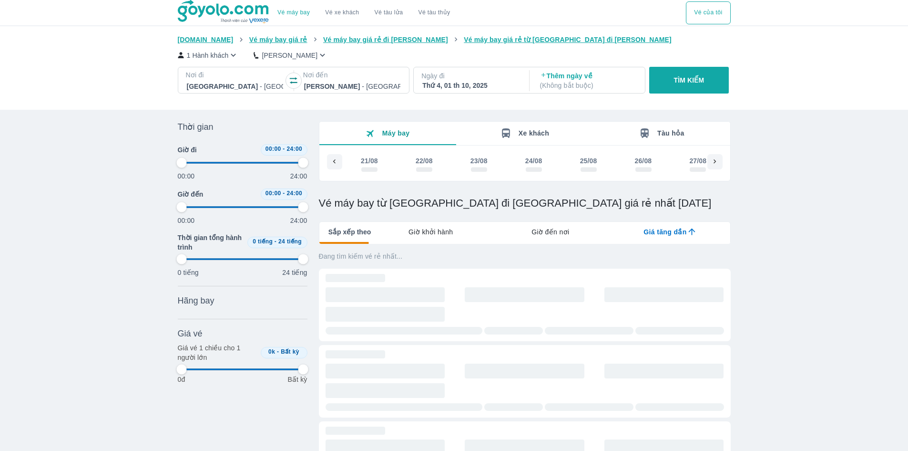
scroll to position [0, 2098]
type input "97.9166666666667"
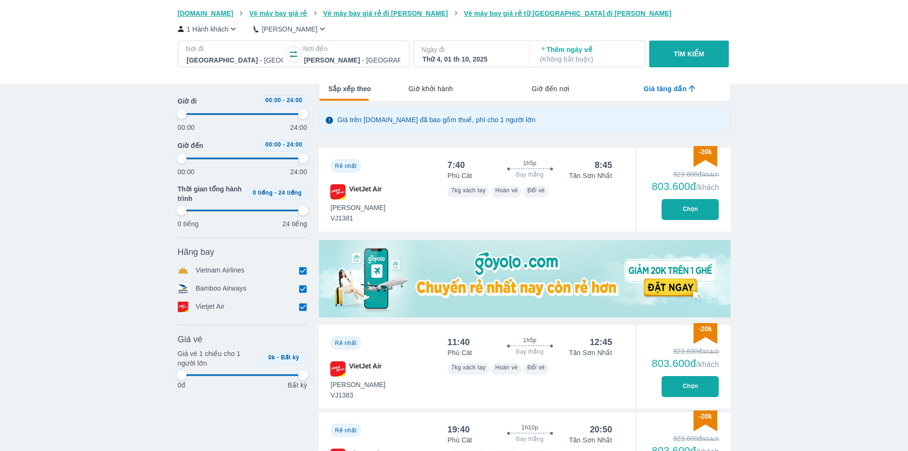
type input "97.9166666666667"
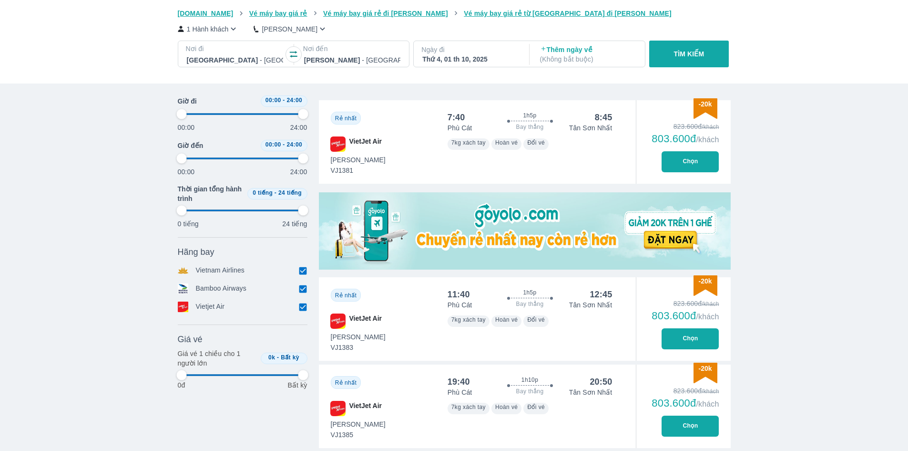
type input "97.9166666666667"
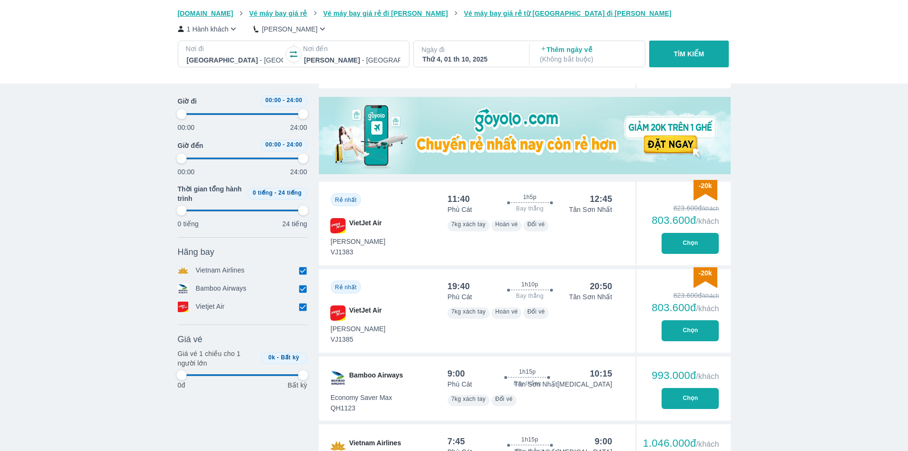
type input "97.9166666666667"
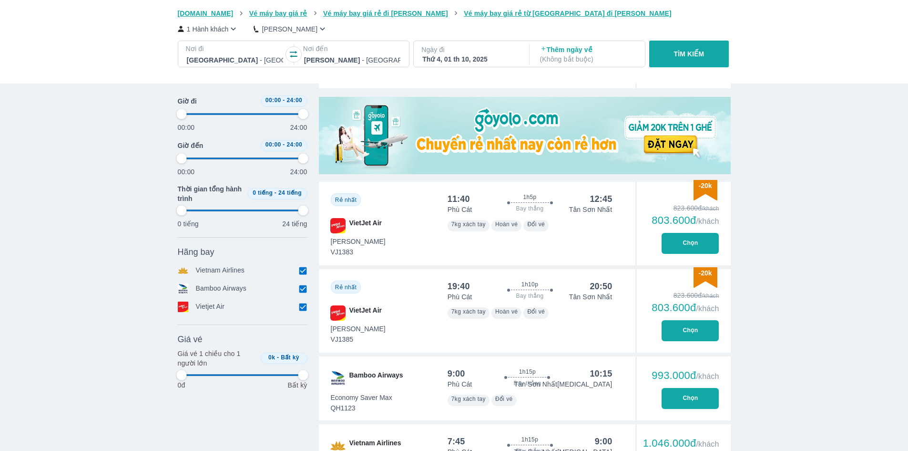
type input "97.9166666666667"
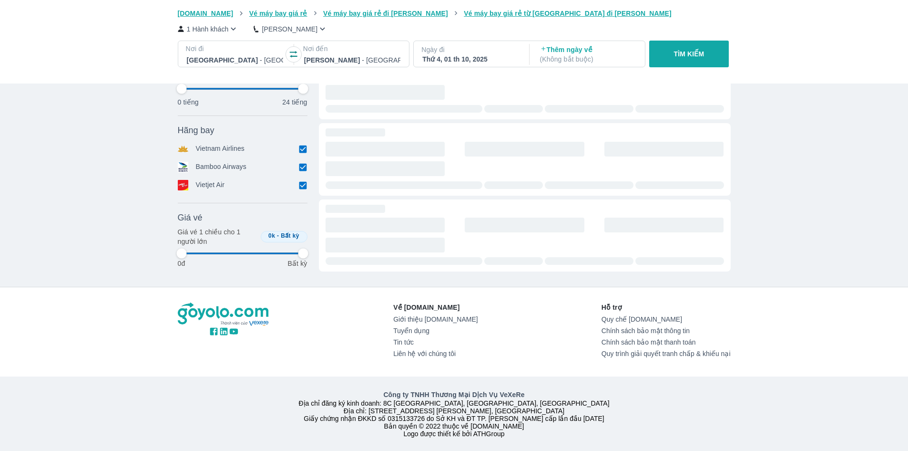
type input "97.9166666666667"
checkbox input "false"
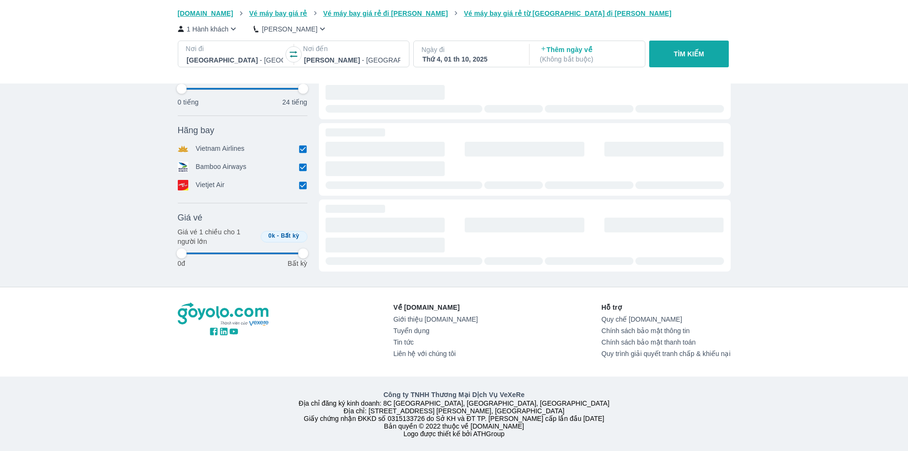
checkbox input "false"
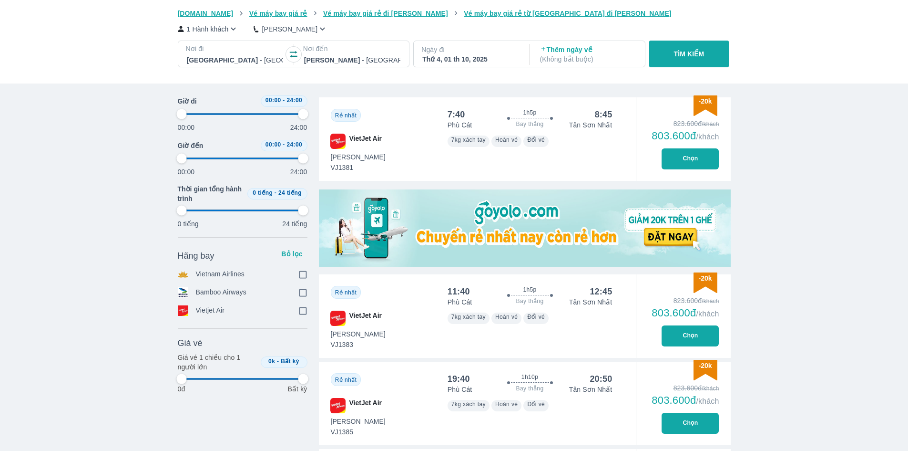
scroll to position [191, 0]
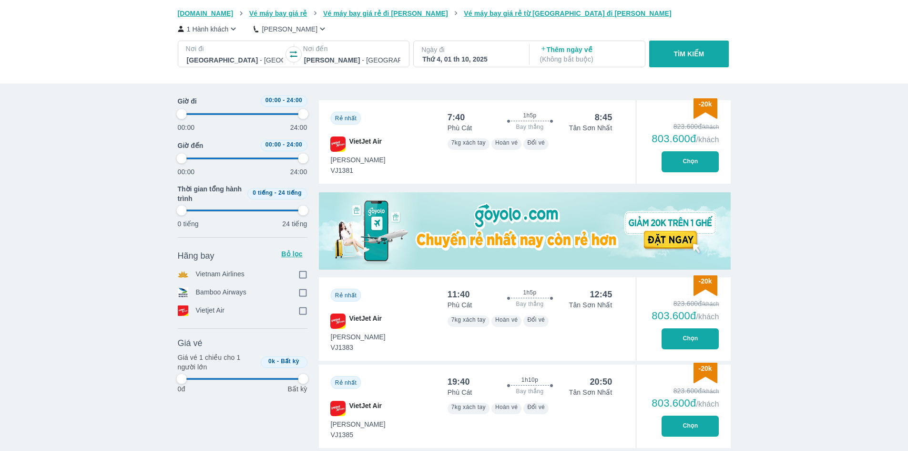
type input "97.9166666666667"
checkbox input "true"
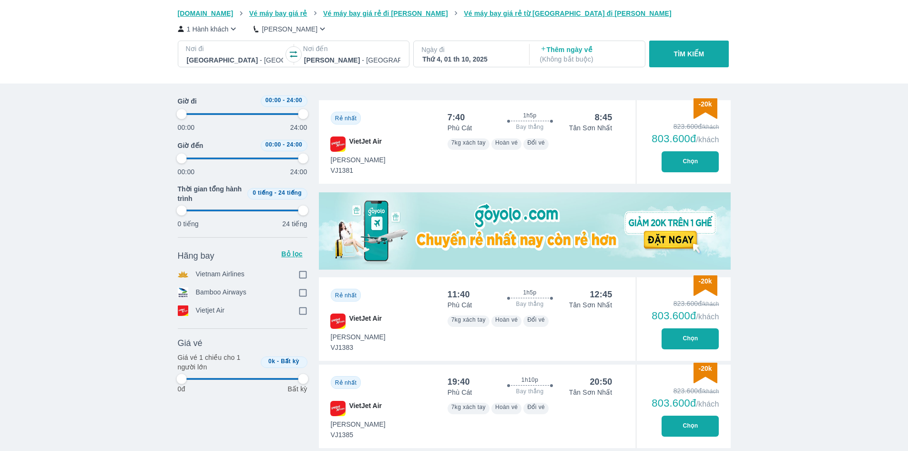
checkbox input "true"
type input "97.9166666666667"
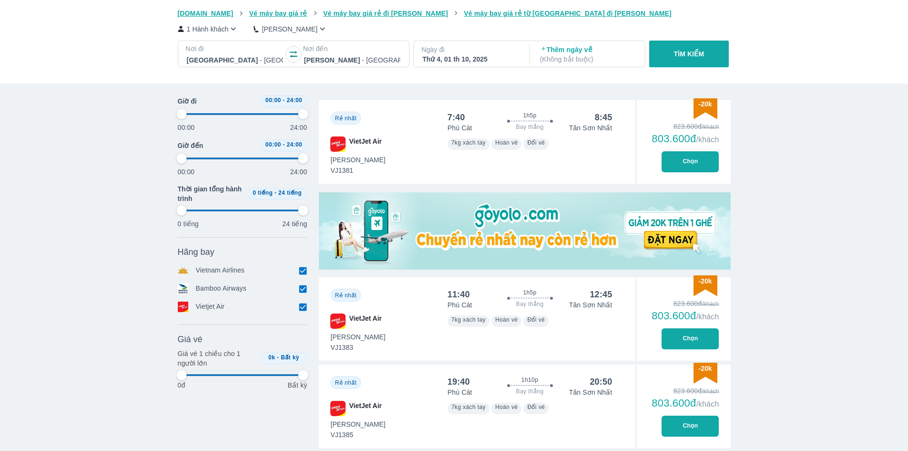
type input "97.9166666666667"
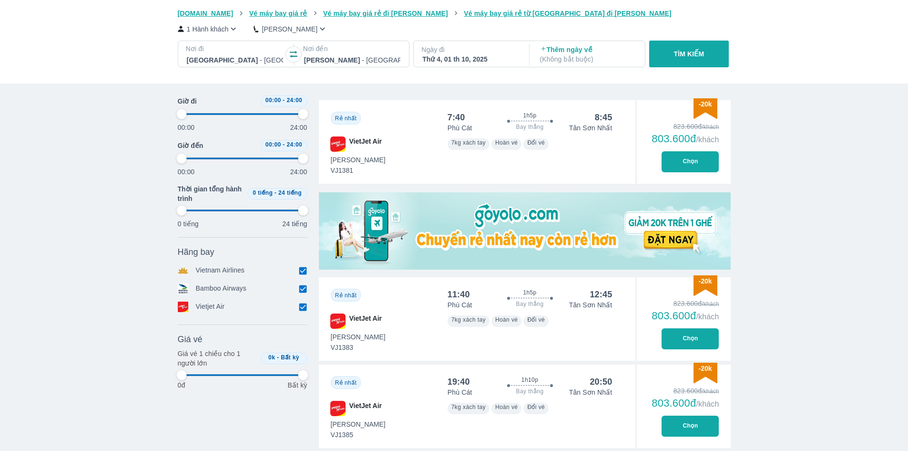
type input "97.9166666666667"
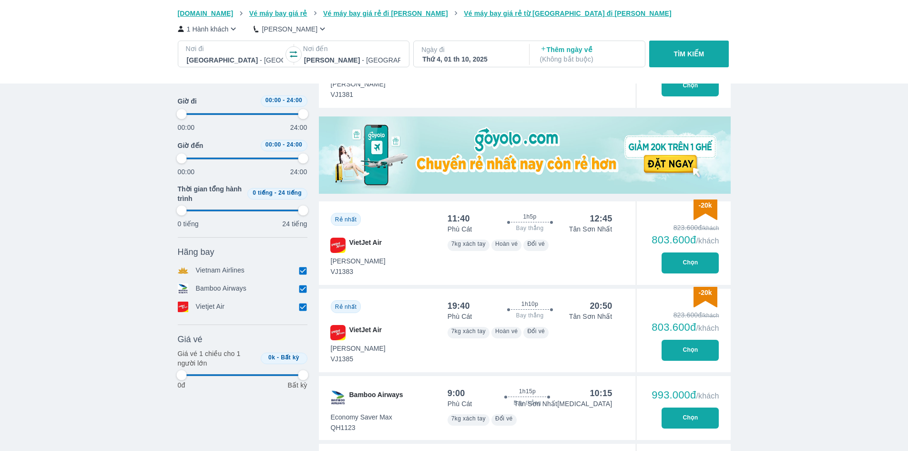
type input "97.9166666666667"
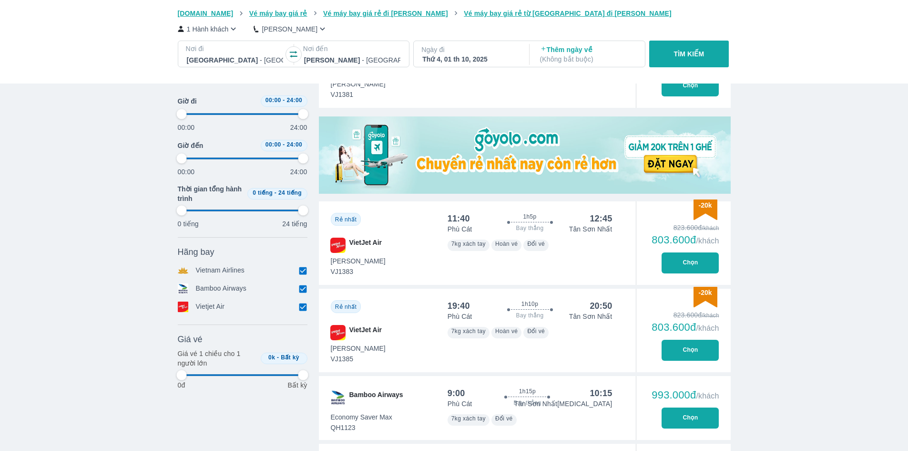
type input "97.9166666666667"
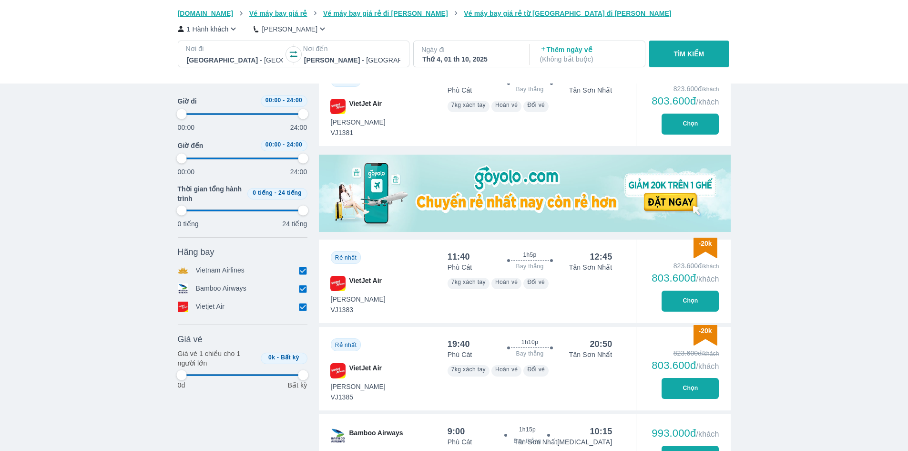
scroll to position [95, 0]
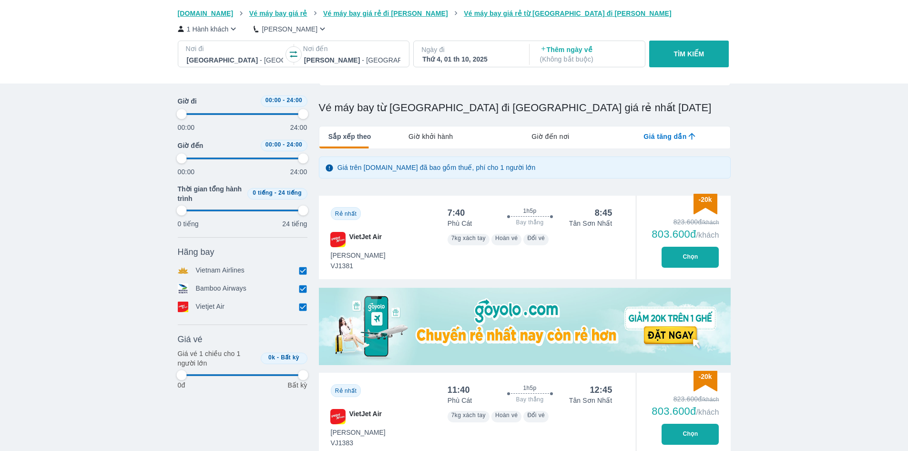
type input "97.9166666666667"
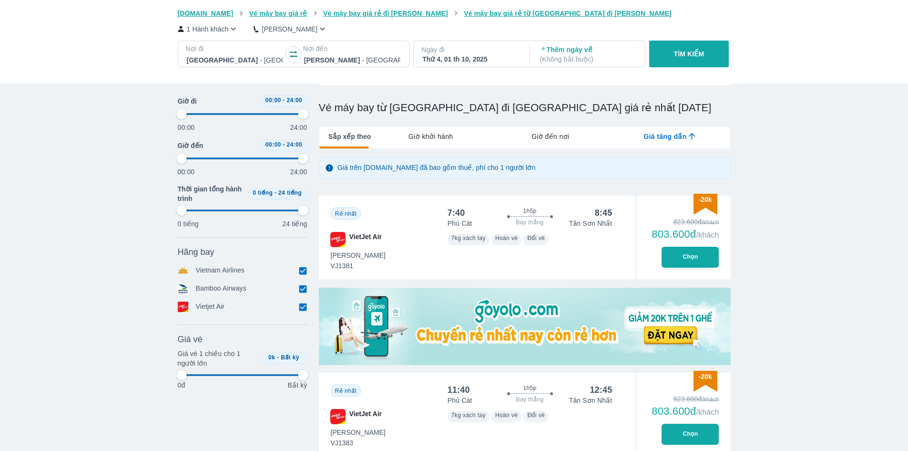
type input "97.9166666666667"
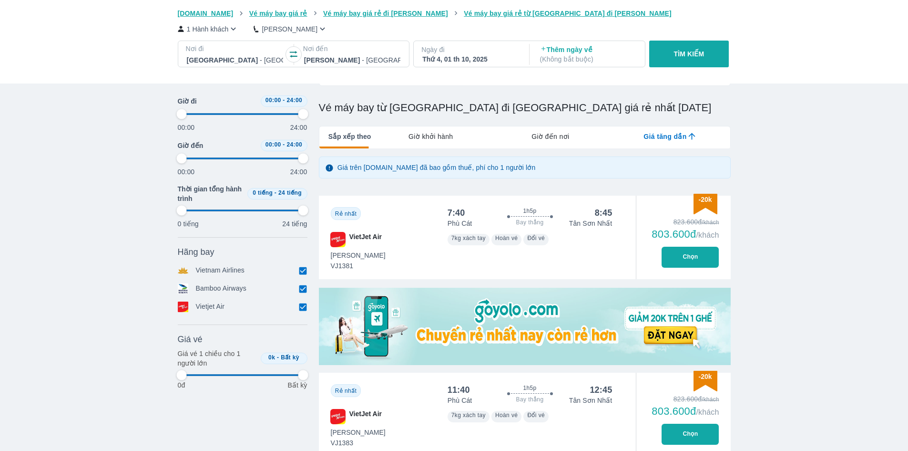
type input "97.9166666666667"
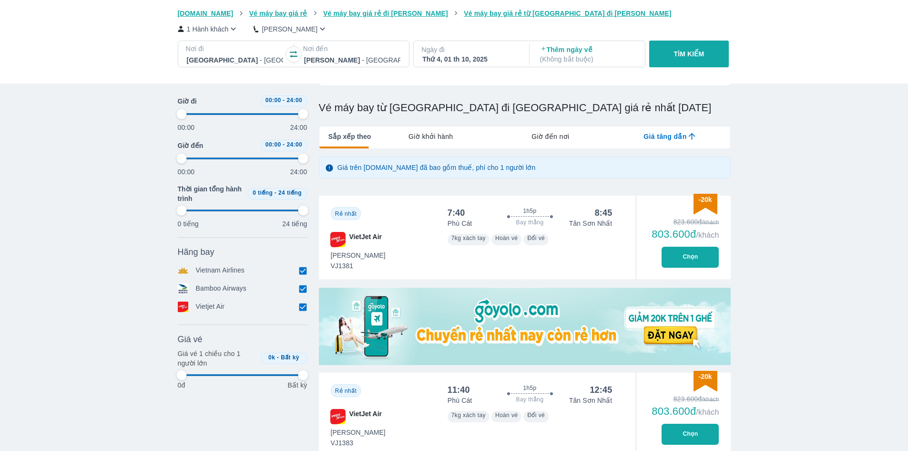
type input "97.9166666666667"
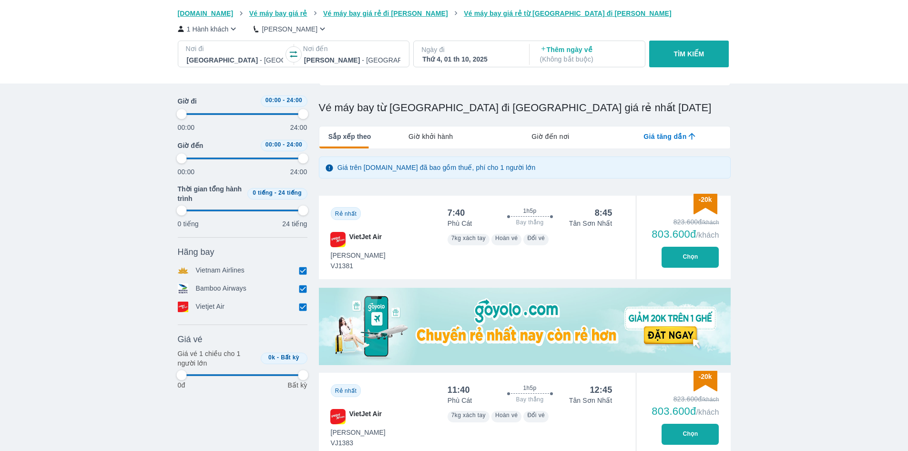
type input "97.9166666666667"
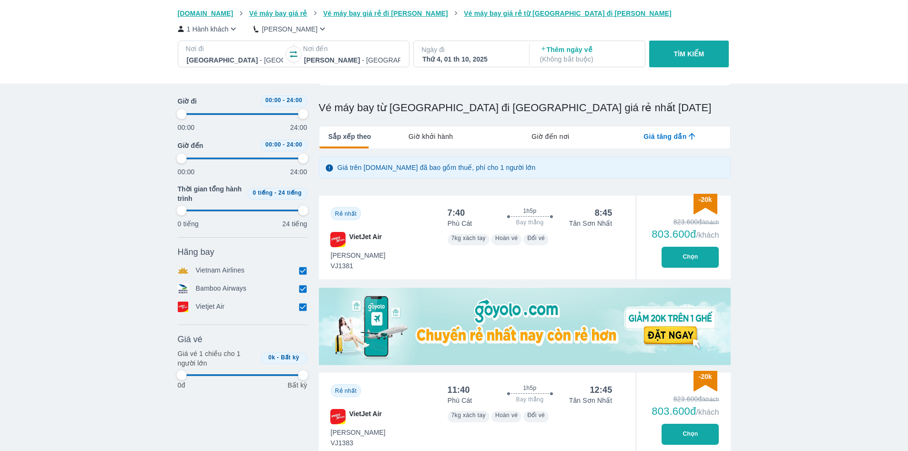
type input "97.9166666666667"
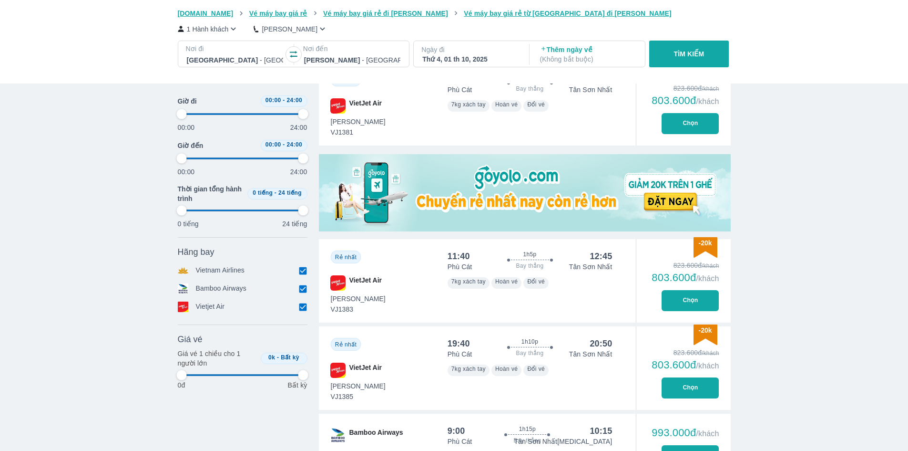
scroll to position [238, 0]
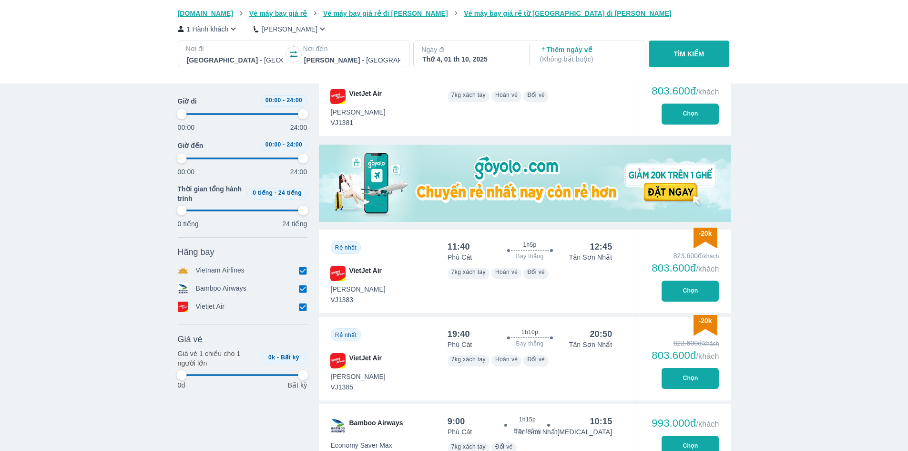
type input "97.9166666666667"
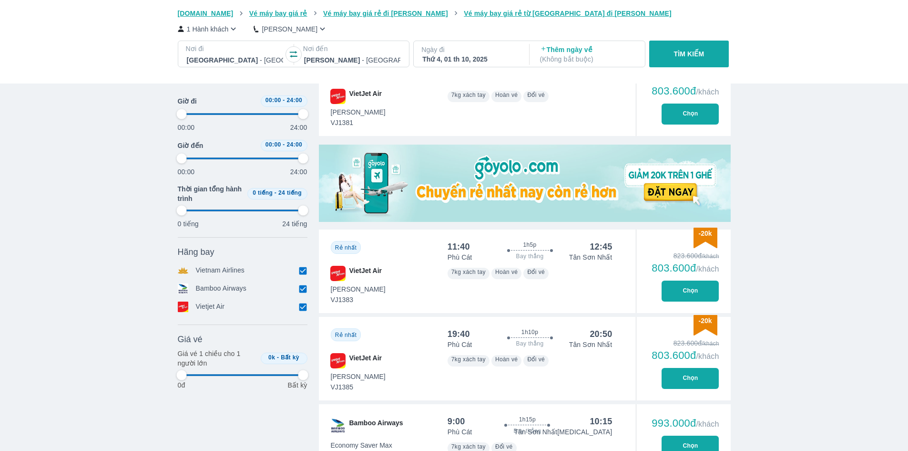
type input "97.9166666666667"
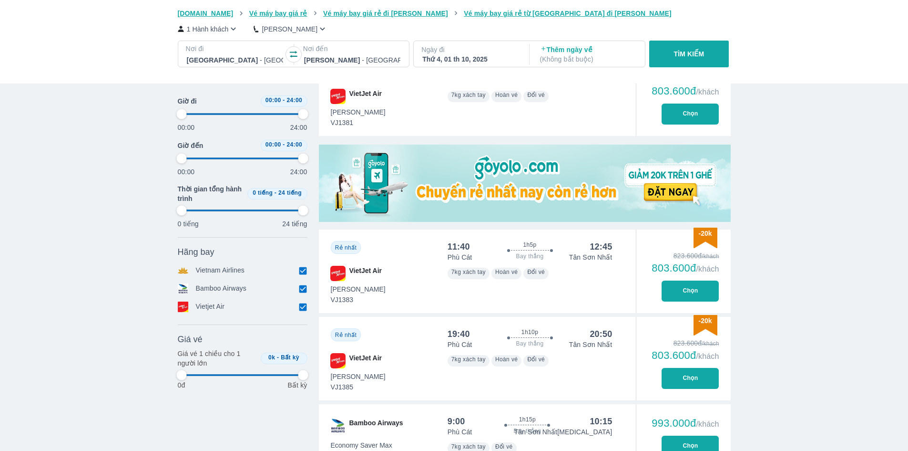
type input "97.9166666666667"
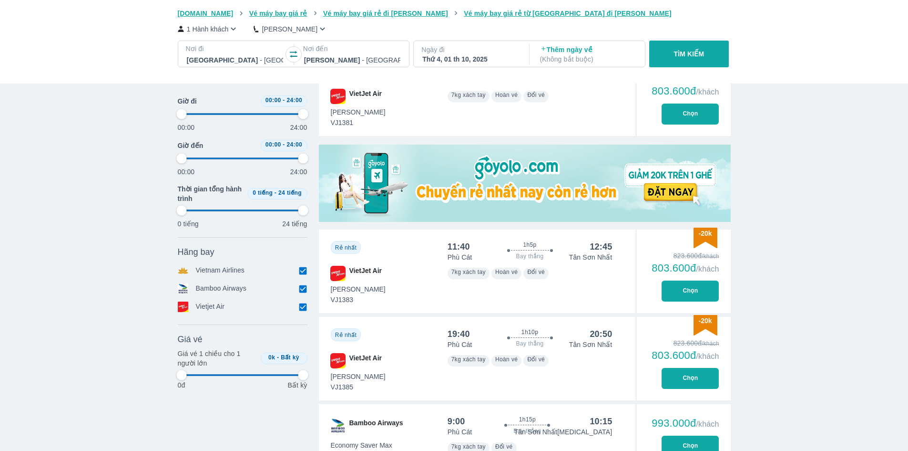
type input "97.9166666666667"
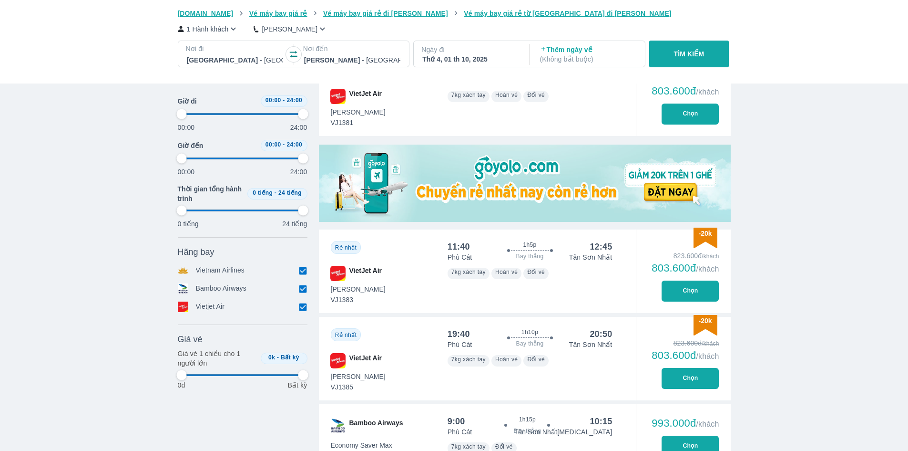
type input "97.9166666666667"
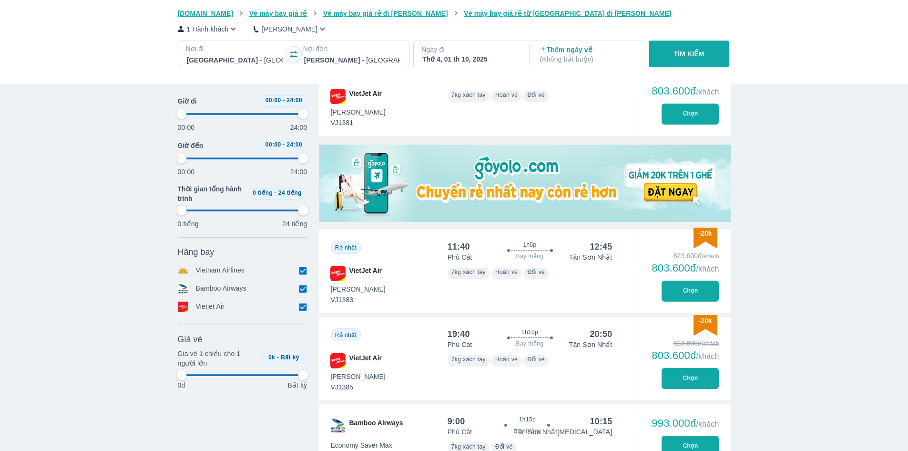
type input "97.9166666666667"
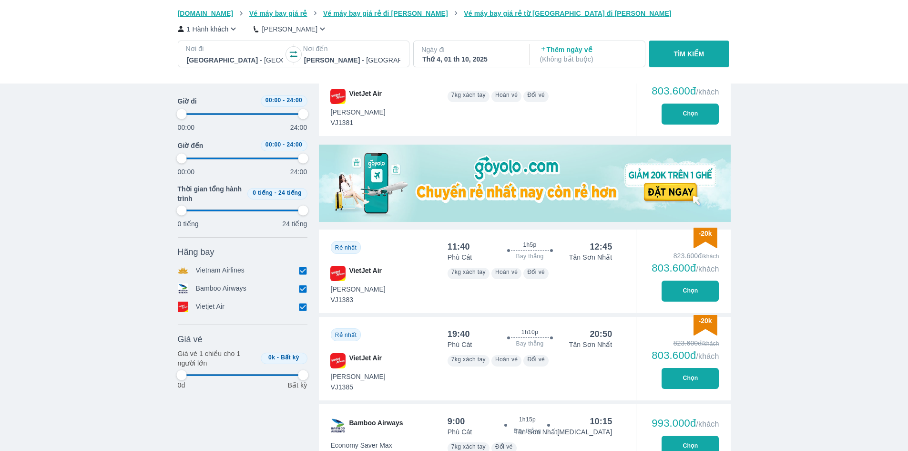
type input "97.9166666666667"
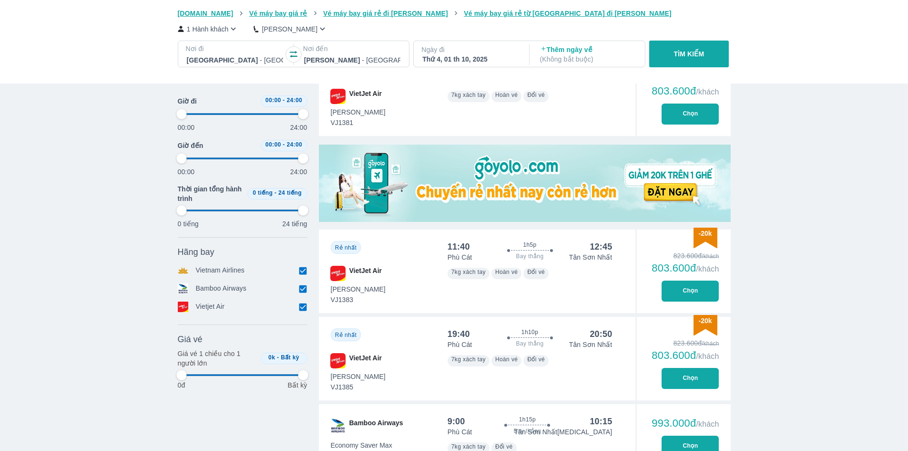
type input "97.9166666666667"
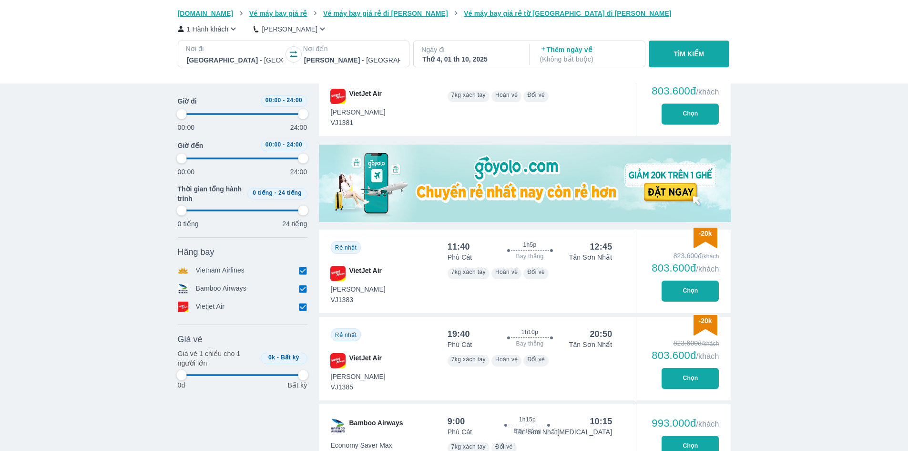
type input "97.9166666666667"
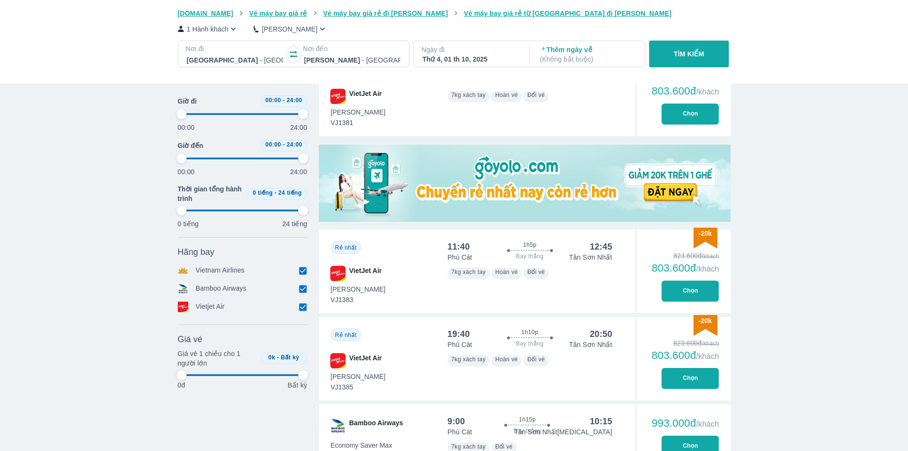
type input "97.9166666666667"
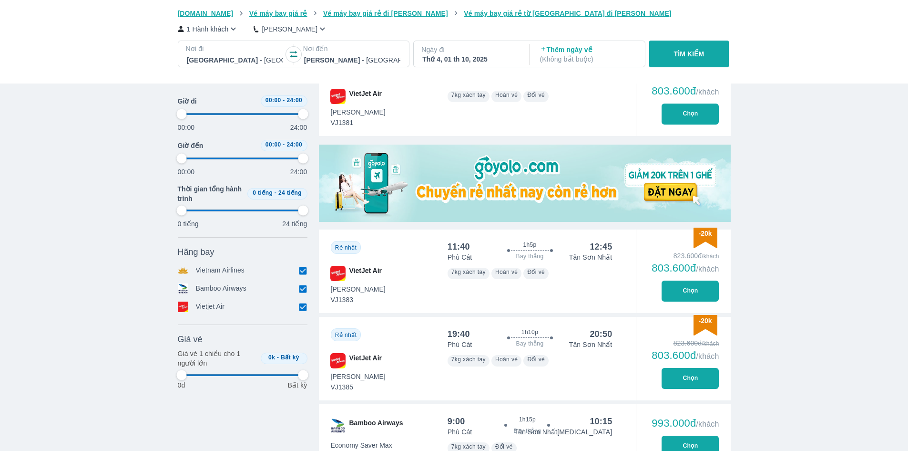
type input "97.9166666666667"
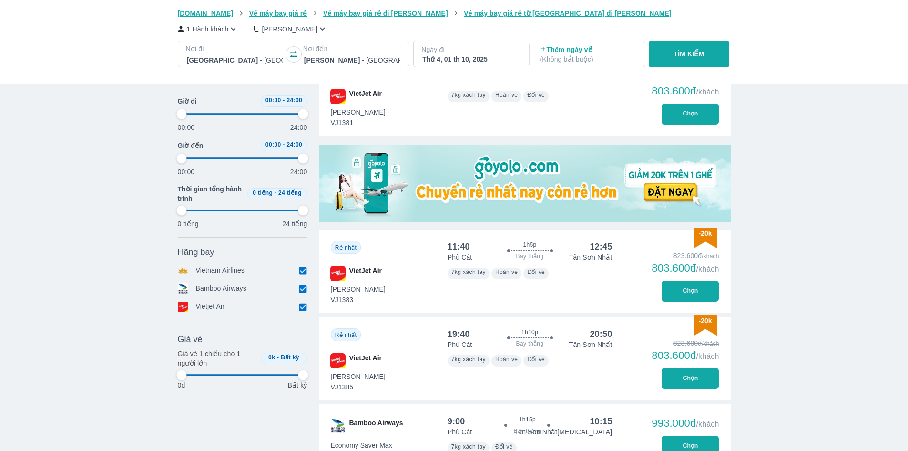
type input "97.9166666666667"
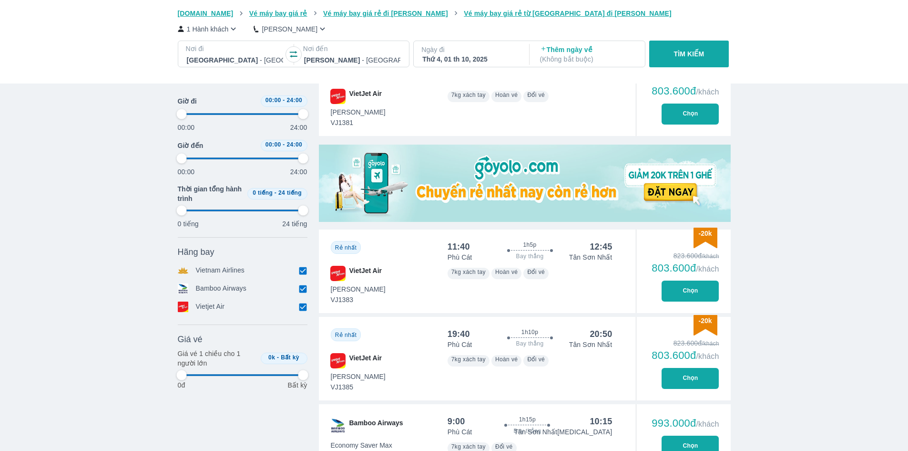
type input "97.9166666666667"
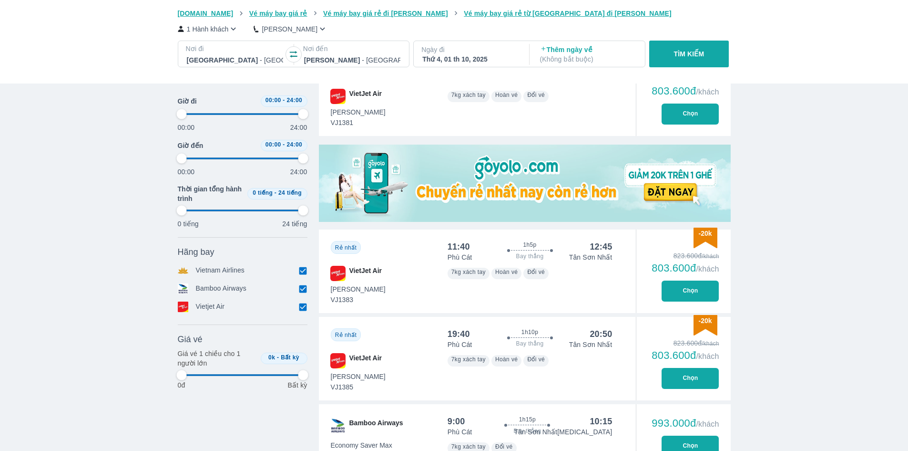
type input "97.9166666666667"
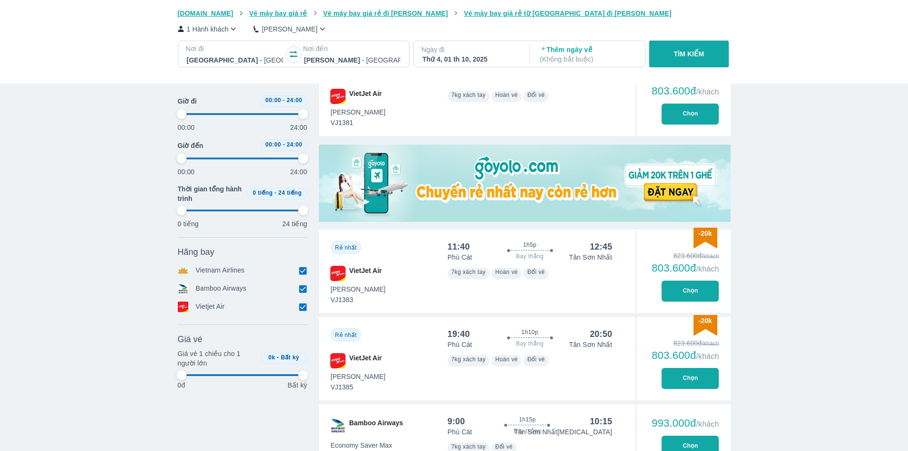
type input "97.9166666666667"
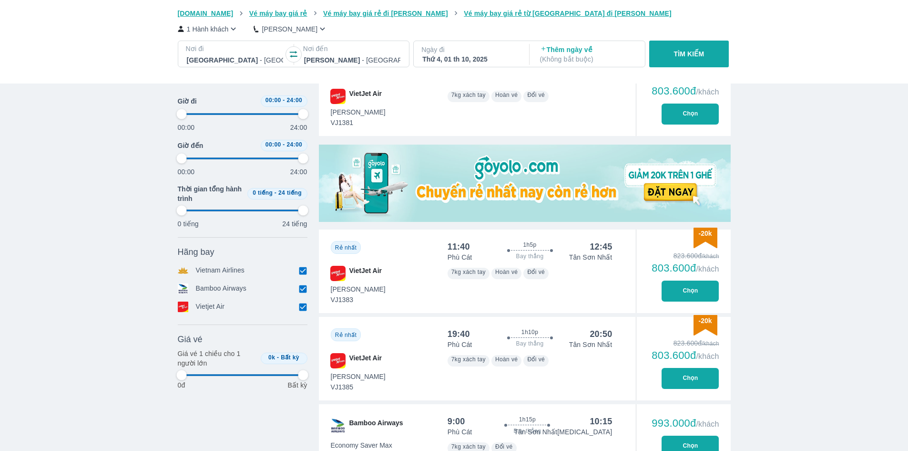
type input "97.9166666666667"
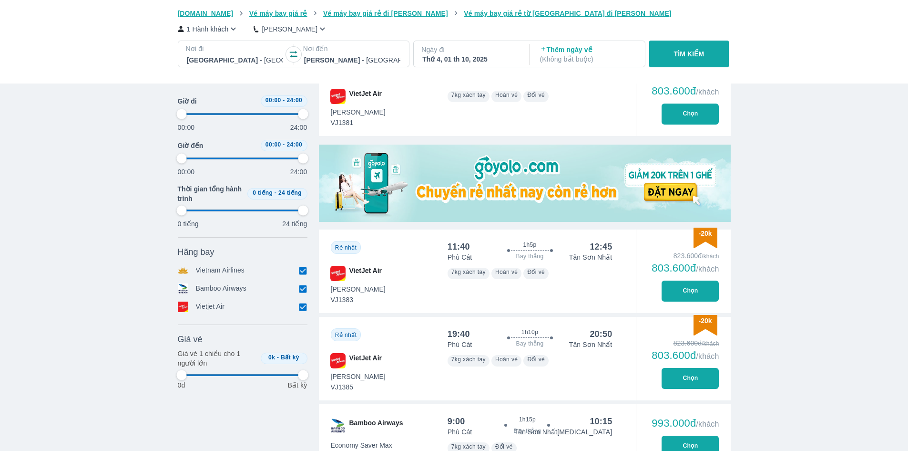
type input "97.9166666666667"
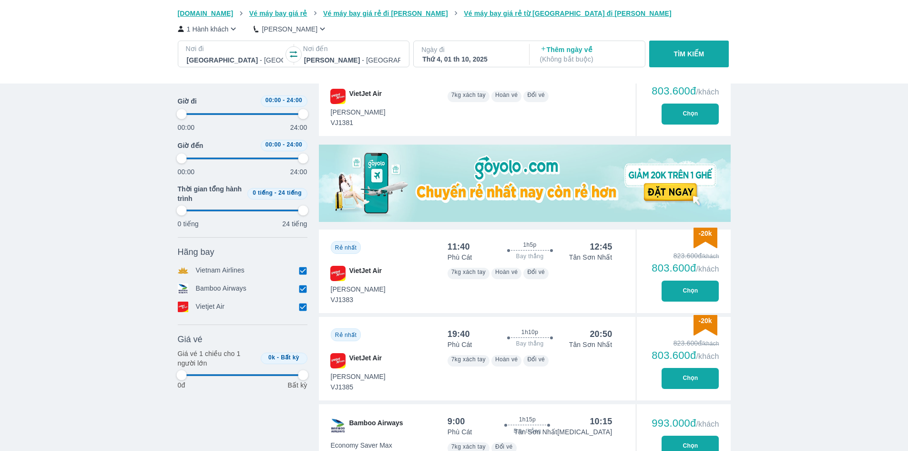
type input "97.9166666666667"
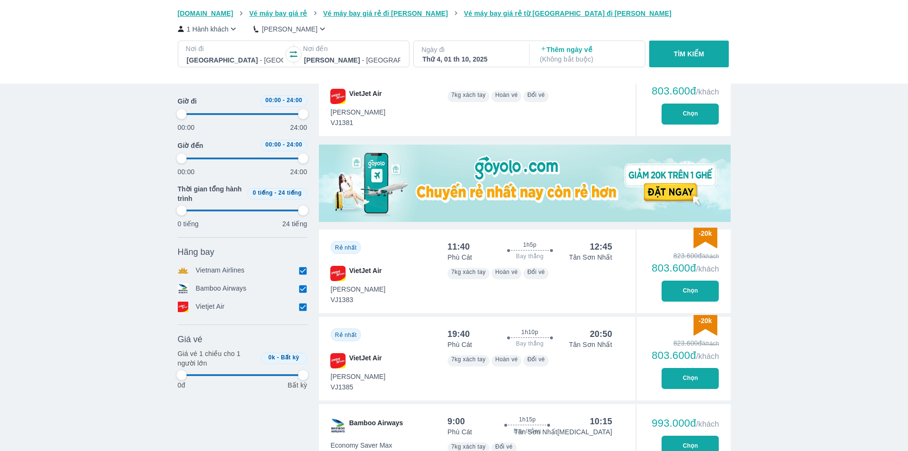
type input "97.9166666666667"
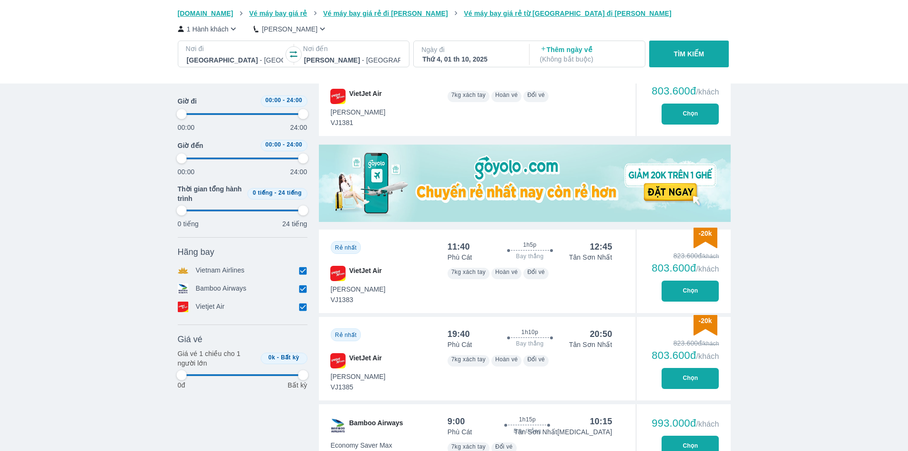
type input "97.9166666666667"
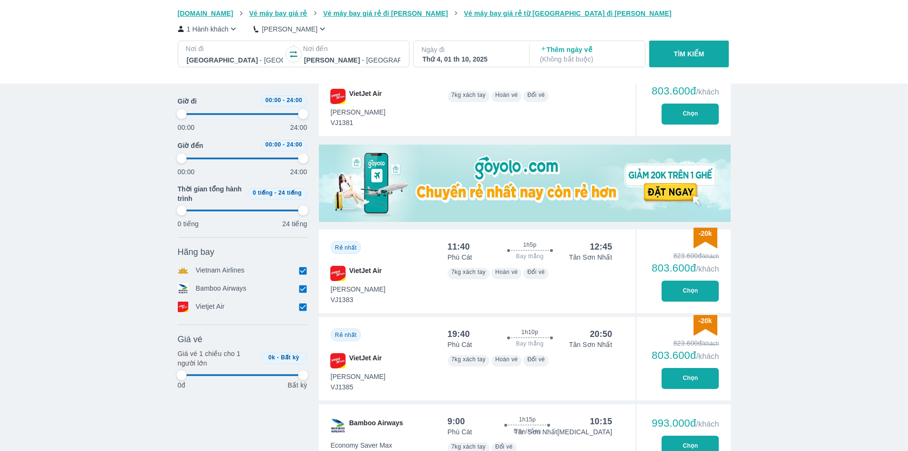
type input "97.9166666666667"
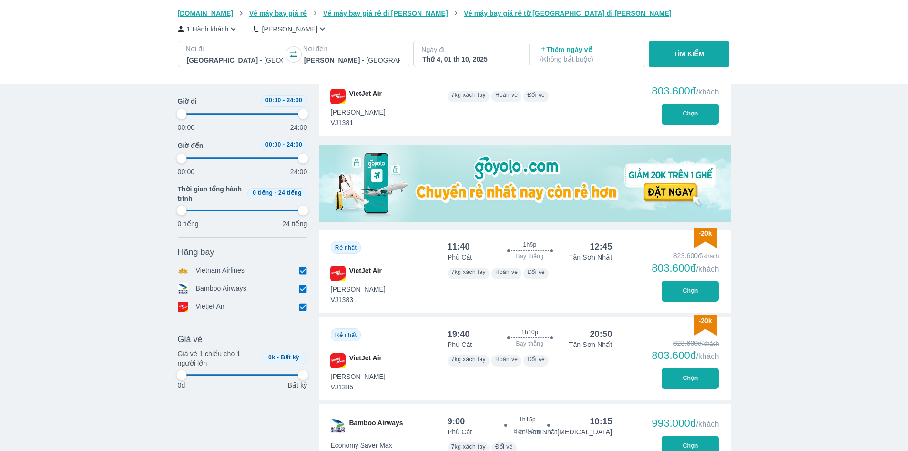
type input "97.9166666666667"
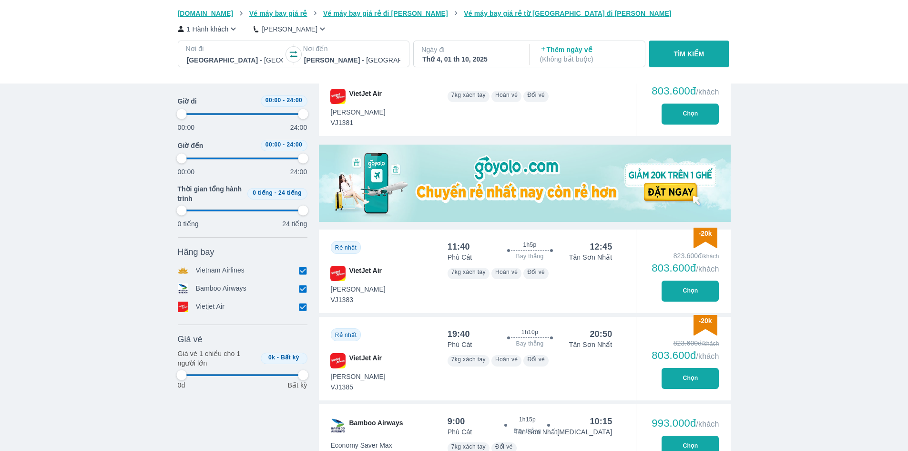
type input "97.9166666666667"
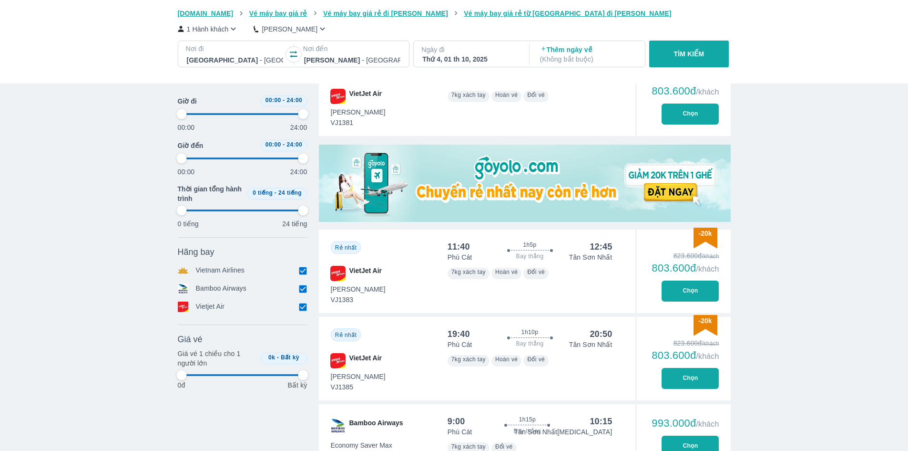
type input "97.9166666666667"
